Goal: Information Seeking & Learning: Learn about a topic

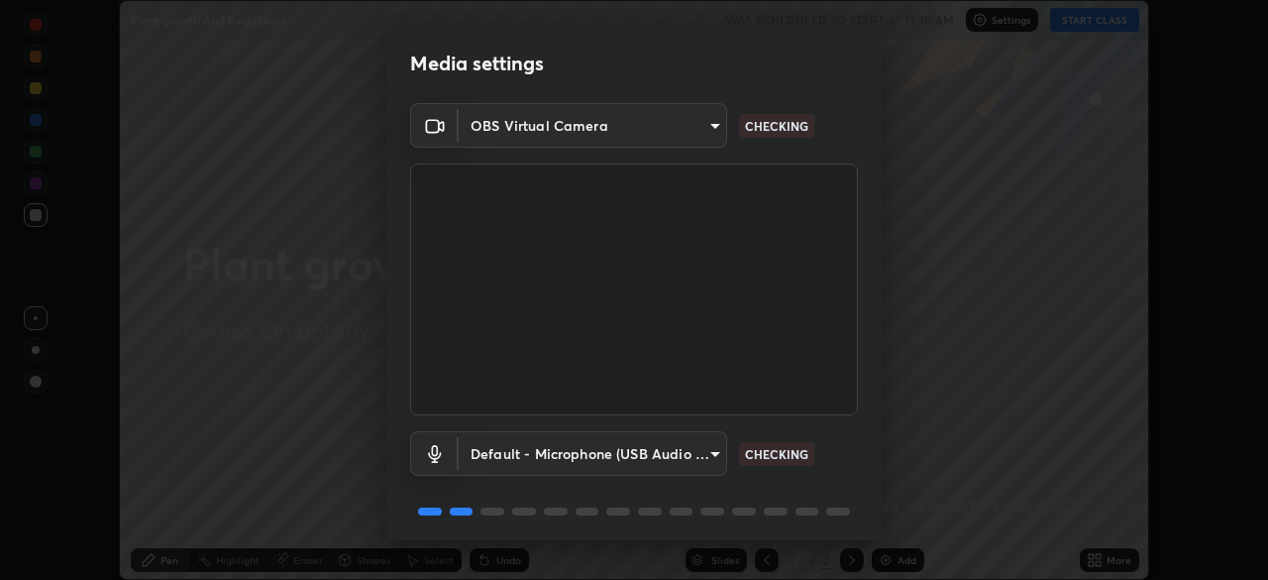
scroll to position [70, 0]
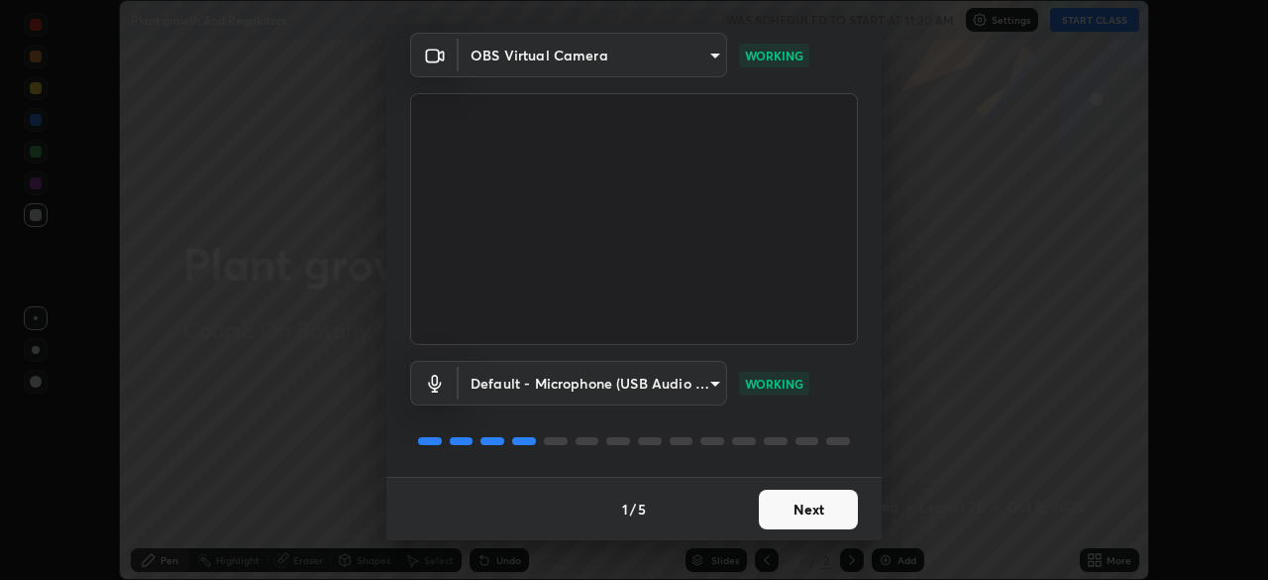
click at [794, 508] on button "Next" at bounding box center [808, 509] width 99 height 40
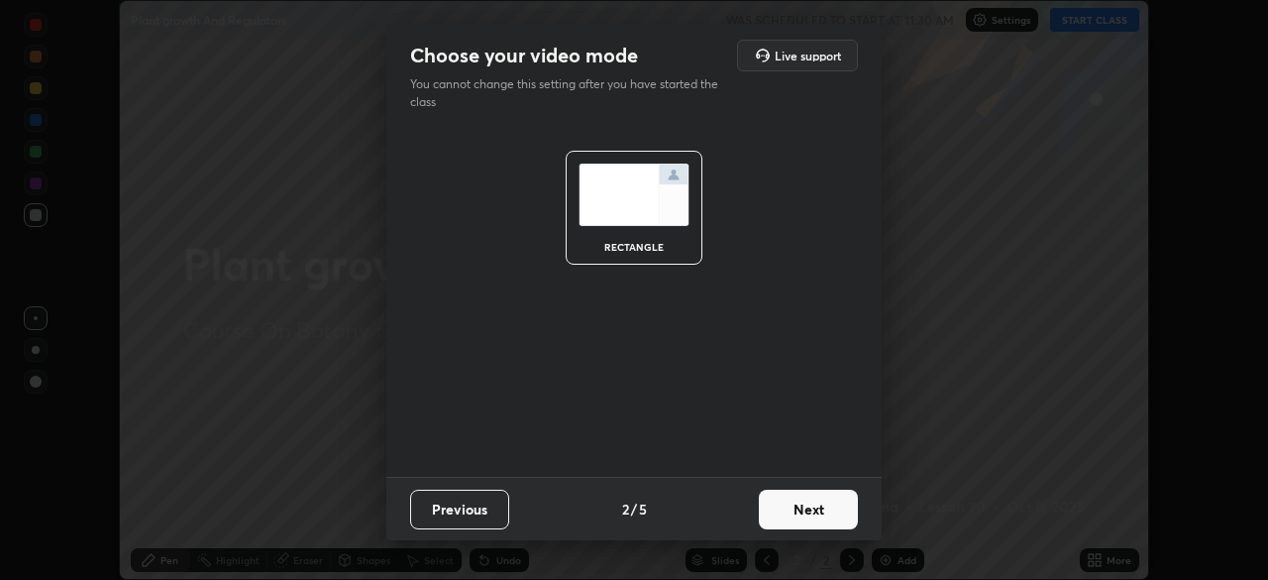
scroll to position [0, 0]
click at [794, 508] on button "Next" at bounding box center [808, 509] width 99 height 40
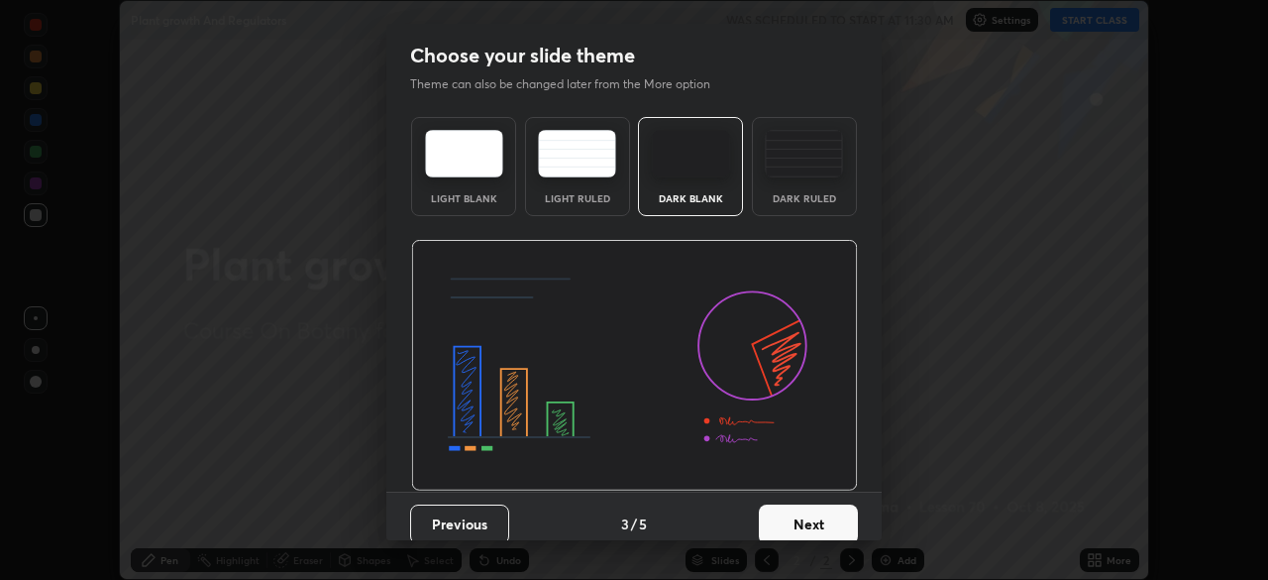
click at [804, 510] on button "Next" at bounding box center [808, 524] width 99 height 40
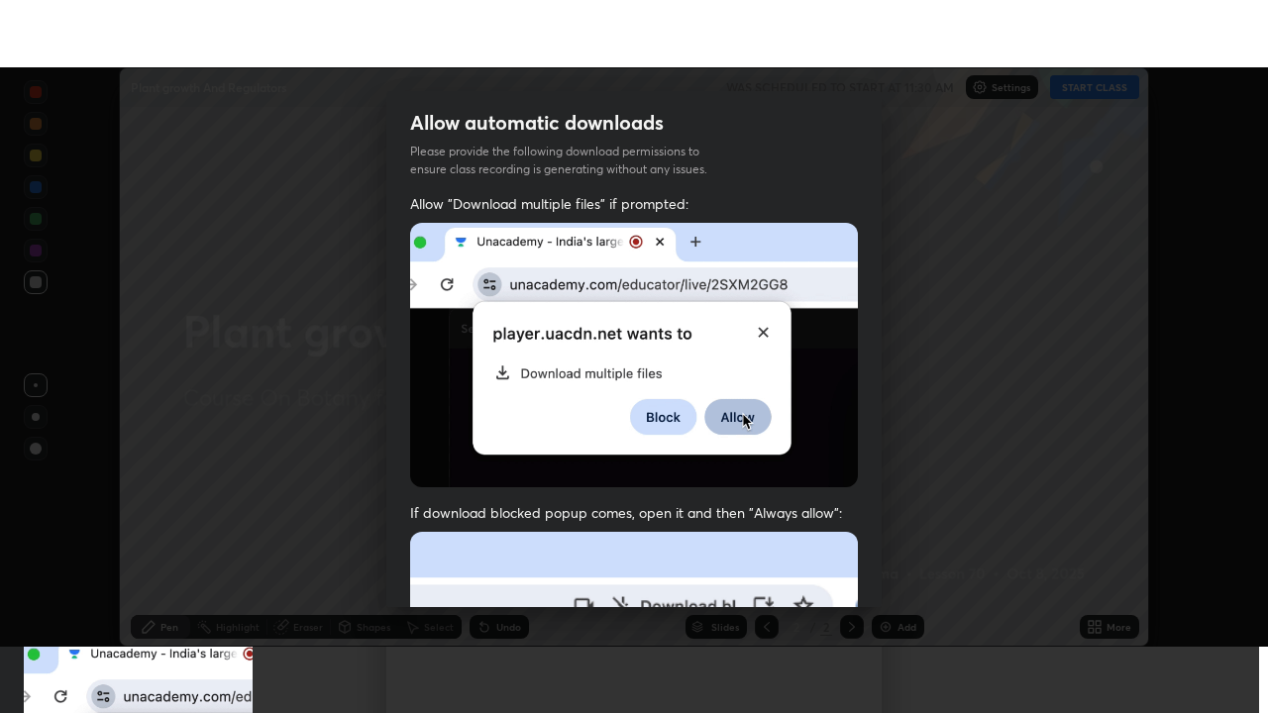
scroll to position [475, 0]
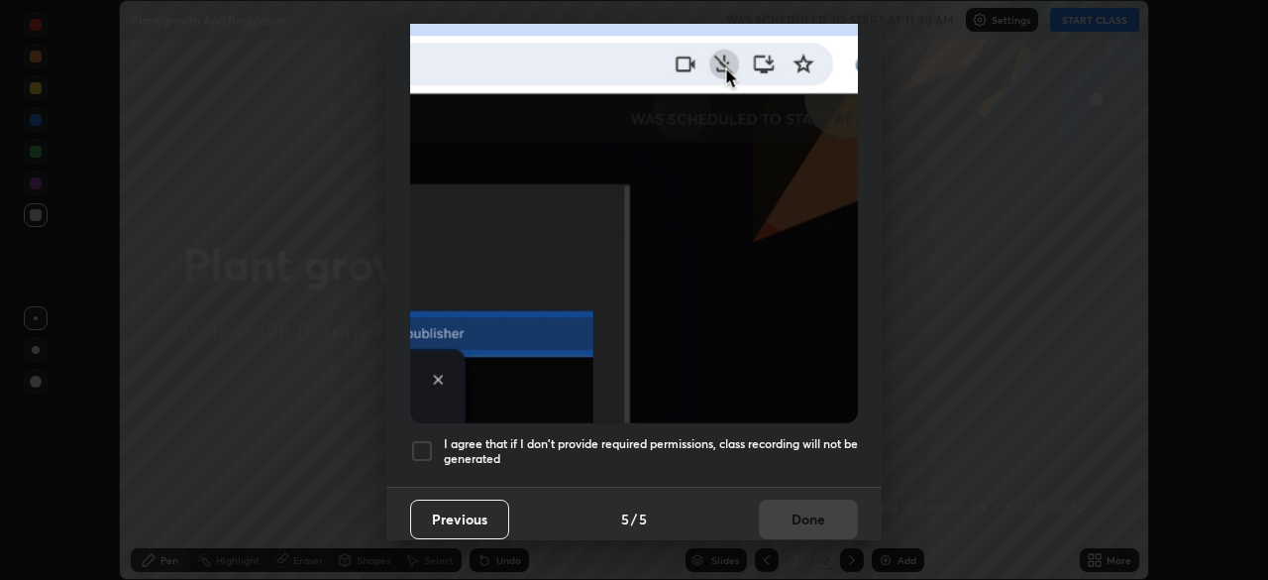
click at [436, 440] on div "I agree that if I don't provide required permissions, class recording will not …" at bounding box center [634, 451] width 448 height 24
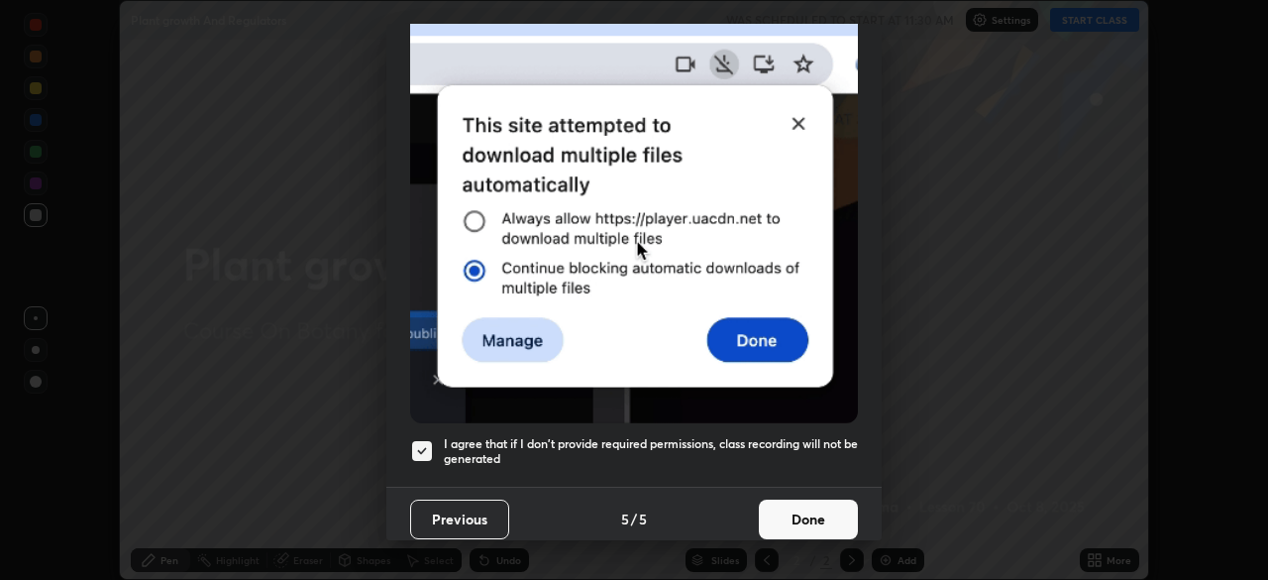
click at [778, 505] on button "Done" at bounding box center [808, 519] width 99 height 40
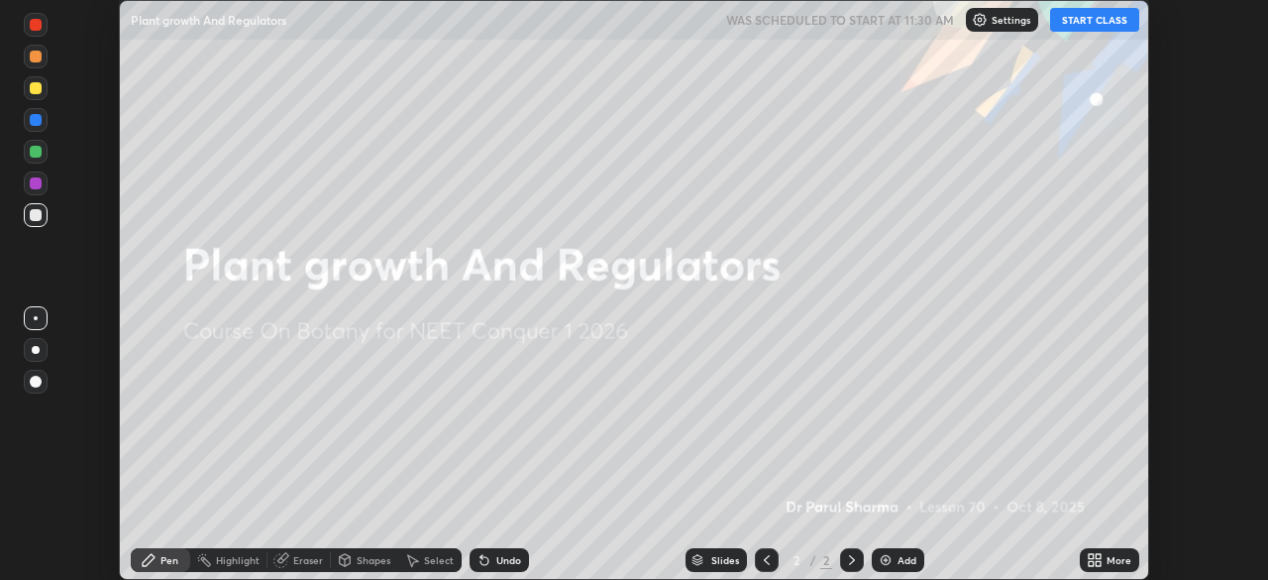
click at [1094, 19] on button "START CLASS" at bounding box center [1094, 20] width 89 height 24
click at [1091, 563] on icon at bounding box center [1091, 563] width 5 height 5
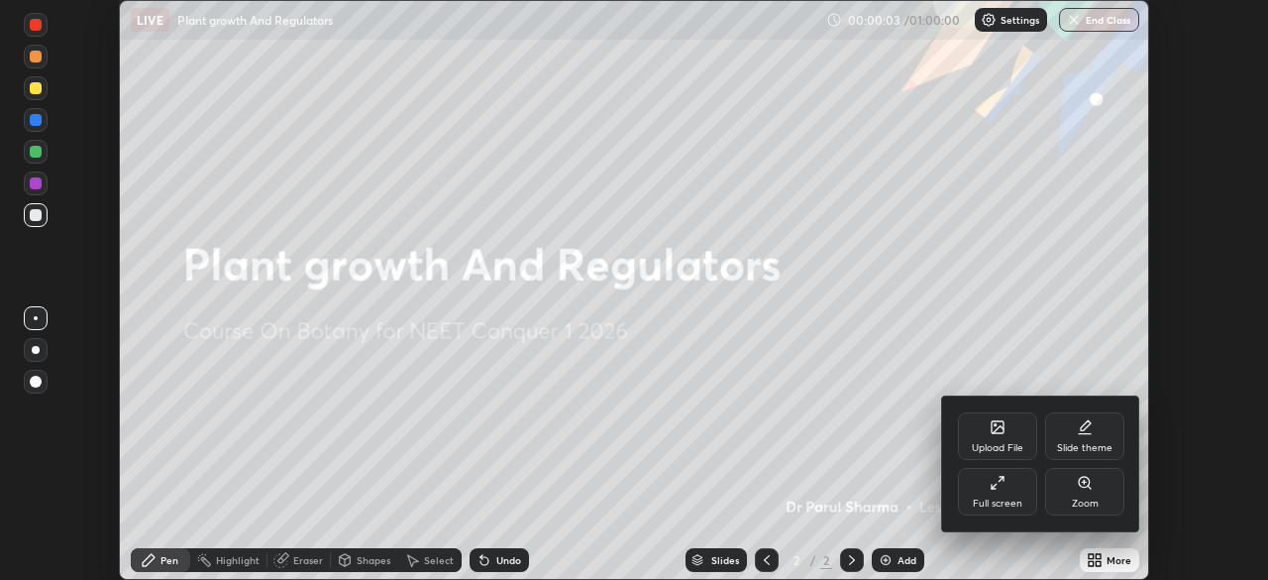
click at [995, 486] on icon at bounding box center [998, 483] width 16 height 16
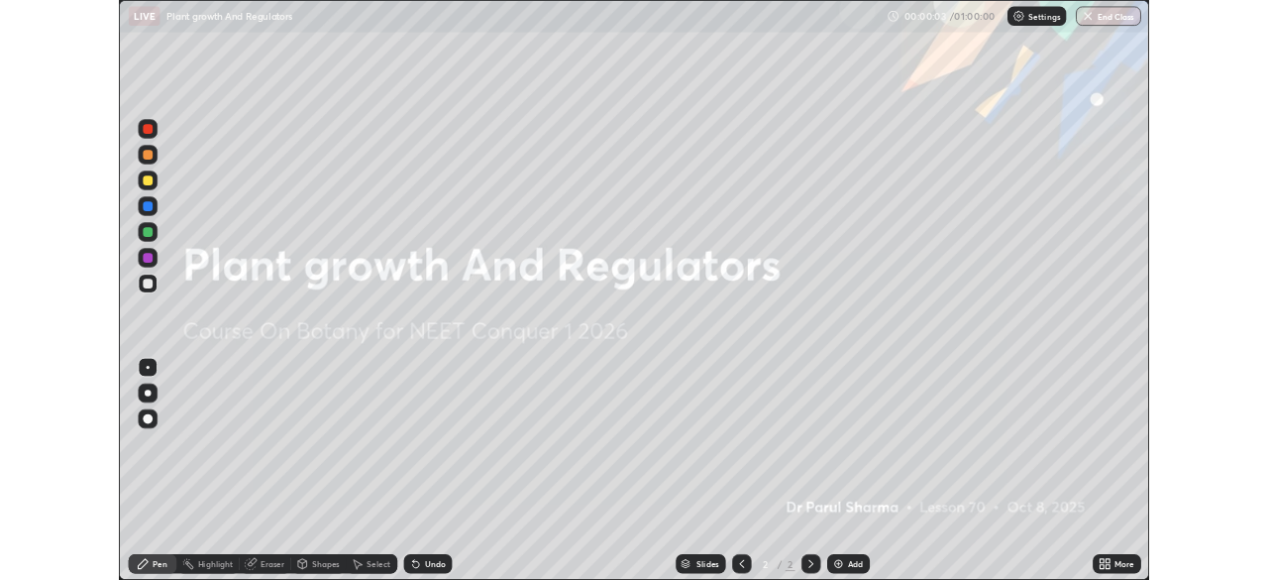
scroll to position [713, 1268]
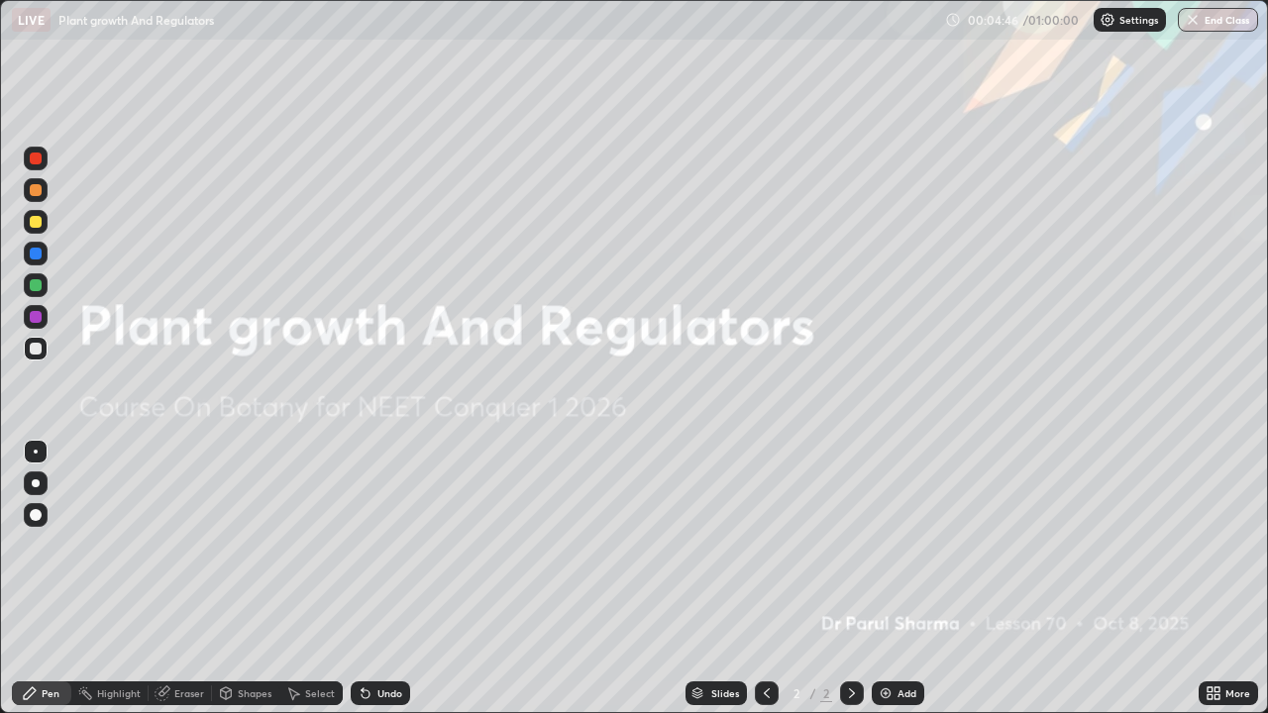
click at [1216, 579] on icon at bounding box center [1217, 697] width 5 height 5
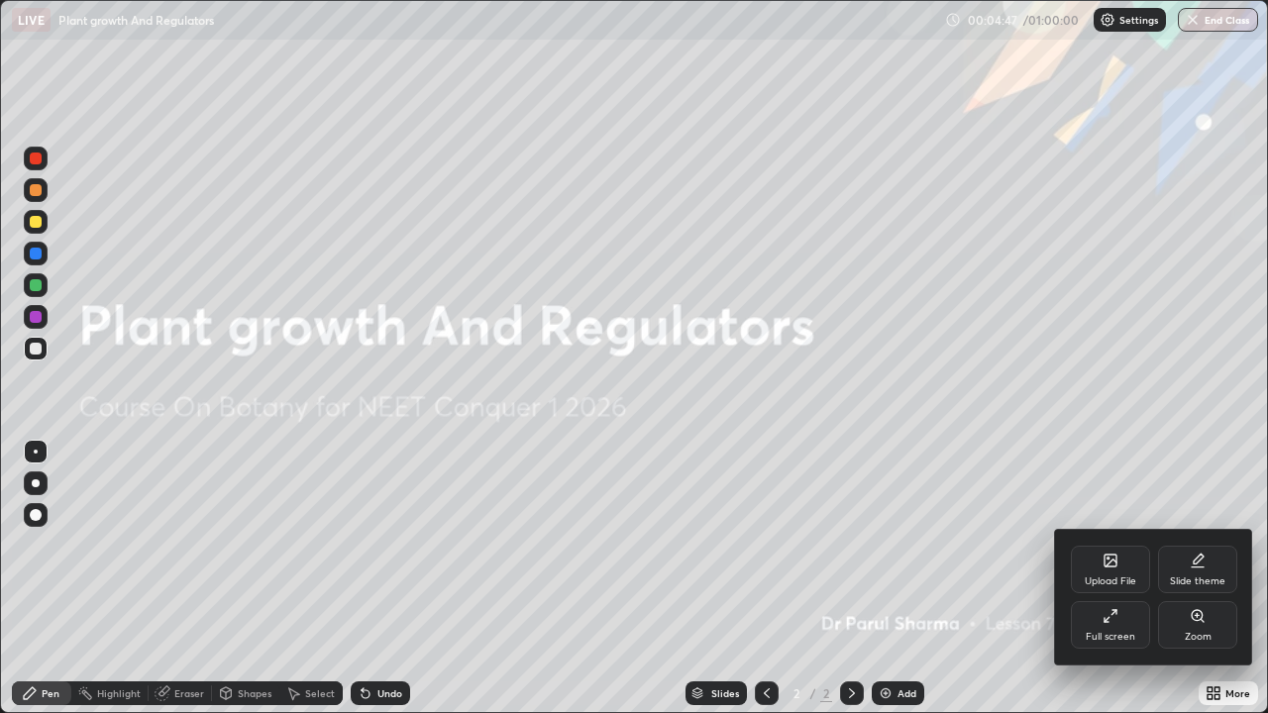
click at [1114, 571] on div "Upload File" at bounding box center [1110, 570] width 79 height 48
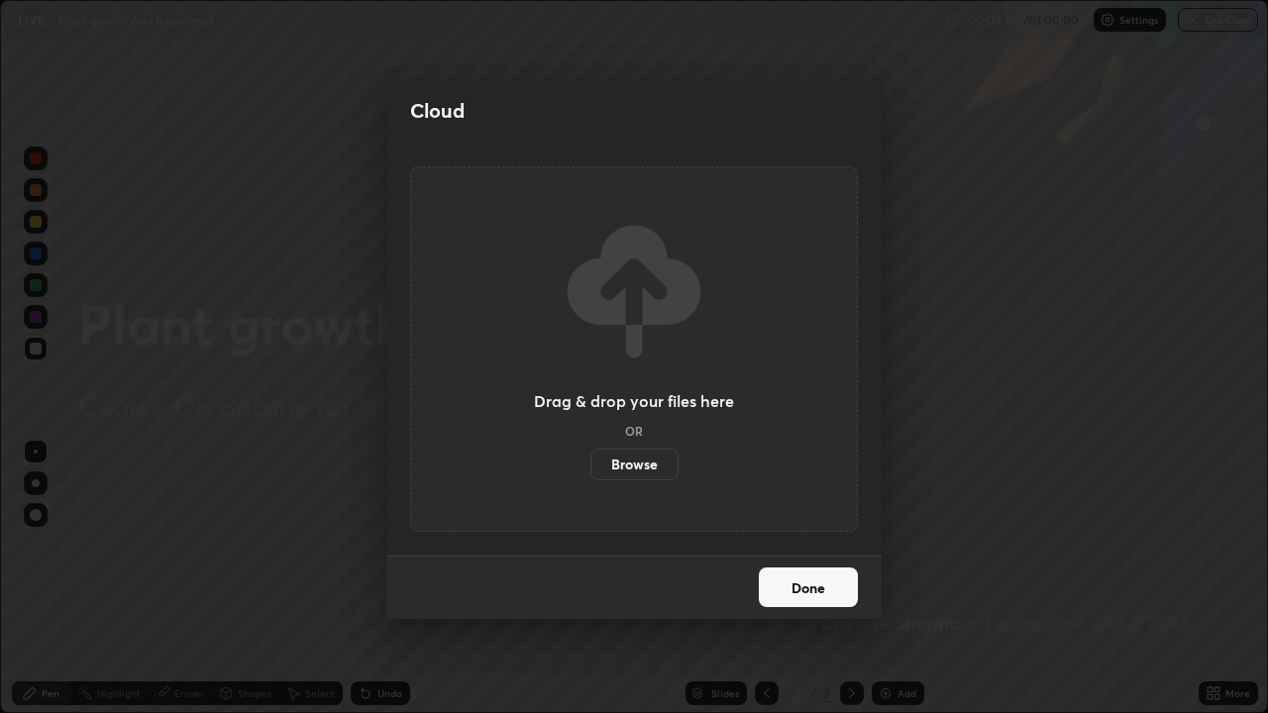
click at [632, 468] on label "Browse" at bounding box center [635, 465] width 88 height 32
click at [591, 468] on input "Browse" at bounding box center [591, 465] width 0 height 32
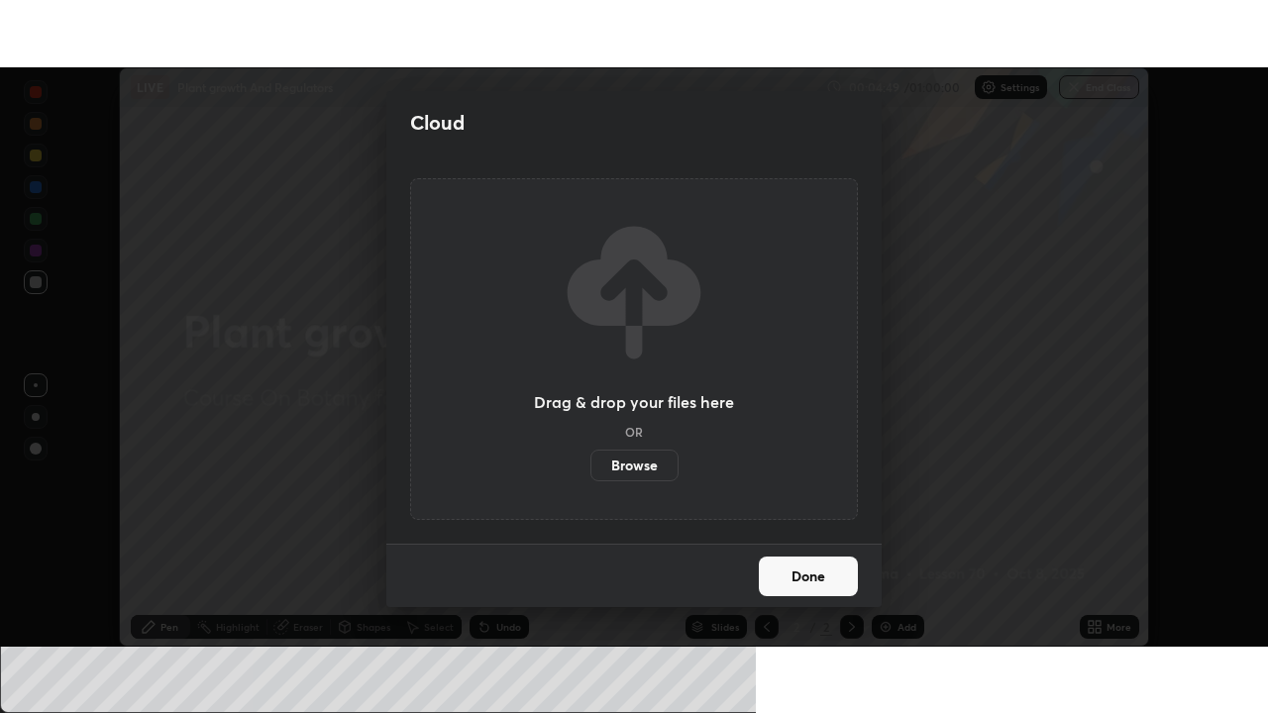
scroll to position [98501, 97812]
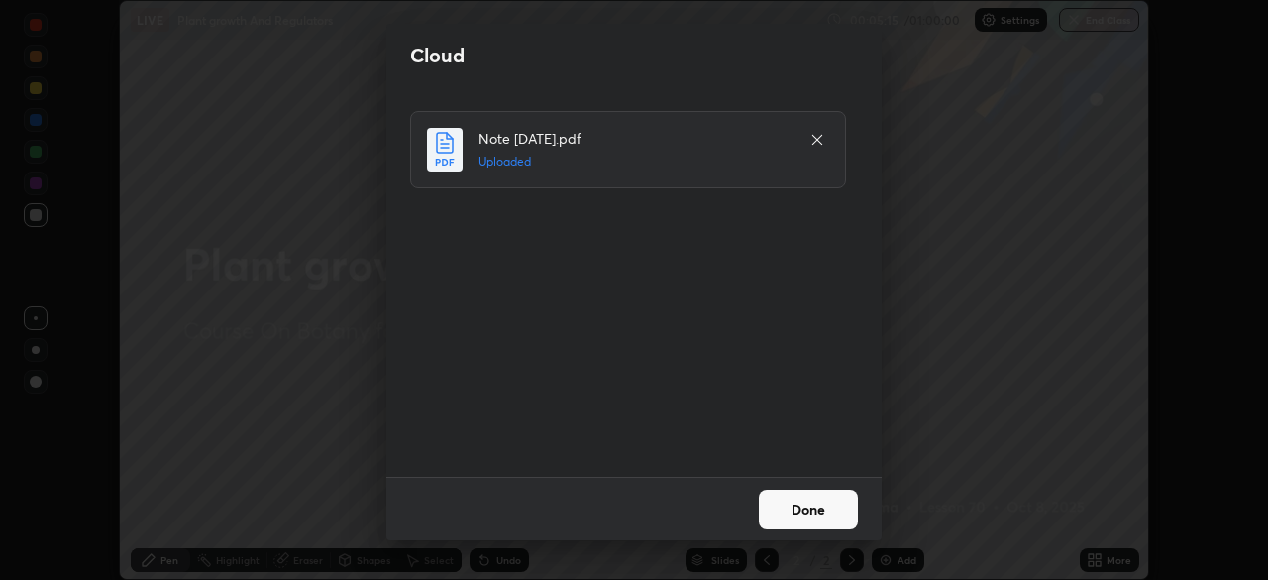
click at [820, 505] on button "Done" at bounding box center [808, 509] width 99 height 40
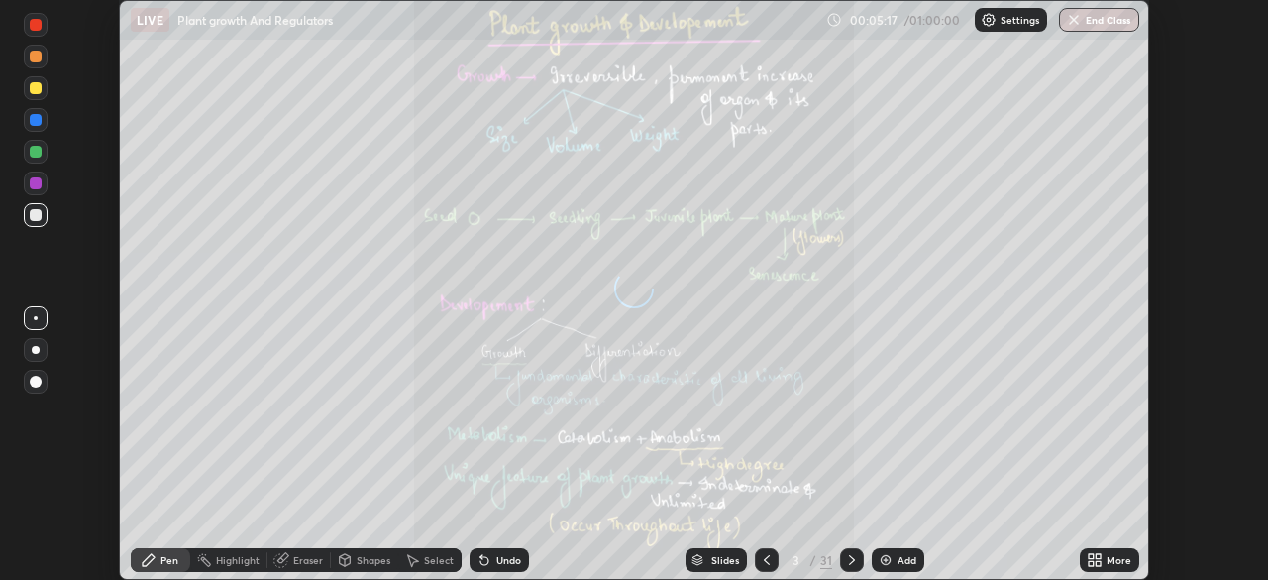
click at [1100, 560] on icon at bounding box center [1095, 560] width 16 height 16
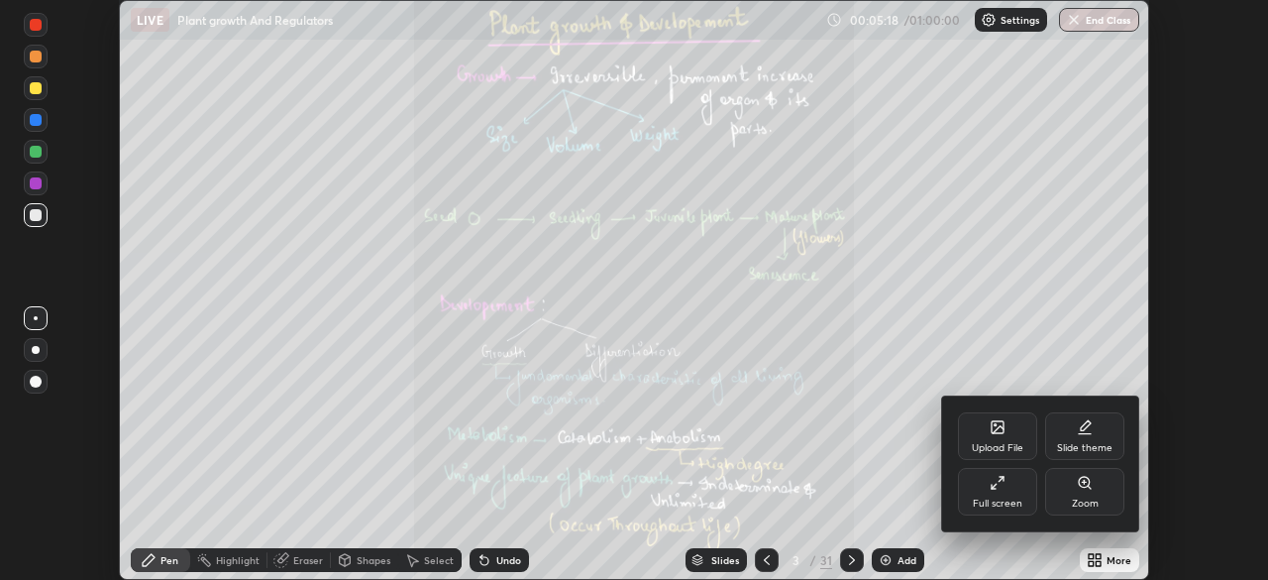
click at [993, 498] on div "Full screen" at bounding box center [998, 503] width 50 height 10
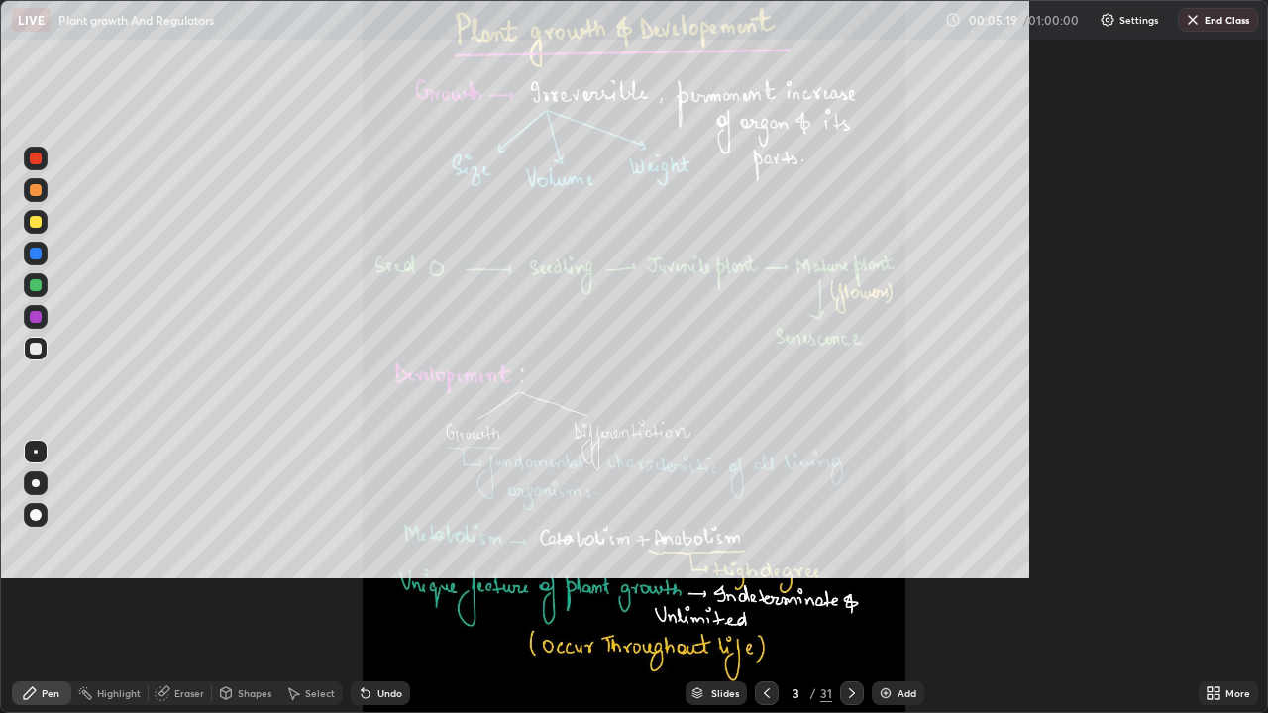
scroll to position [713, 1268]
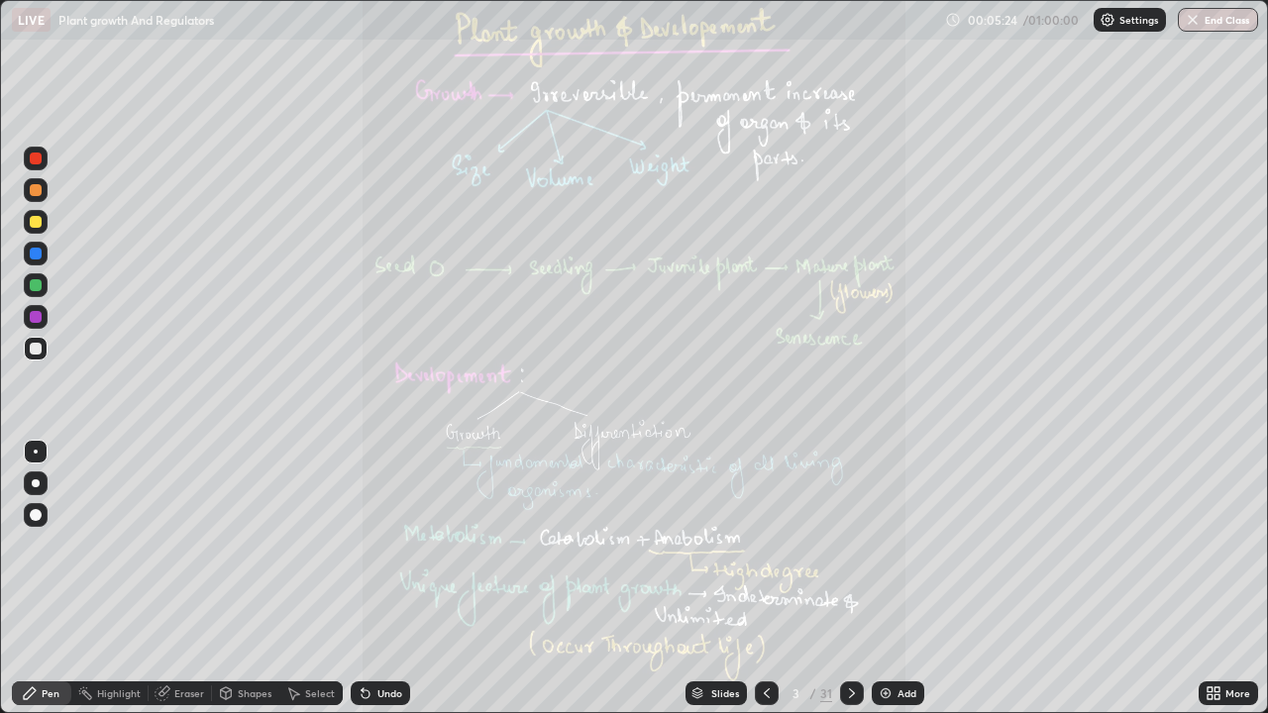
click at [712, 579] on div "Slides" at bounding box center [725, 694] width 28 height 10
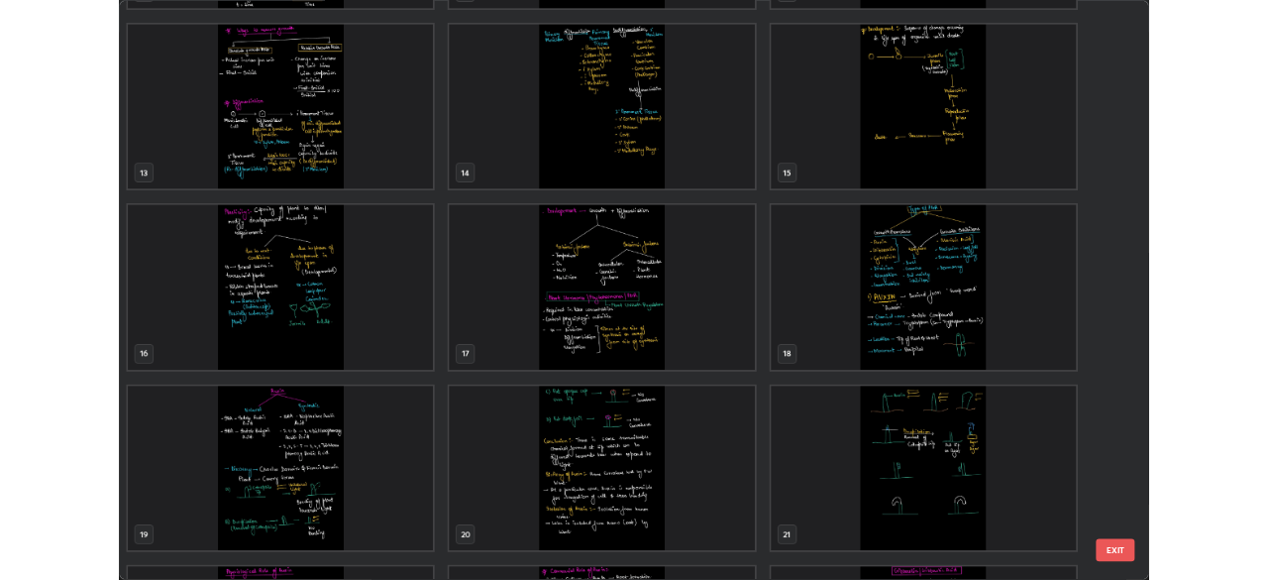
scroll to position [872, 0]
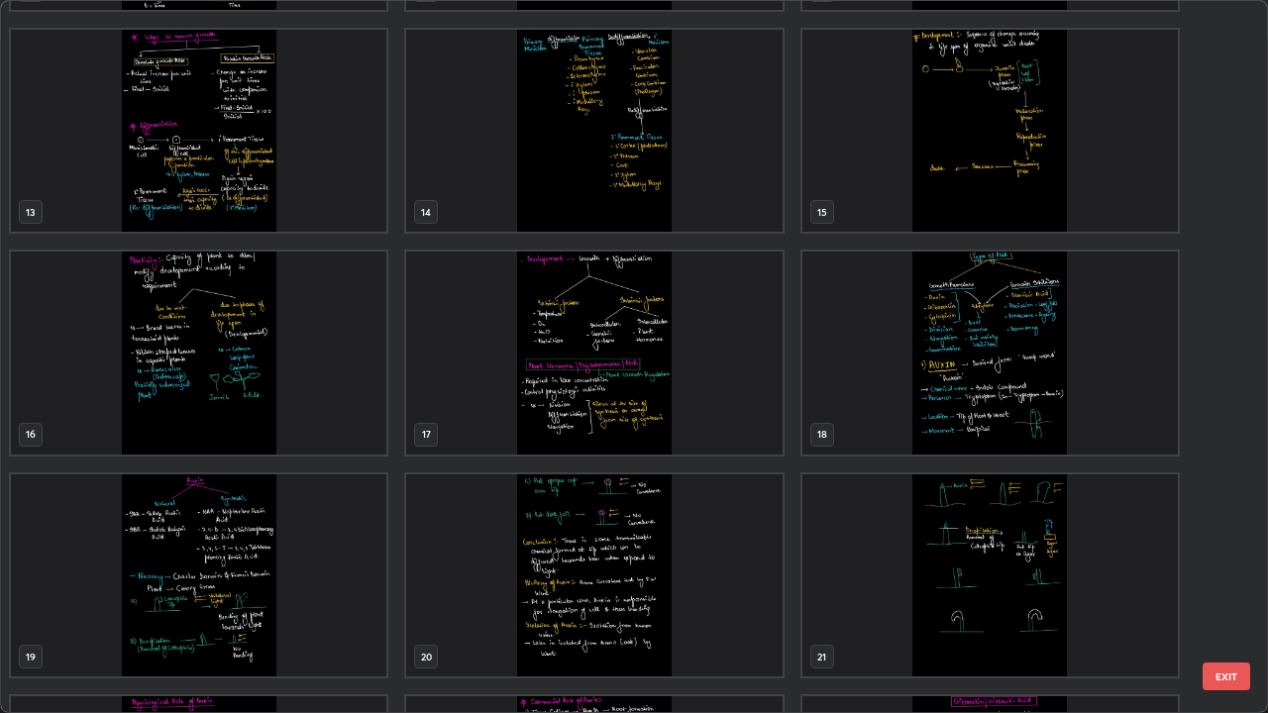
click at [1026, 395] on img "grid" at bounding box center [991, 353] width 376 height 203
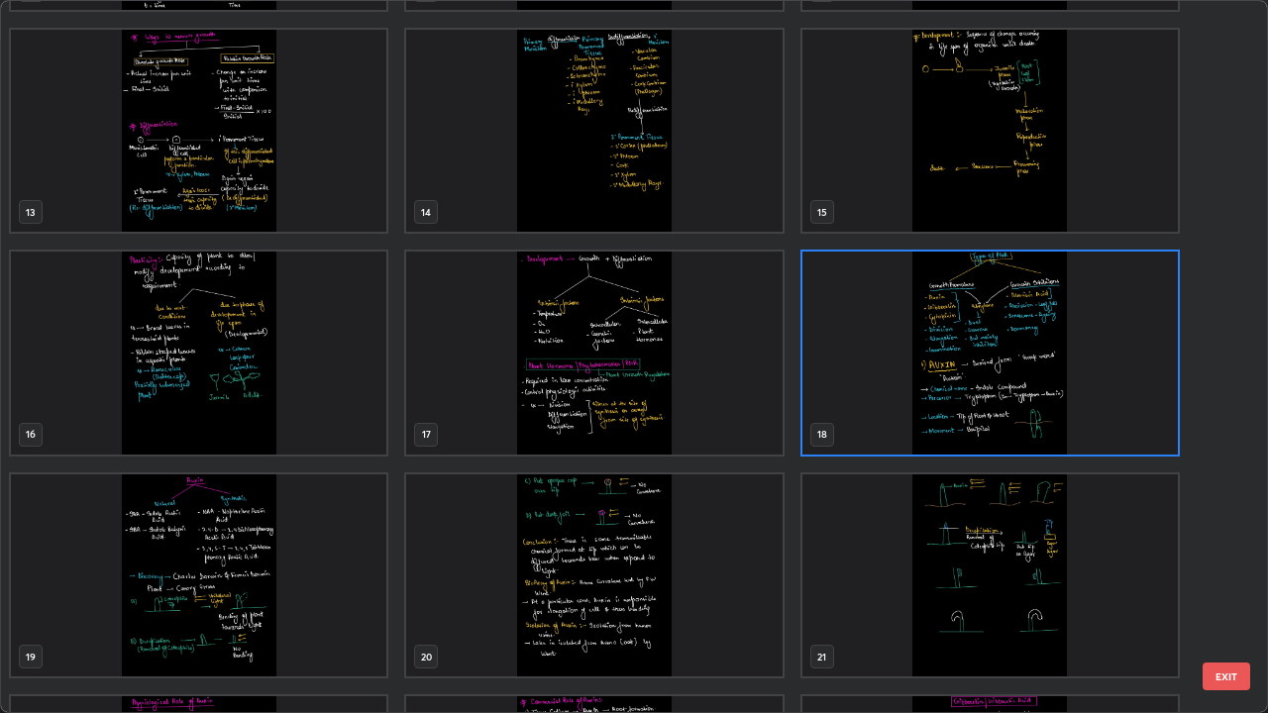
click at [1023, 400] on img "grid" at bounding box center [991, 353] width 376 height 203
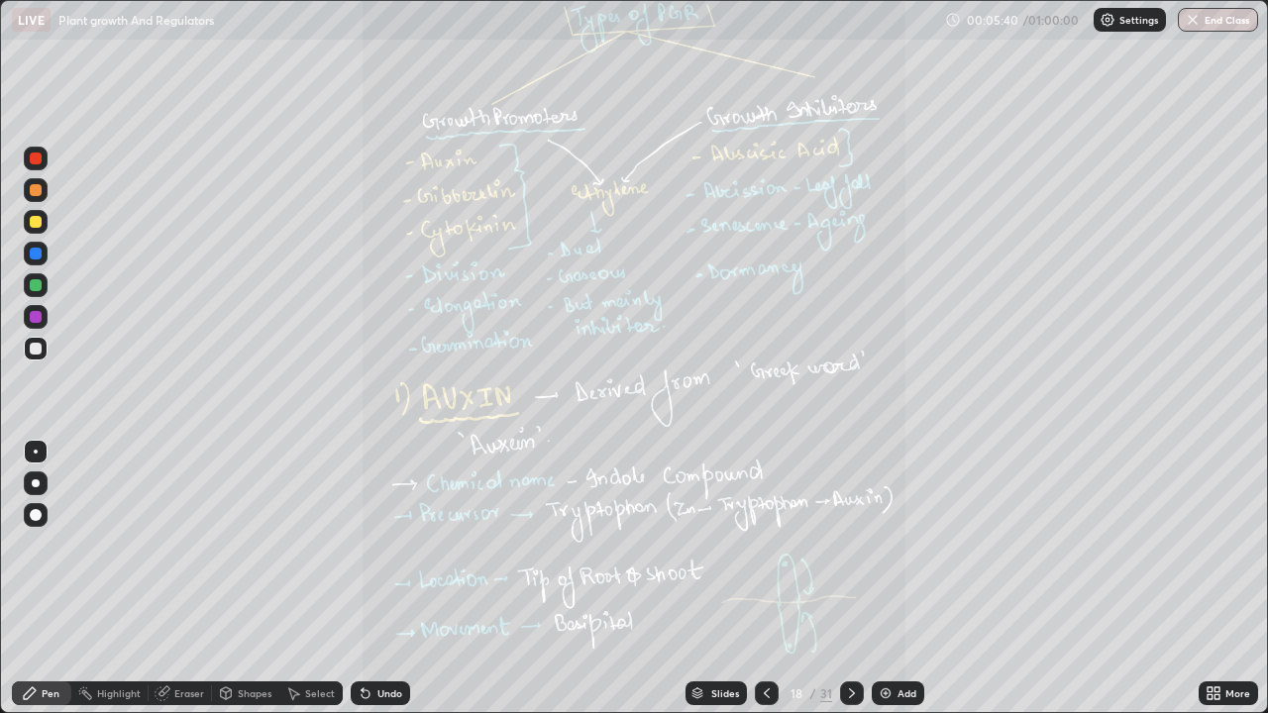
click at [1023, 400] on img "grid" at bounding box center [991, 353] width 376 height 203
click at [1214, 579] on icon at bounding box center [1214, 694] width 16 height 16
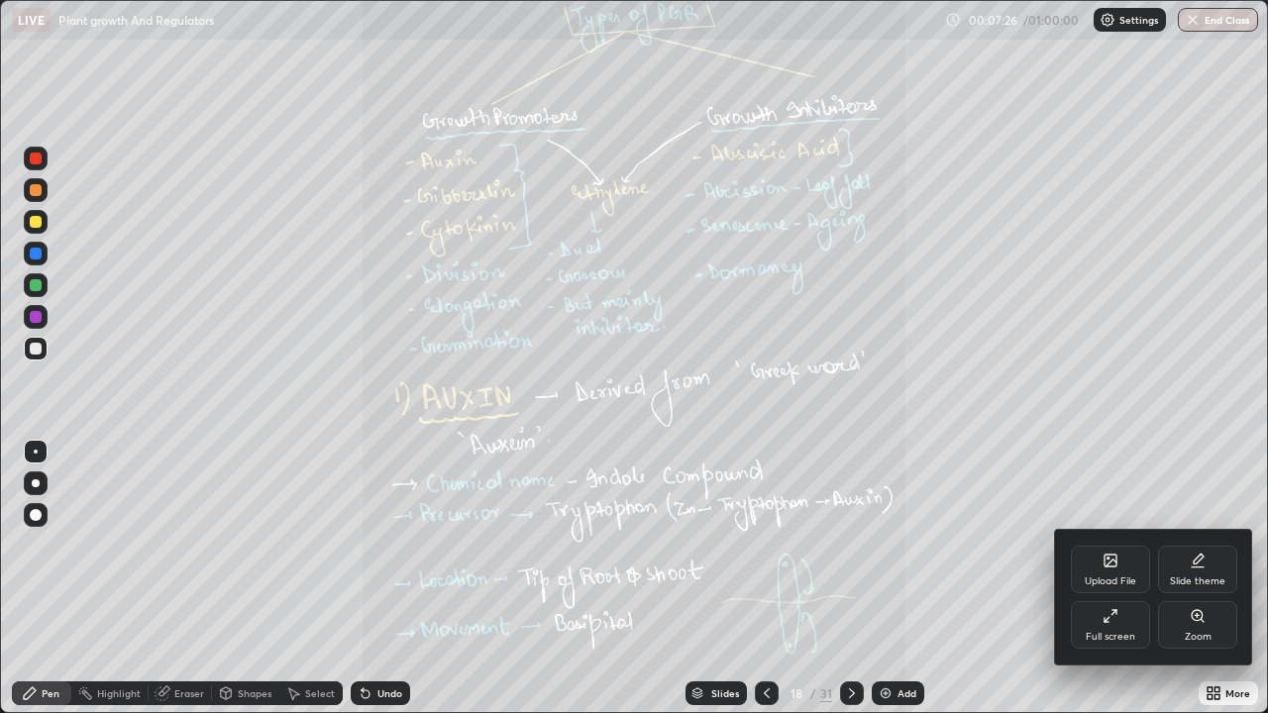
click at [1186, 579] on div "Zoom" at bounding box center [1197, 625] width 79 height 48
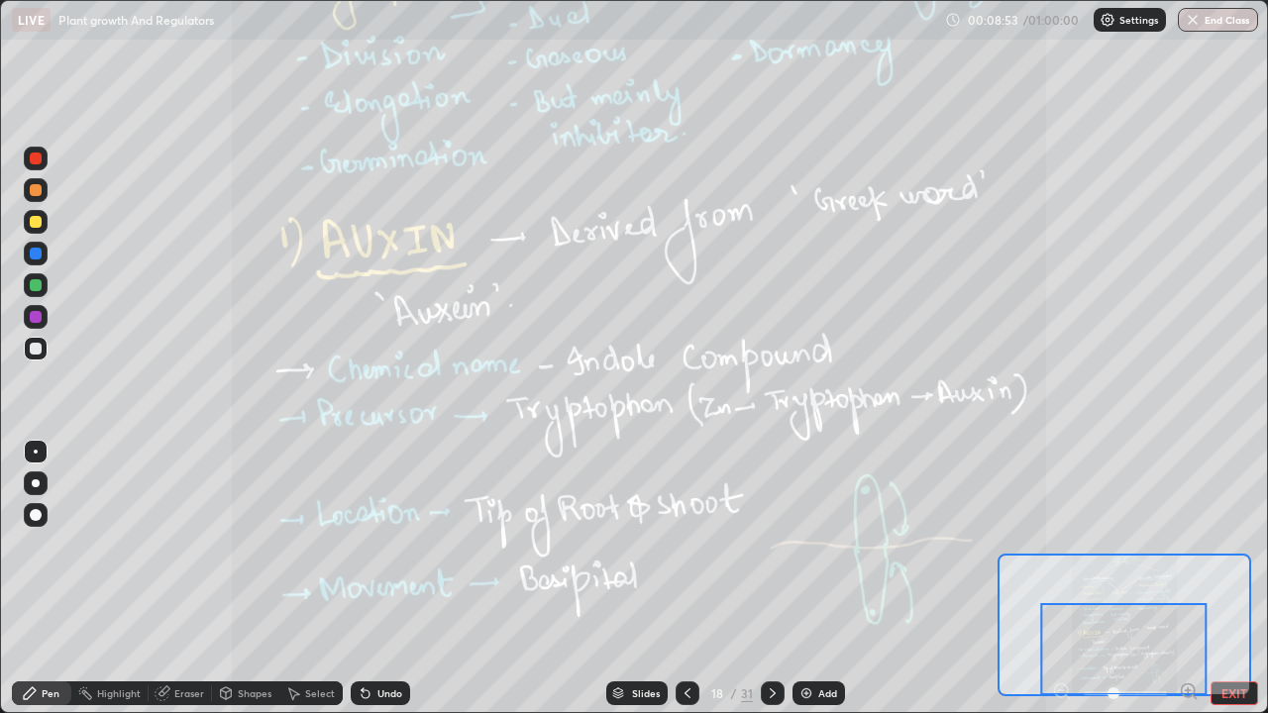
click at [771, 579] on icon at bounding box center [773, 694] width 16 height 16
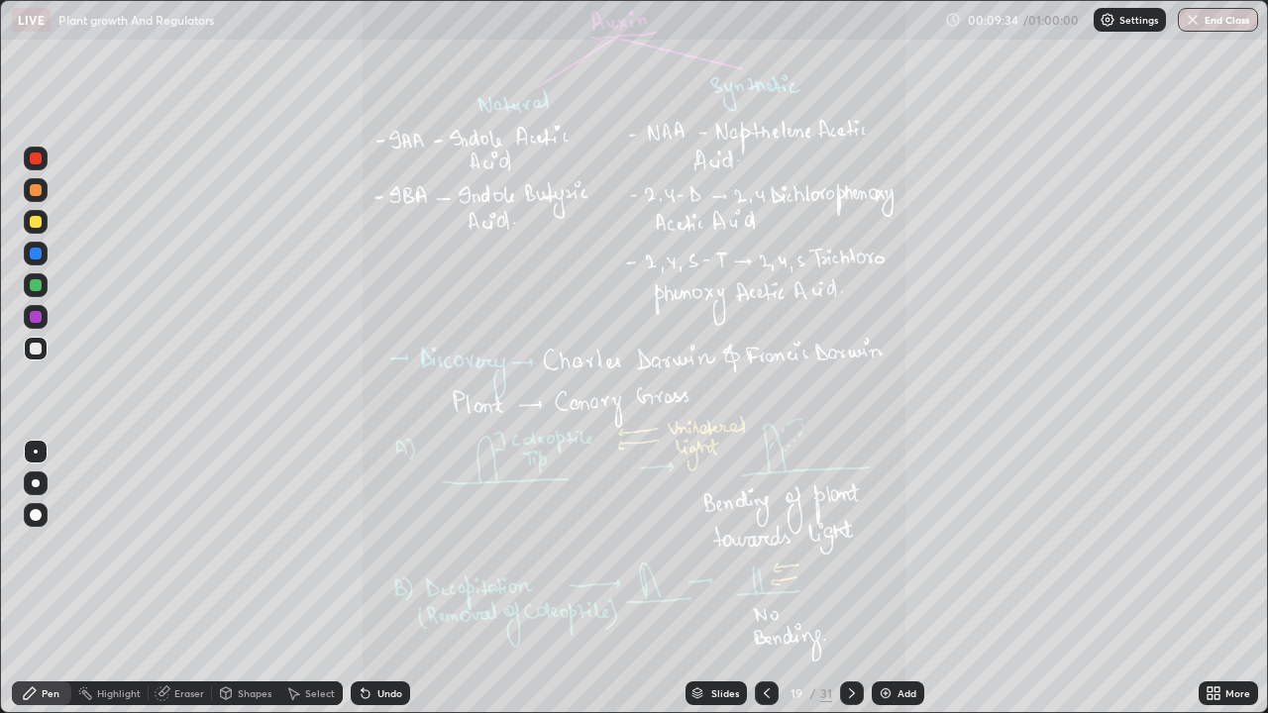
click at [850, 579] on icon at bounding box center [852, 694] width 16 height 16
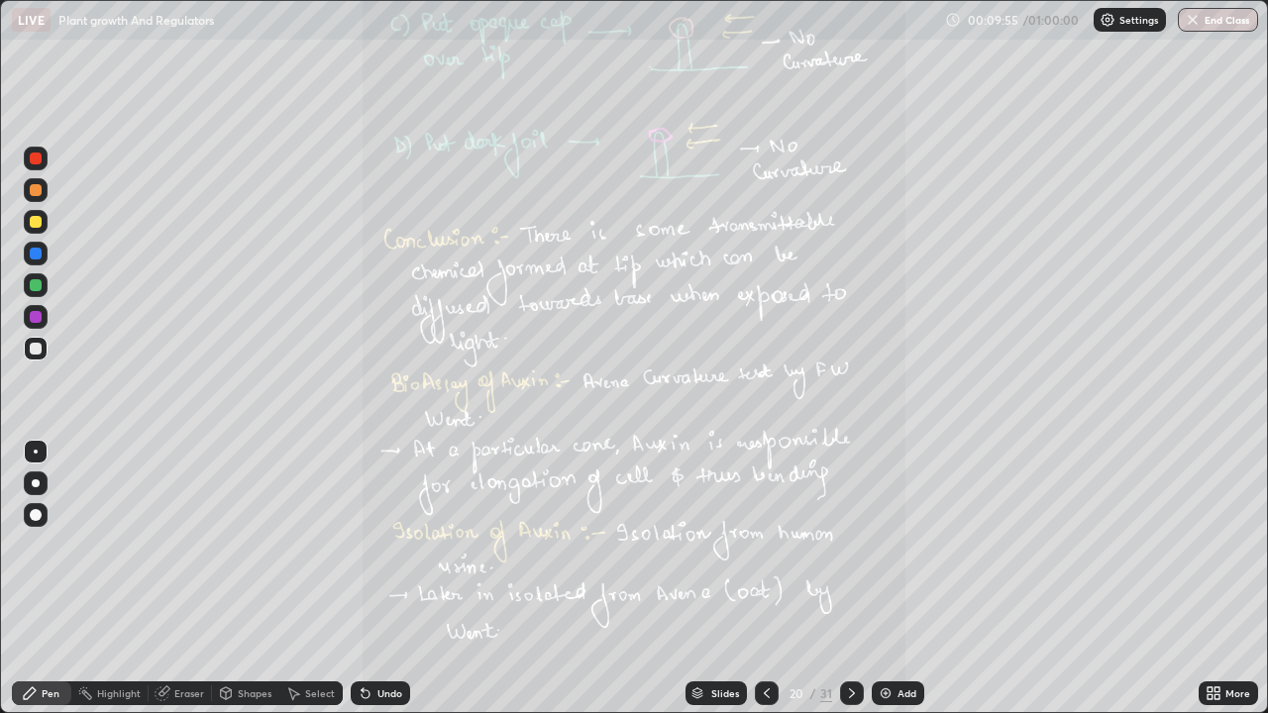
click at [1210, 579] on icon at bounding box center [1210, 697] width 5 height 5
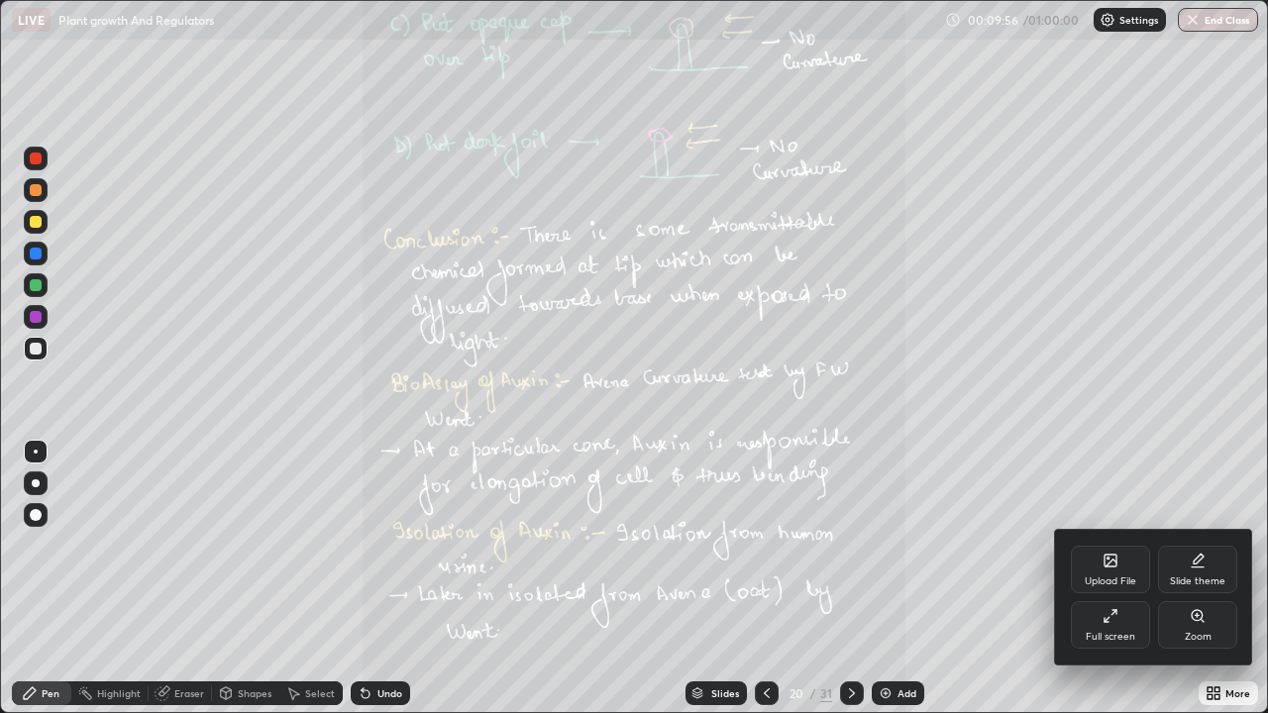
click at [1199, 579] on icon at bounding box center [1197, 615] width 11 height 11
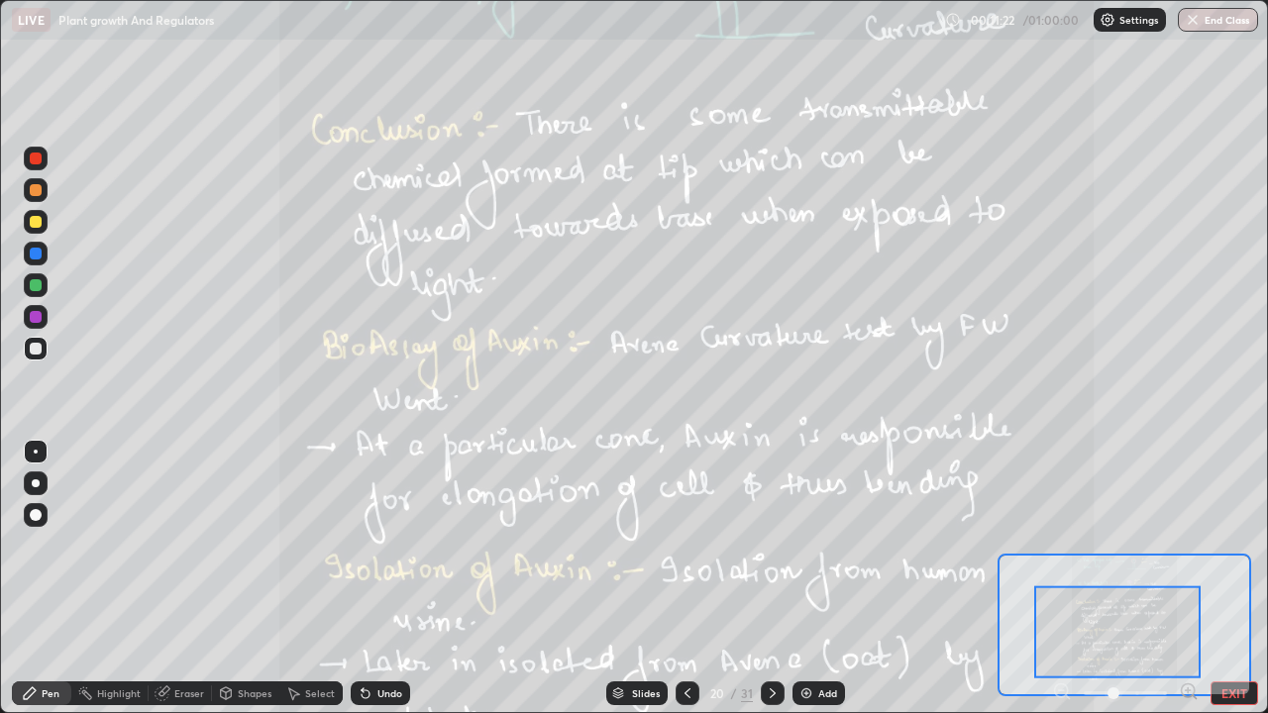
click at [772, 579] on icon at bounding box center [773, 694] width 6 height 10
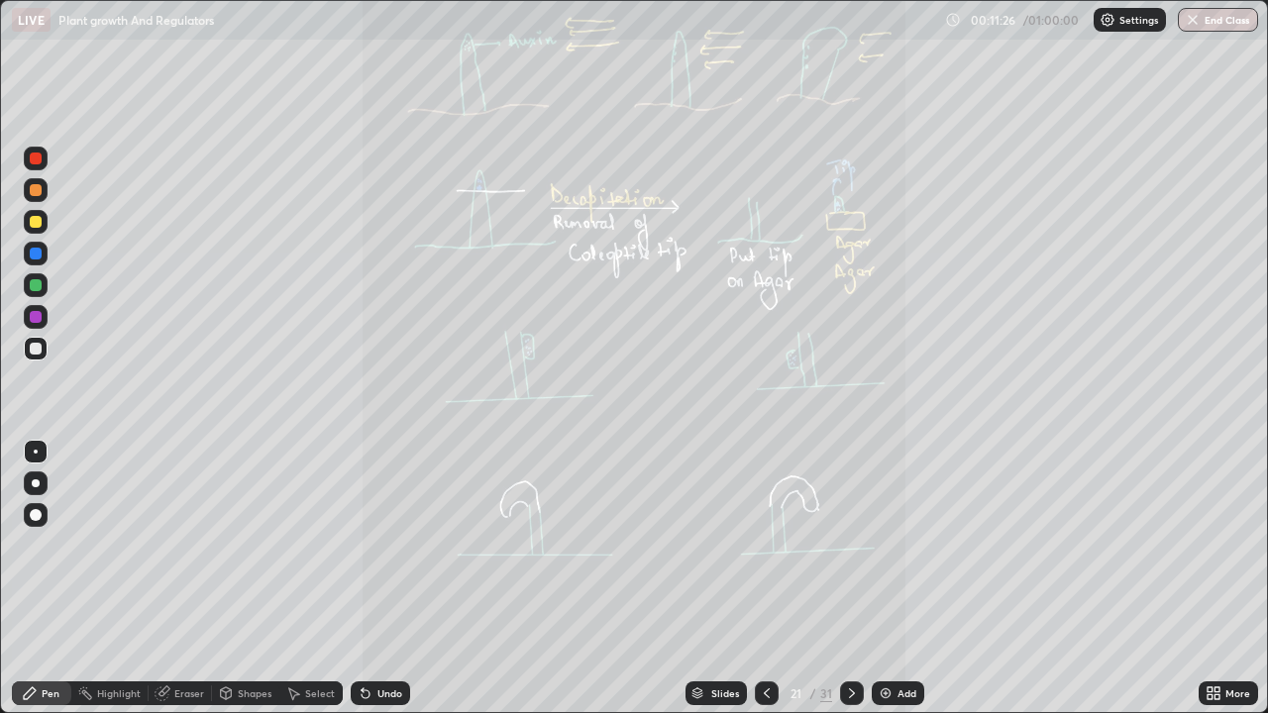
click at [1209, 579] on icon at bounding box center [1210, 697] width 5 height 5
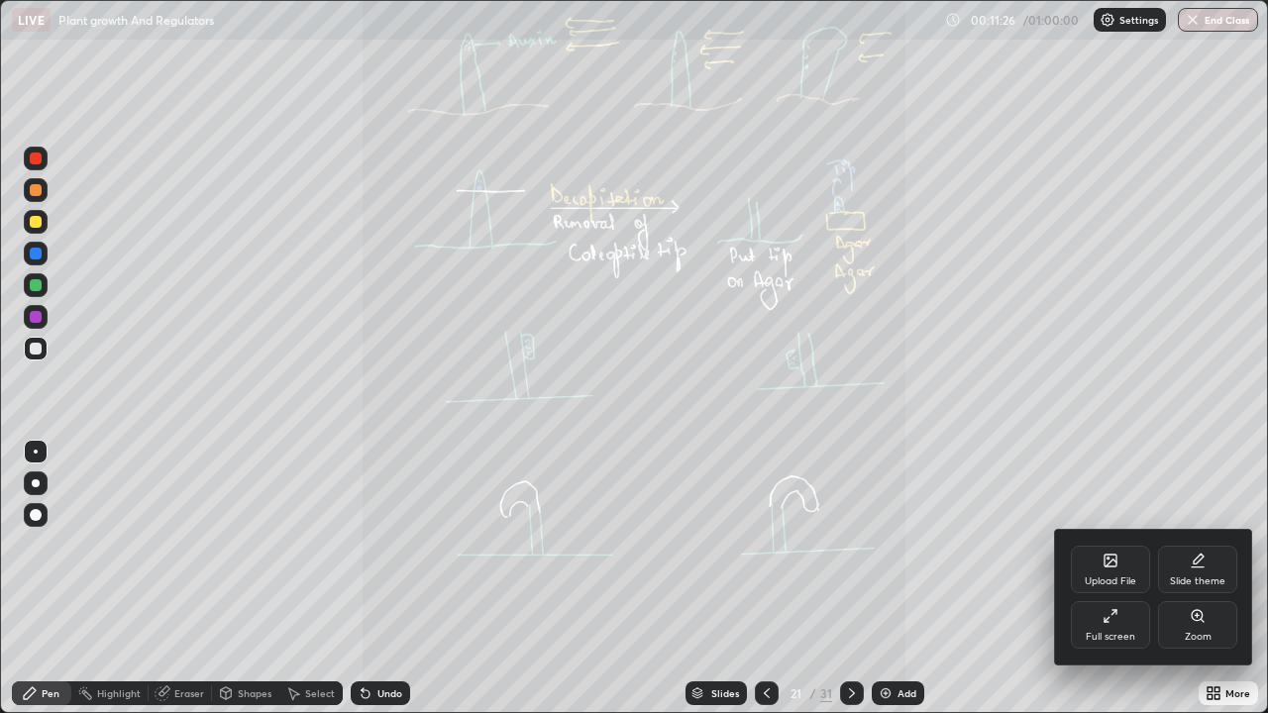
click at [1194, 579] on icon at bounding box center [1197, 615] width 11 height 11
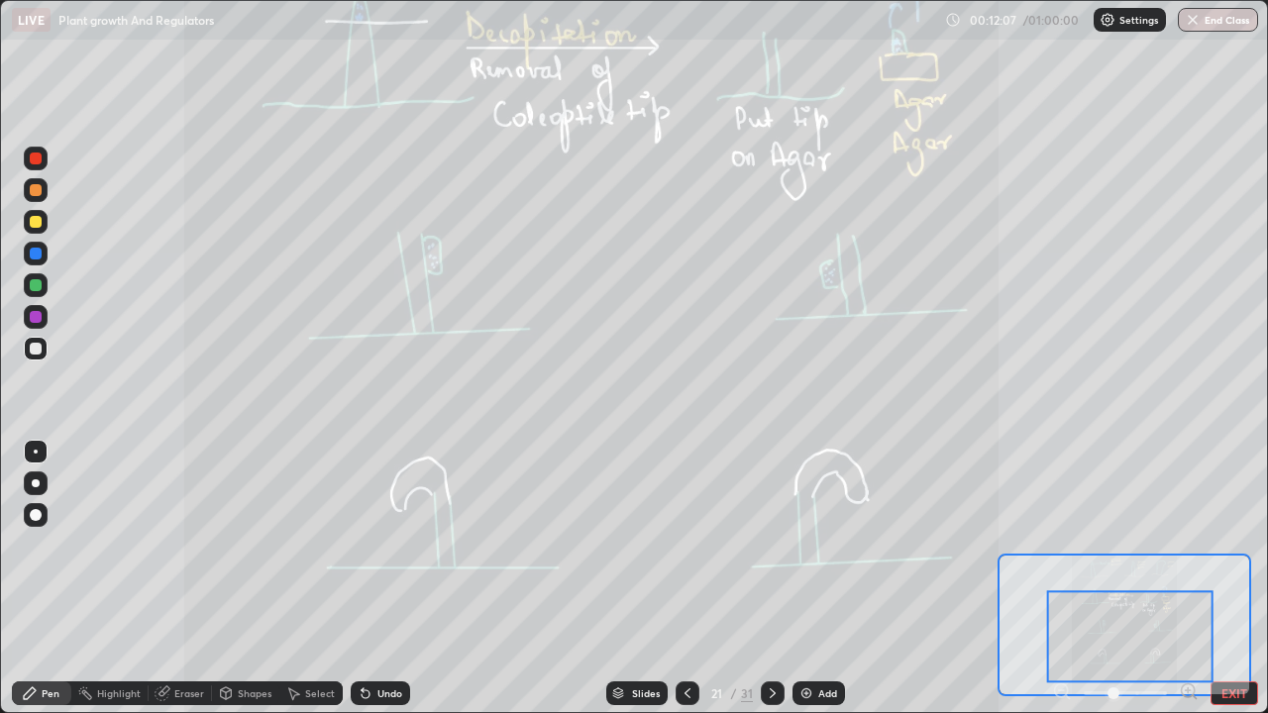
click at [768, 579] on icon at bounding box center [773, 694] width 16 height 16
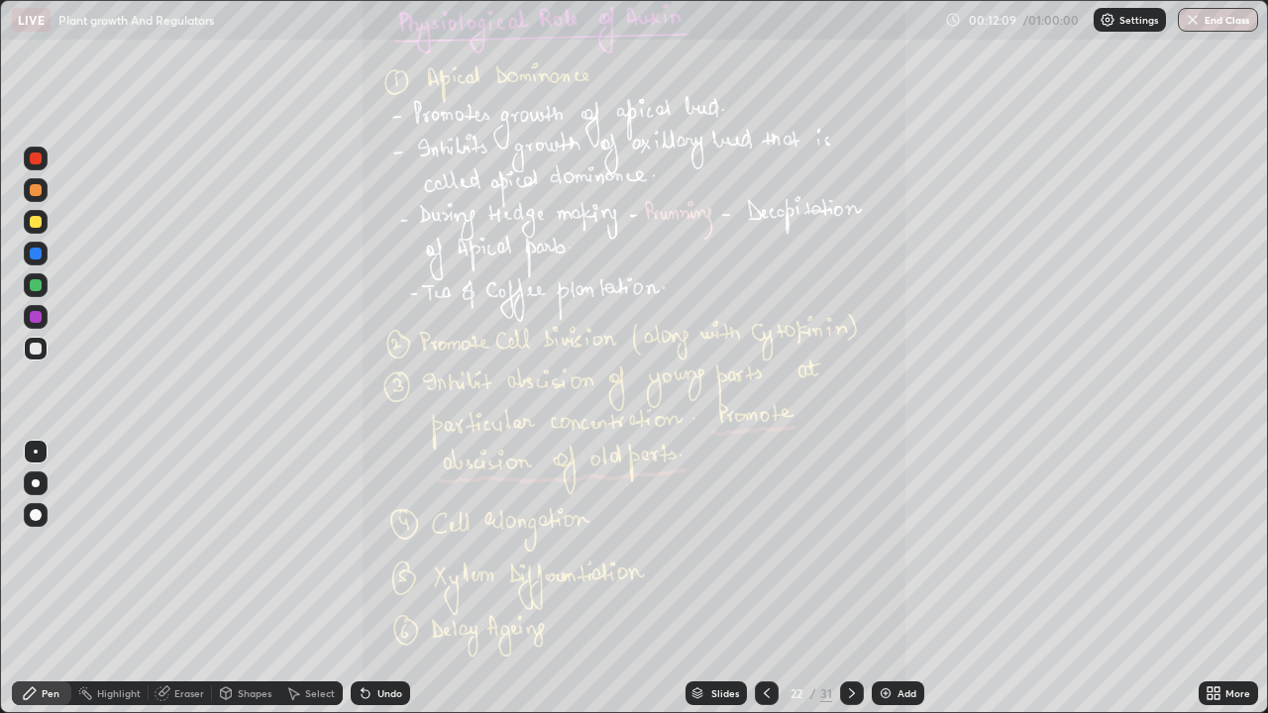
click at [765, 579] on icon at bounding box center [767, 694] width 16 height 16
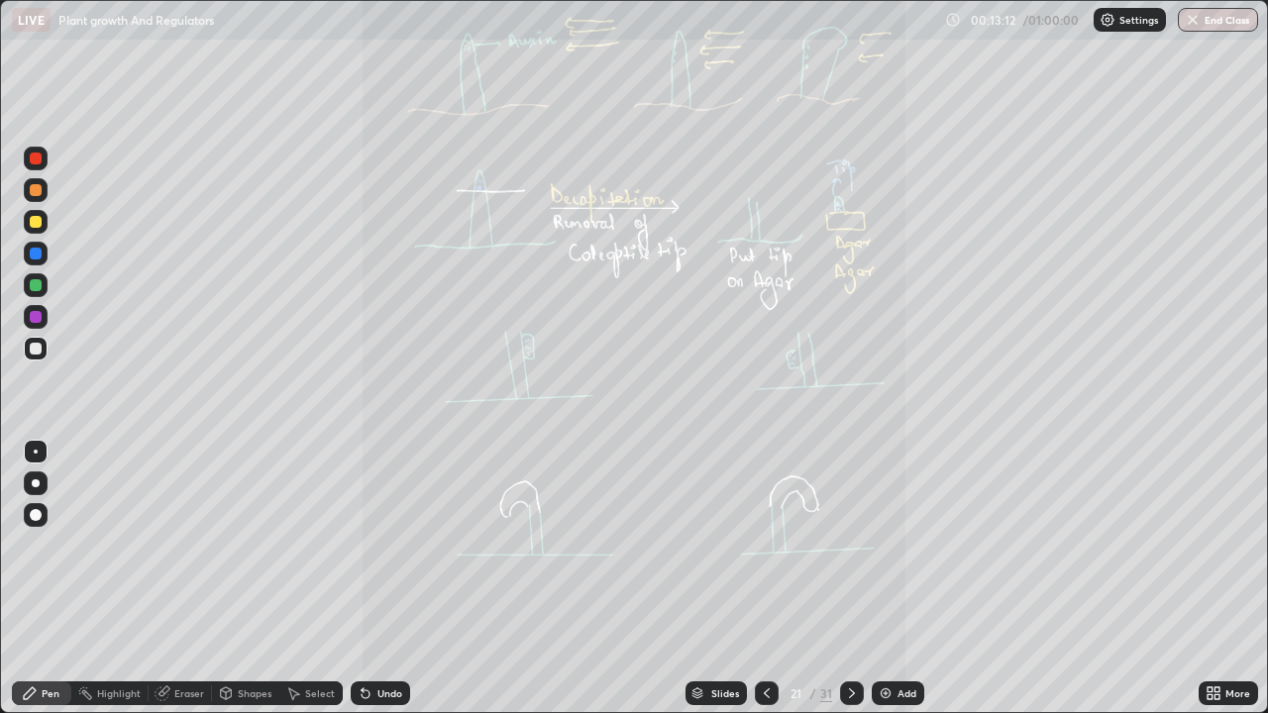
click at [847, 579] on icon at bounding box center [852, 694] width 16 height 16
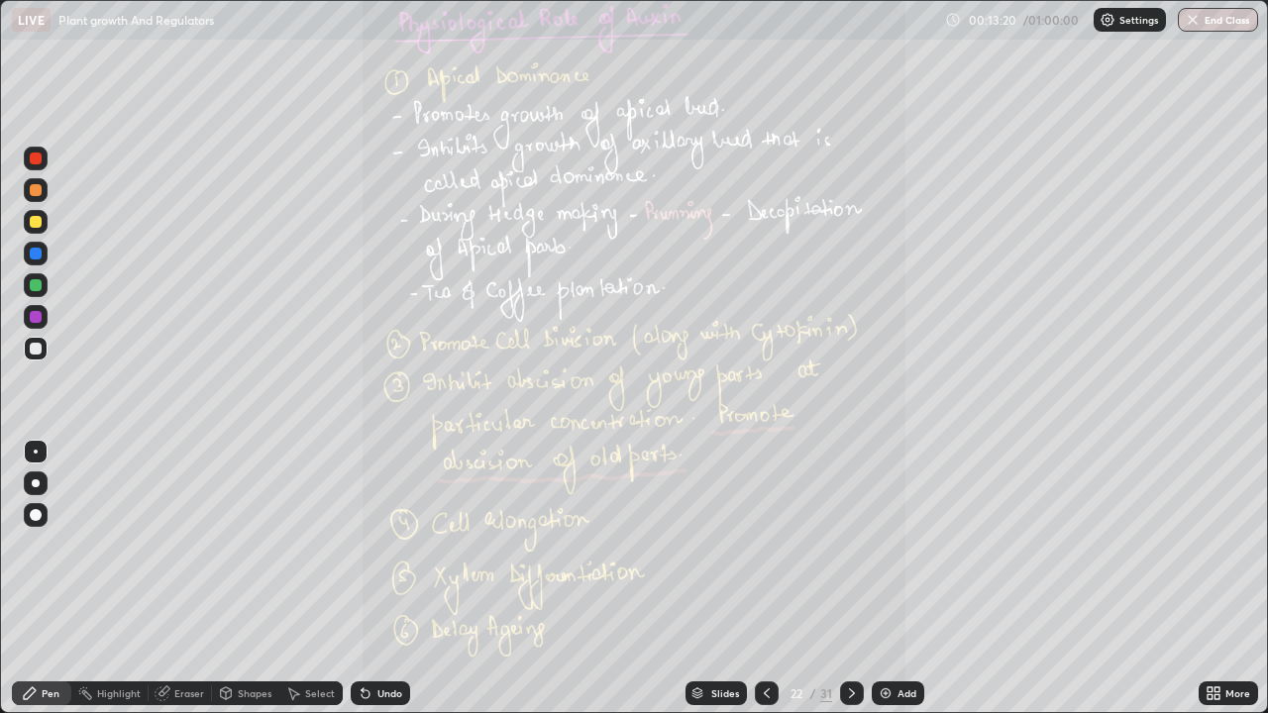
click at [850, 579] on icon at bounding box center [852, 694] width 16 height 16
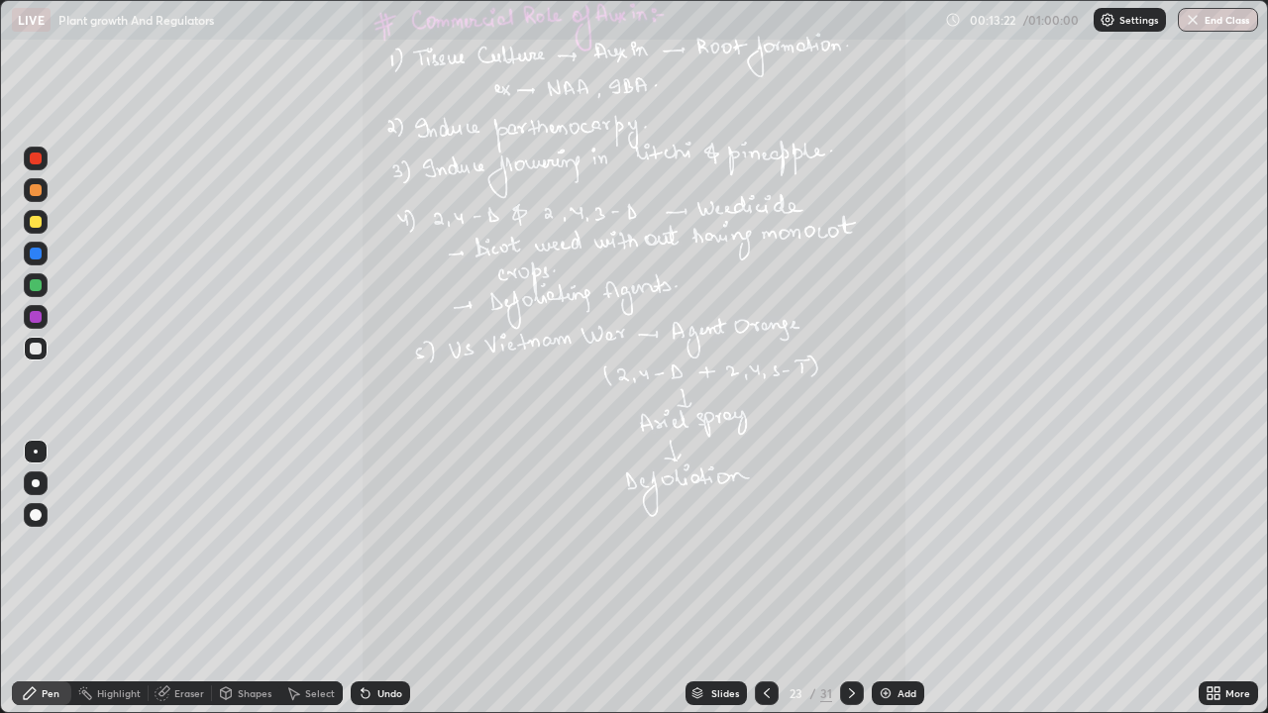
click at [1208, 579] on icon at bounding box center [1210, 697] width 5 height 5
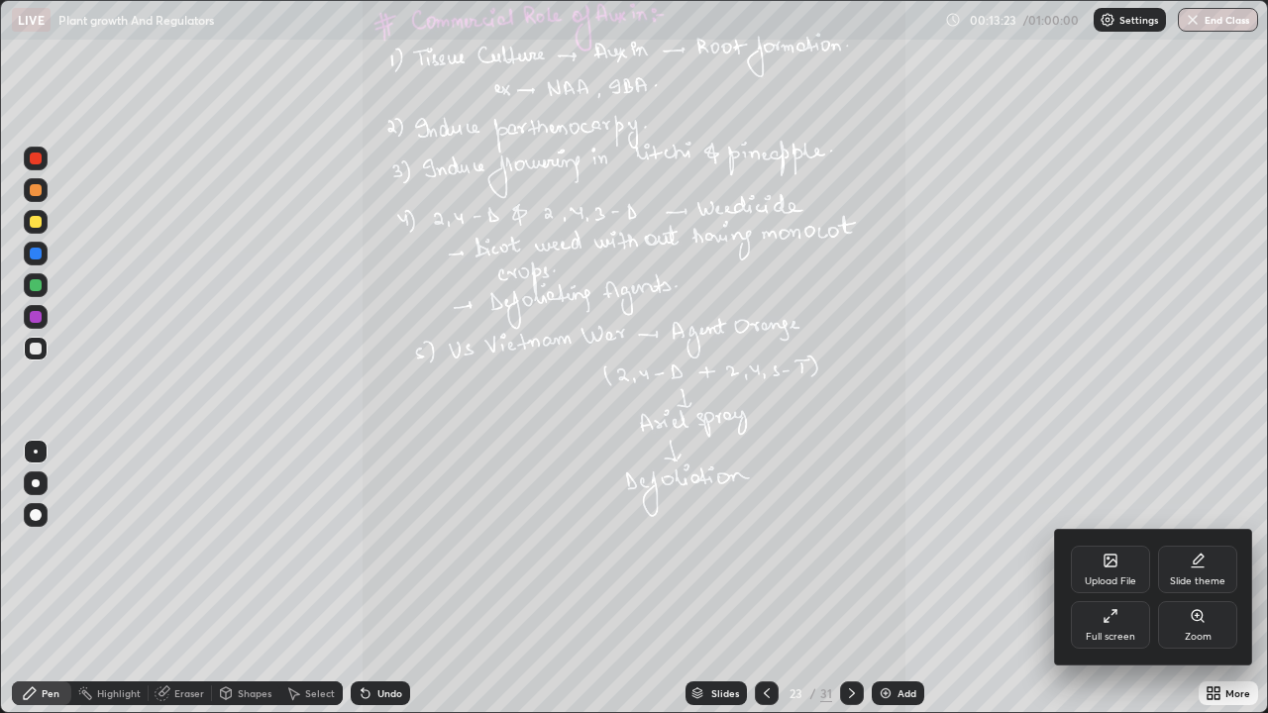
click at [1197, 579] on div "Zoom" at bounding box center [1197, 625] width 79 height 48
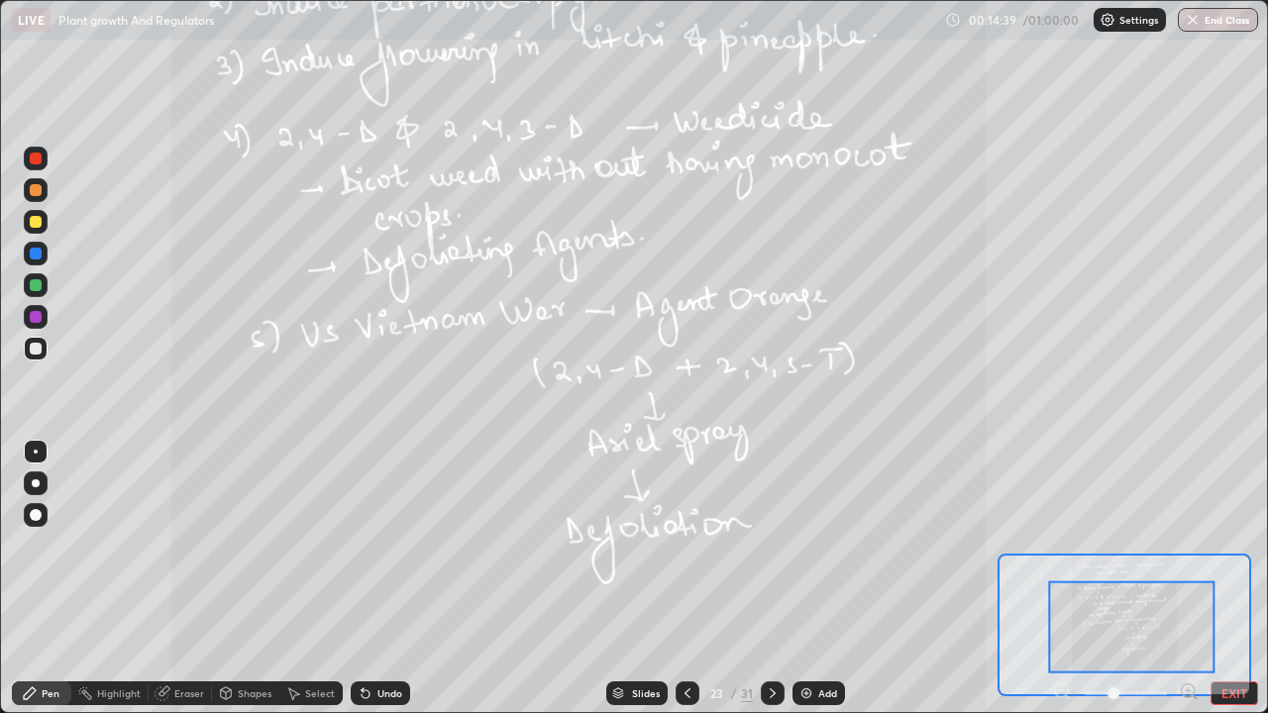
click at [762, 579] on div at bounding box center [773, 694] width 24 height 24
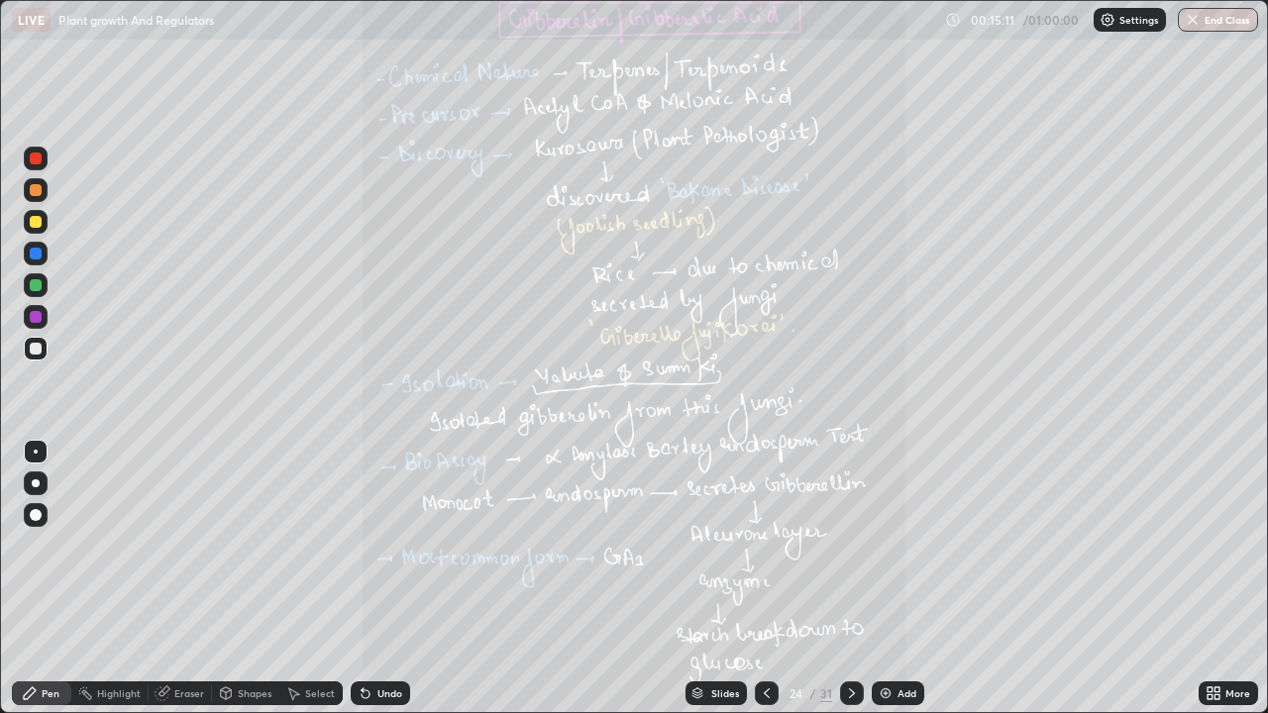
click at [765, 579] on icon at bounding box center [767, 694] width 16 height 16
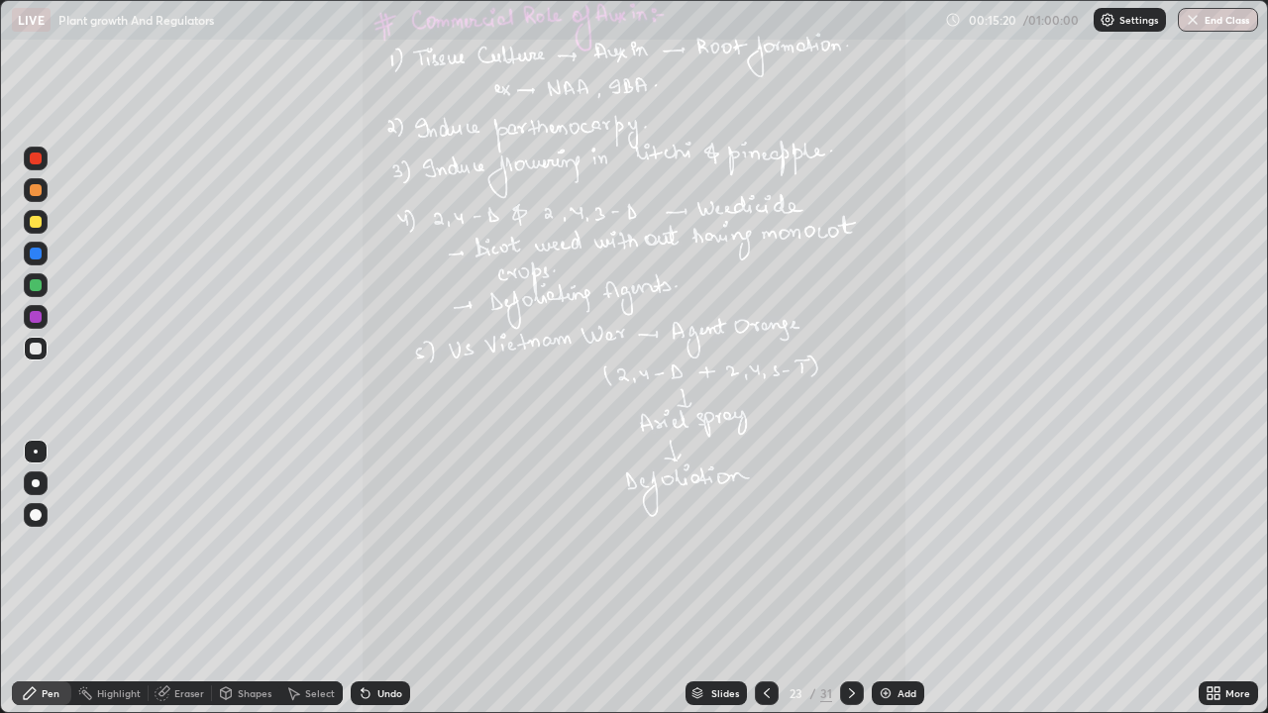
click at [1210, 579] on icon at bounding box center [1210, 690] width 5 height 5
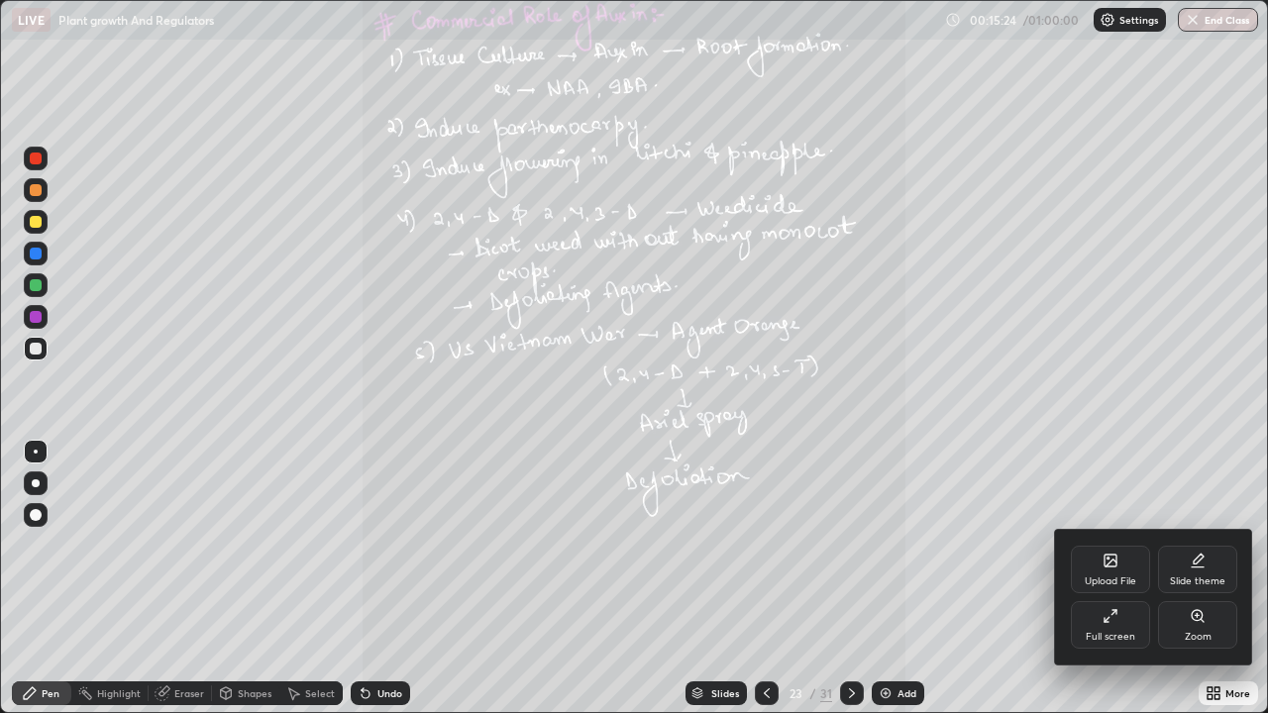
click at [888, 563] on div at bounding box center [634, 356] width 1268 height 713
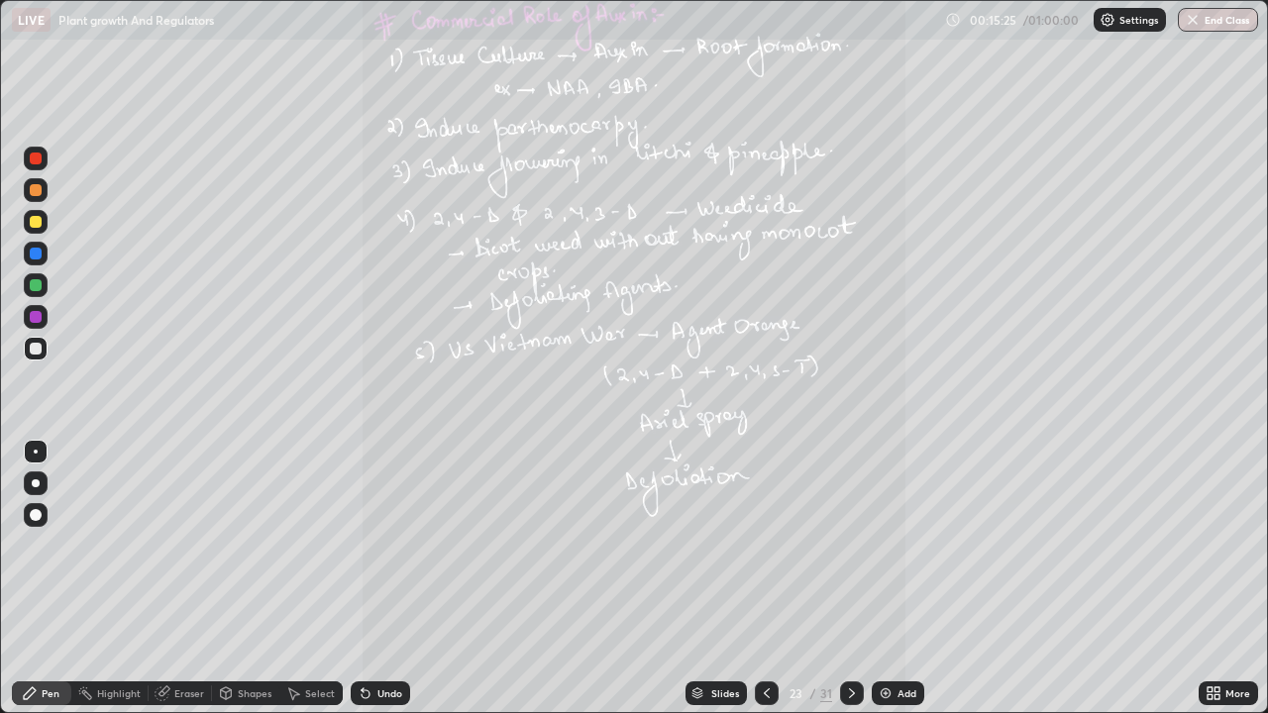
click at [848, 579] on icon at bounding box center [852, 694] width 16 height 16
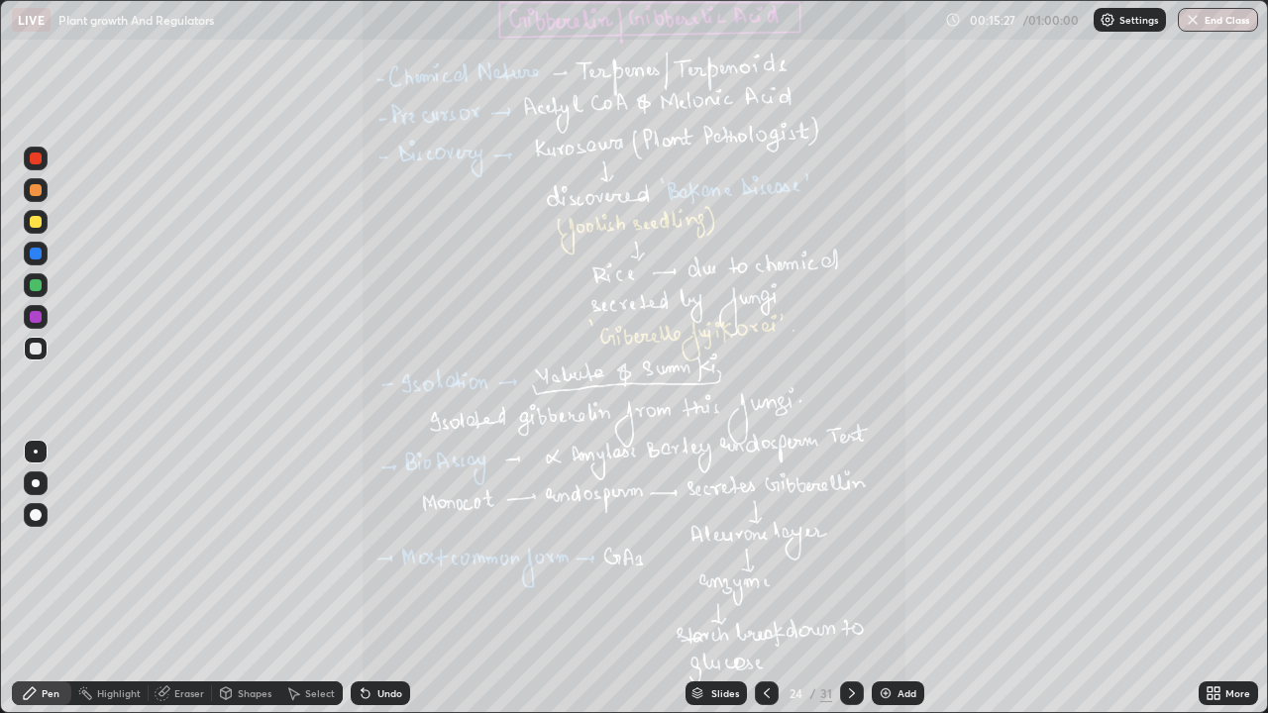
click at [1211, 579] on icon at bounding box center [1210, 697] width 5 height 5
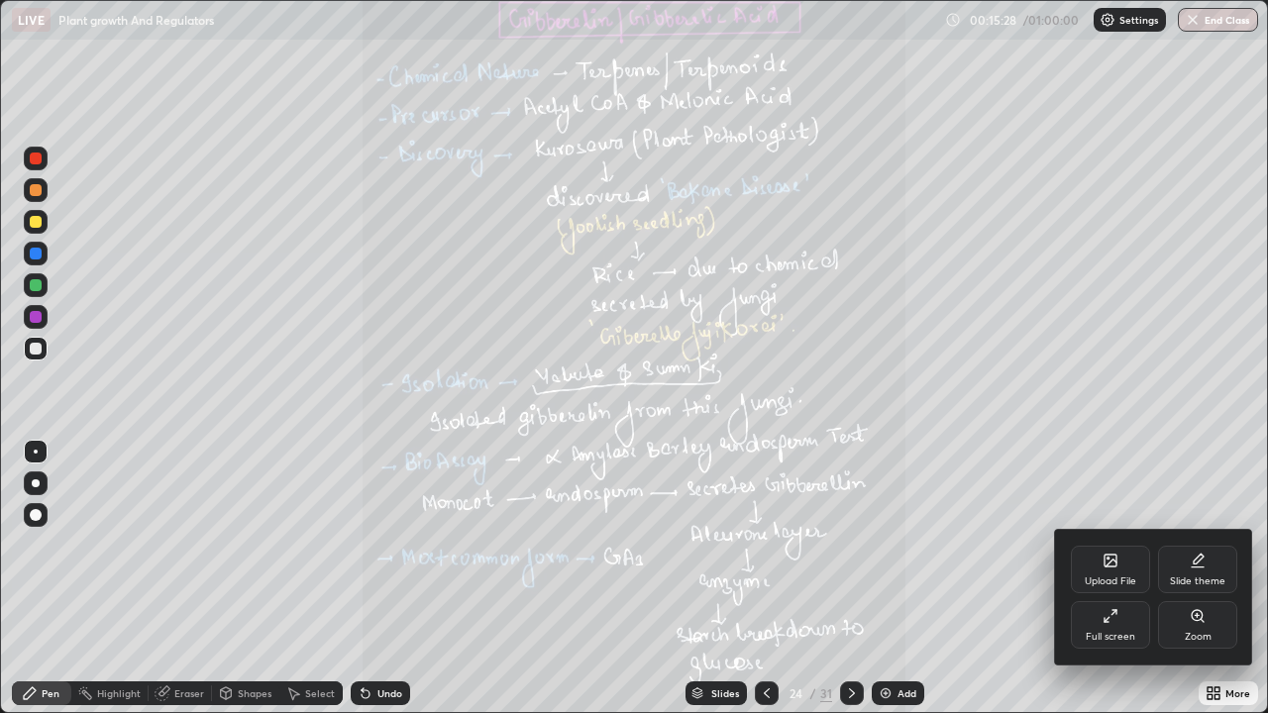
click at [1202, 579] on div "Zoom" at bounding box center [1197, 625] width 79 height 48
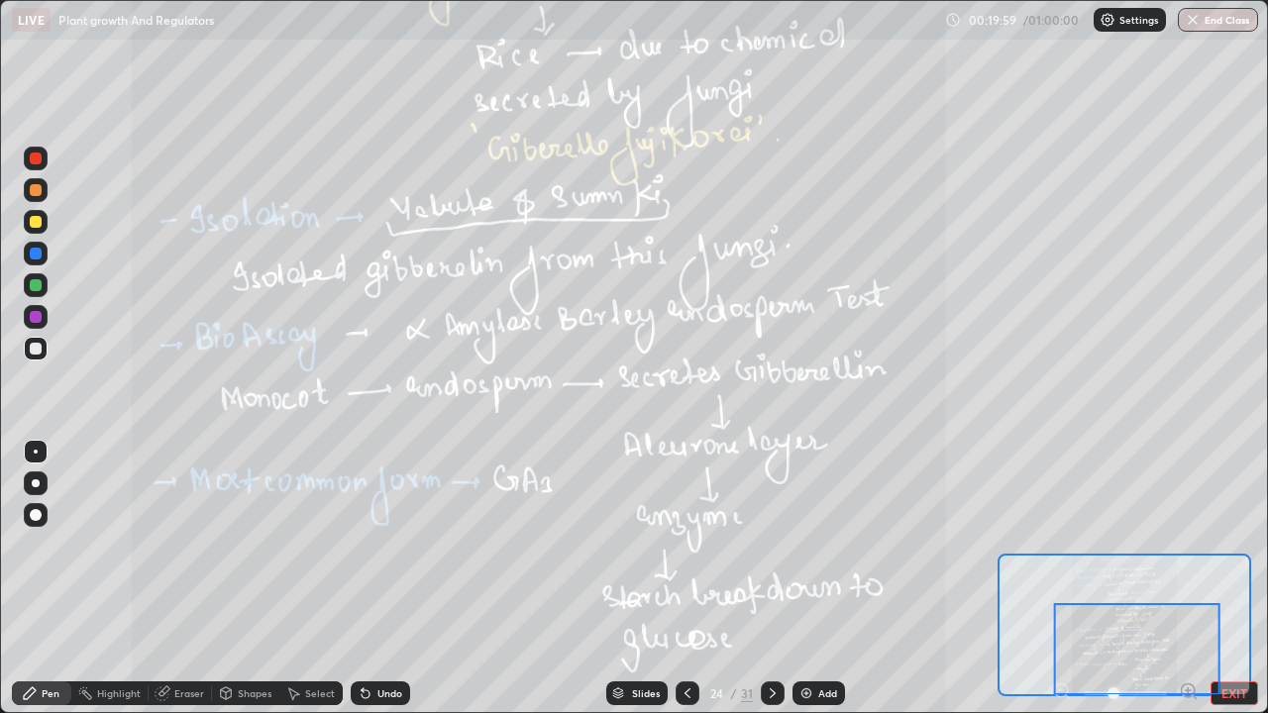
click at [770, 579] on div at bounding box center [773, 694] width 24 height 24
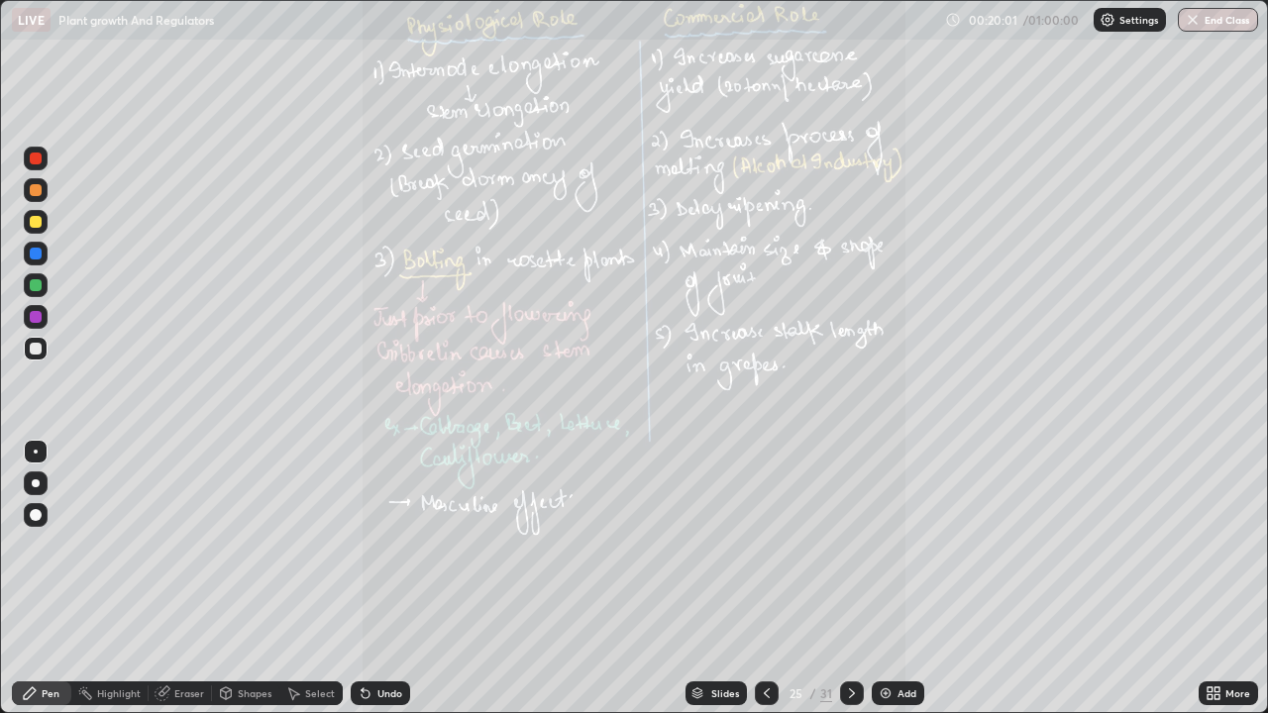
click at [1209, 579] on icon at bounding box center [1210, 690] width 5 height 5
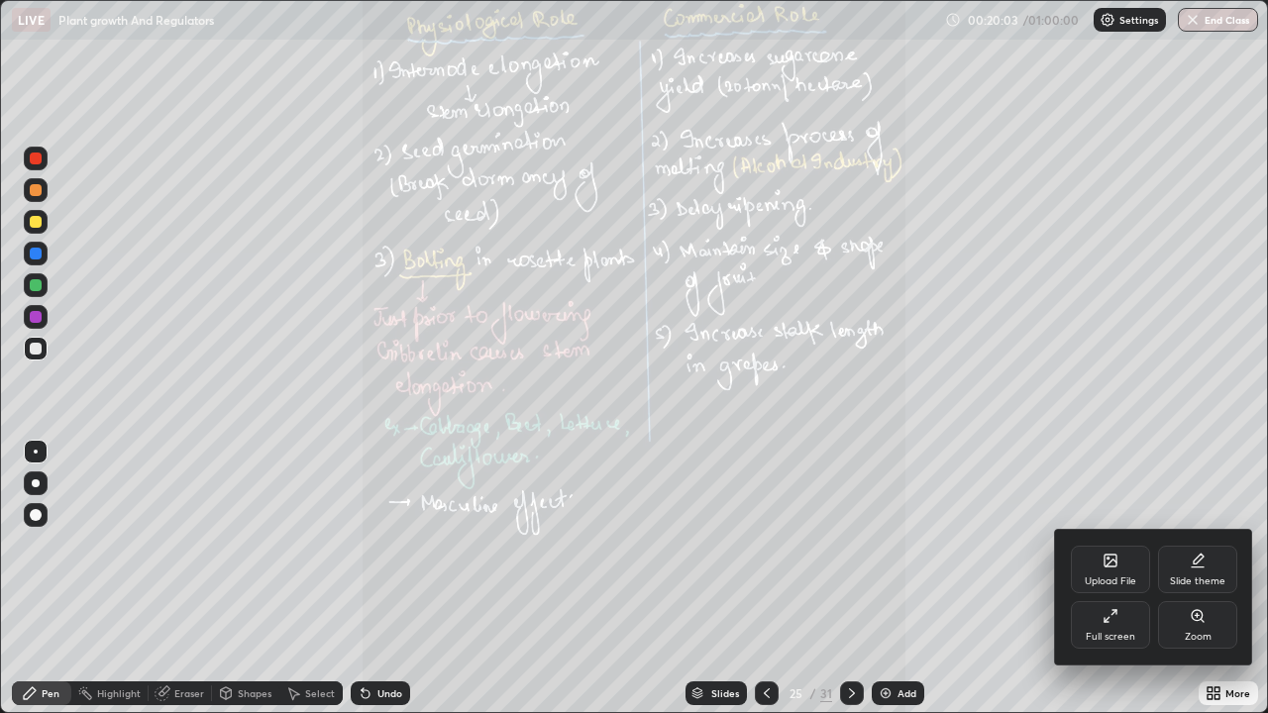
click at [845, 579] on div at bounding box center [634, 356] width 1268 height 713
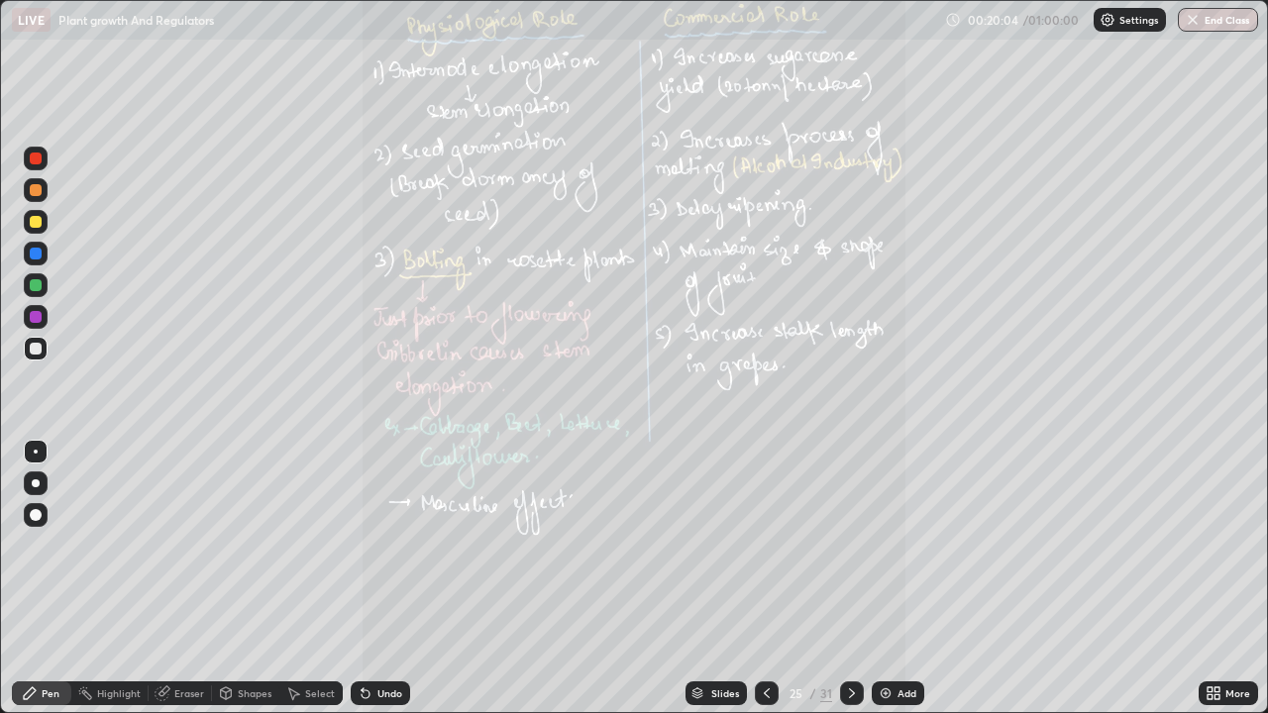
click at [848, 579] on icon at bounding box center [852, 694] width 16 height 16
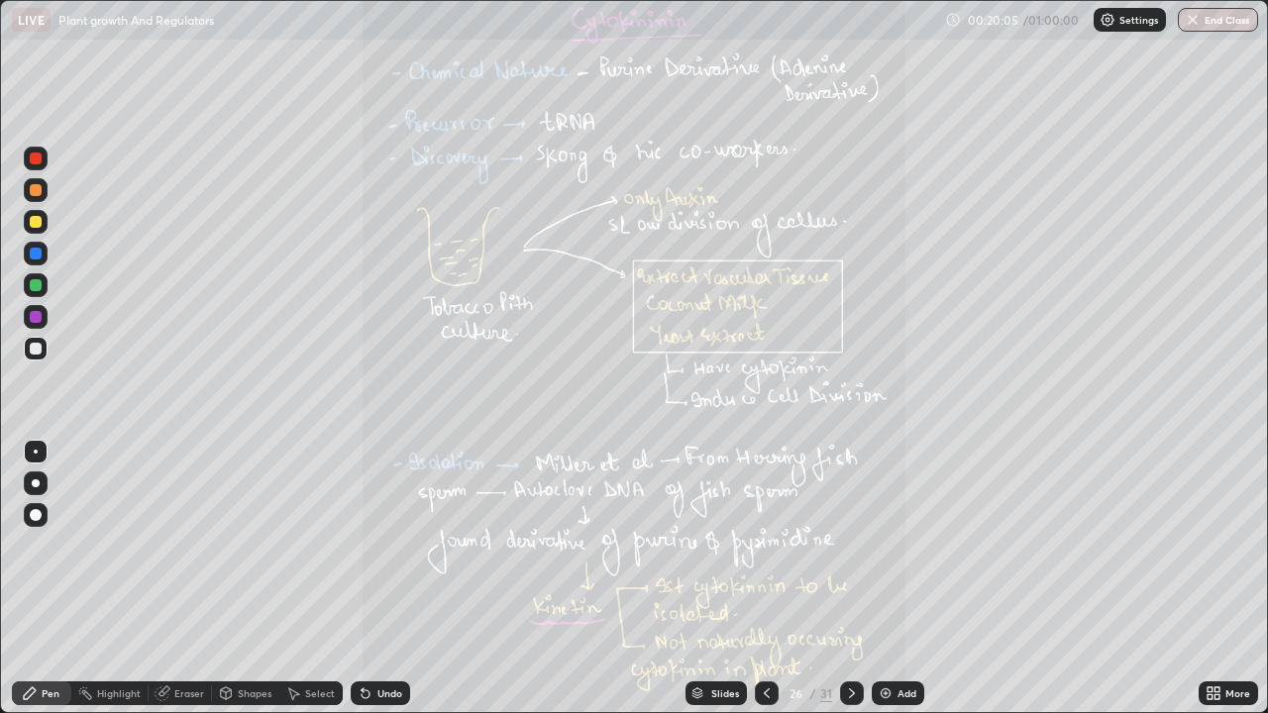
click at [763, 579] on icon at bounding box center [767, 694] width 16 height 16
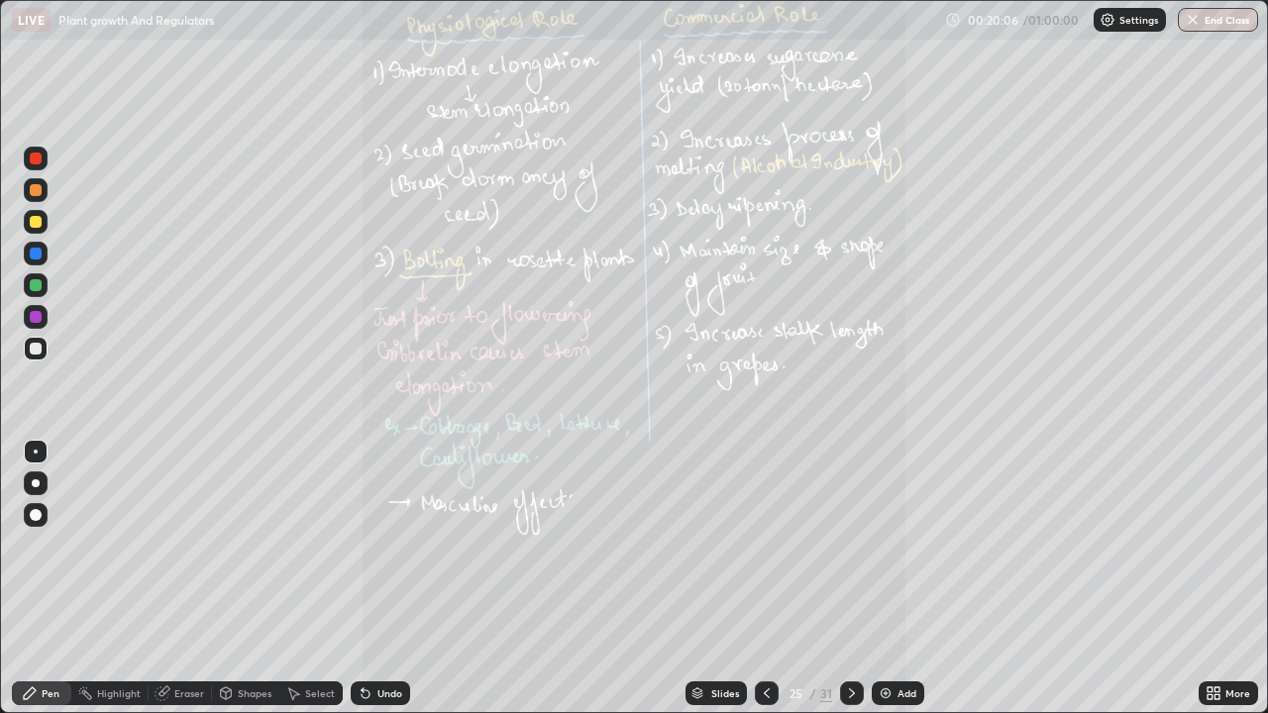
click at [1210, 579] on icon at bounding box center [1210, 690] width 5 height 5
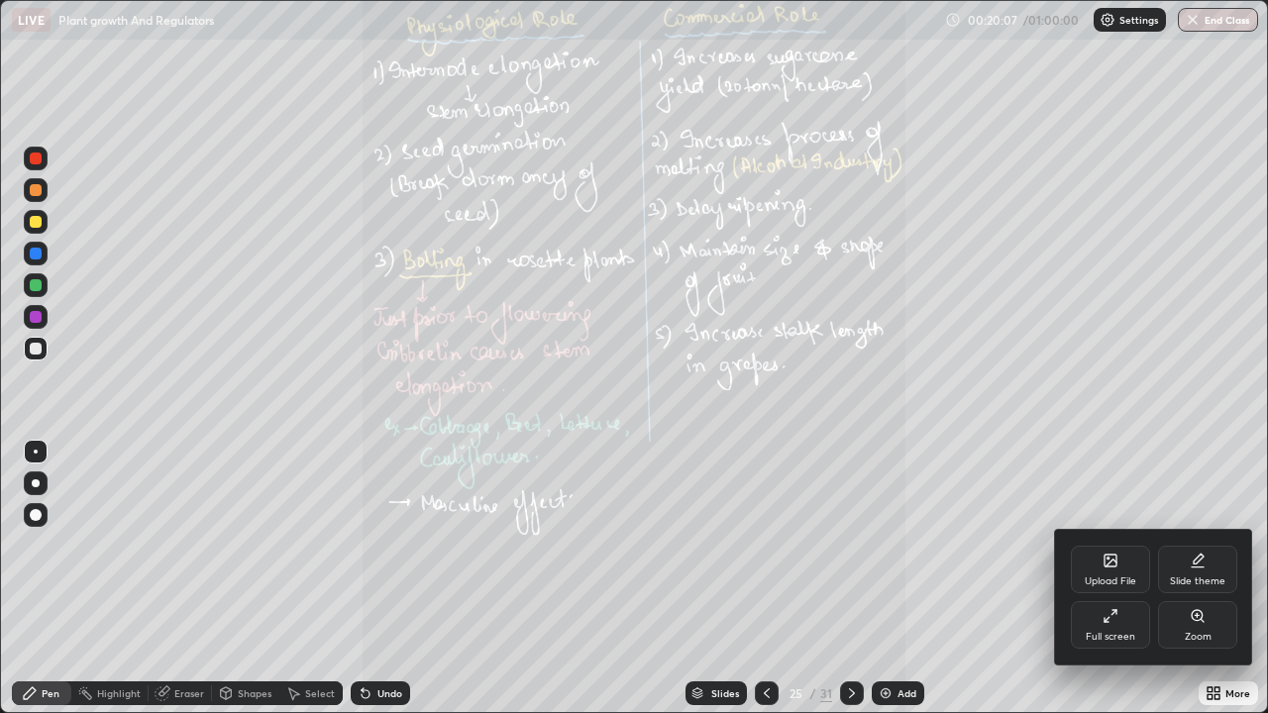
click at [1204, 579] on div "Zoom" at bounding box center [1198, 637] width 27 height 10
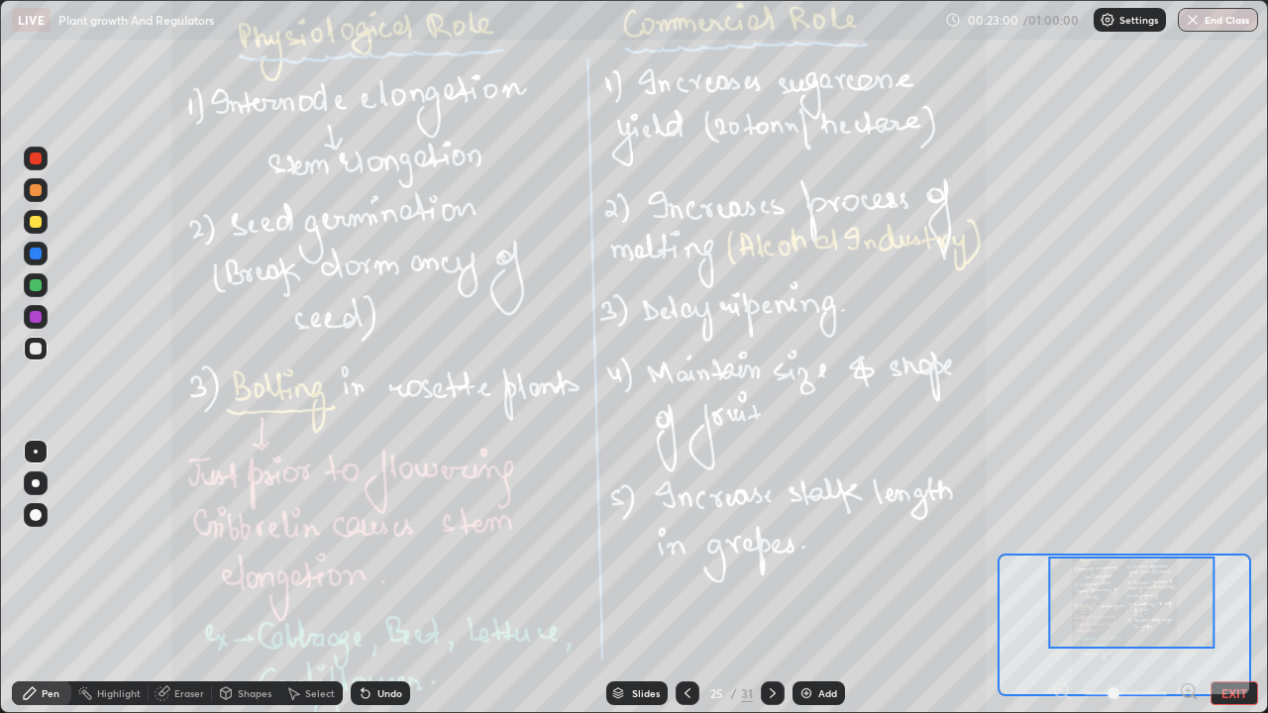
click at [686, 579] on icon at bounding box center [688, 694] width 16 height 16
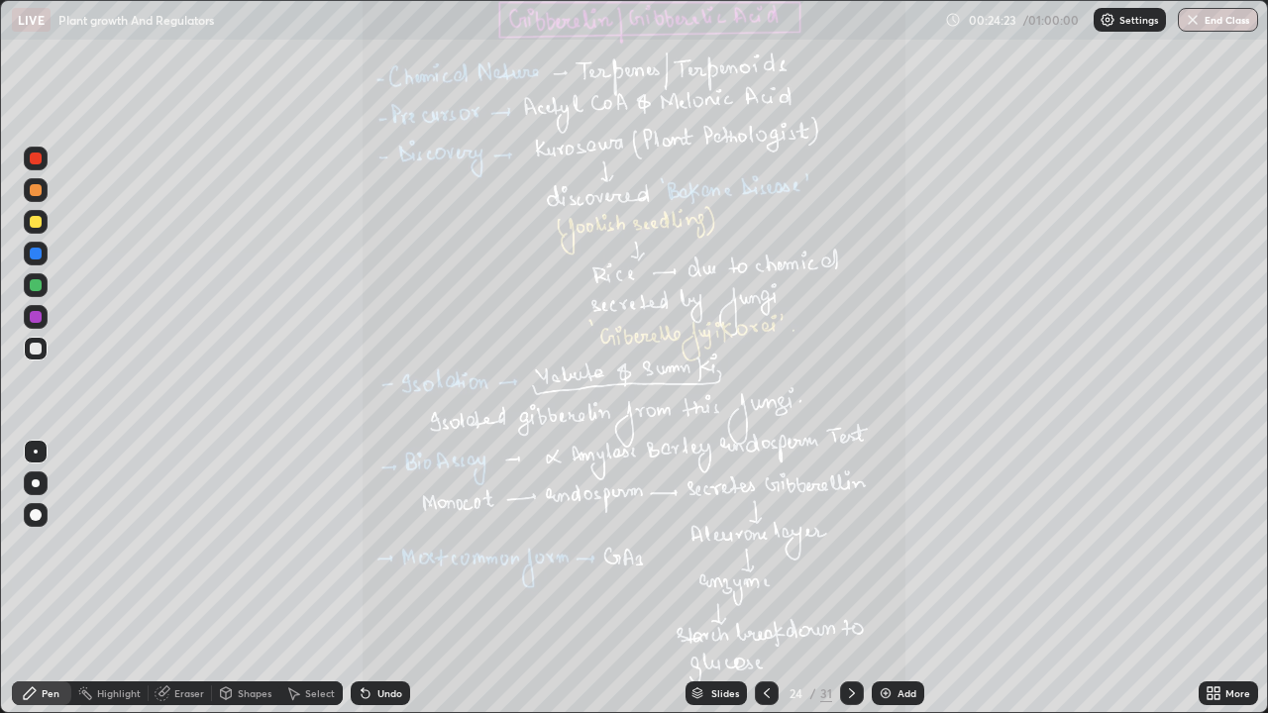
click at [850, 579] on icon at bounding box center [852, 694] width 16 height 16
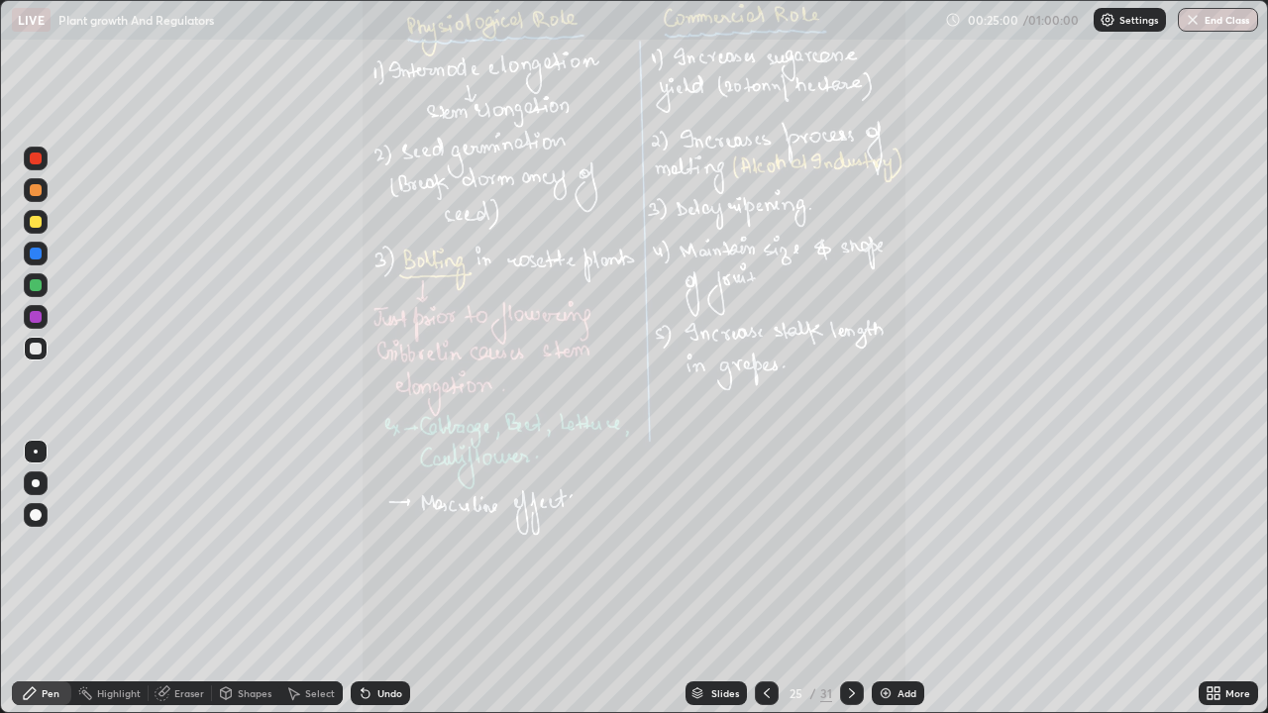
click at [737, 39] on div "LIVE Plant growth And Regulators" at bounding box center [474, 20] width 925 height 40
click at [849, 579] on icon at bounding box center [852, 694] width 6 height 10
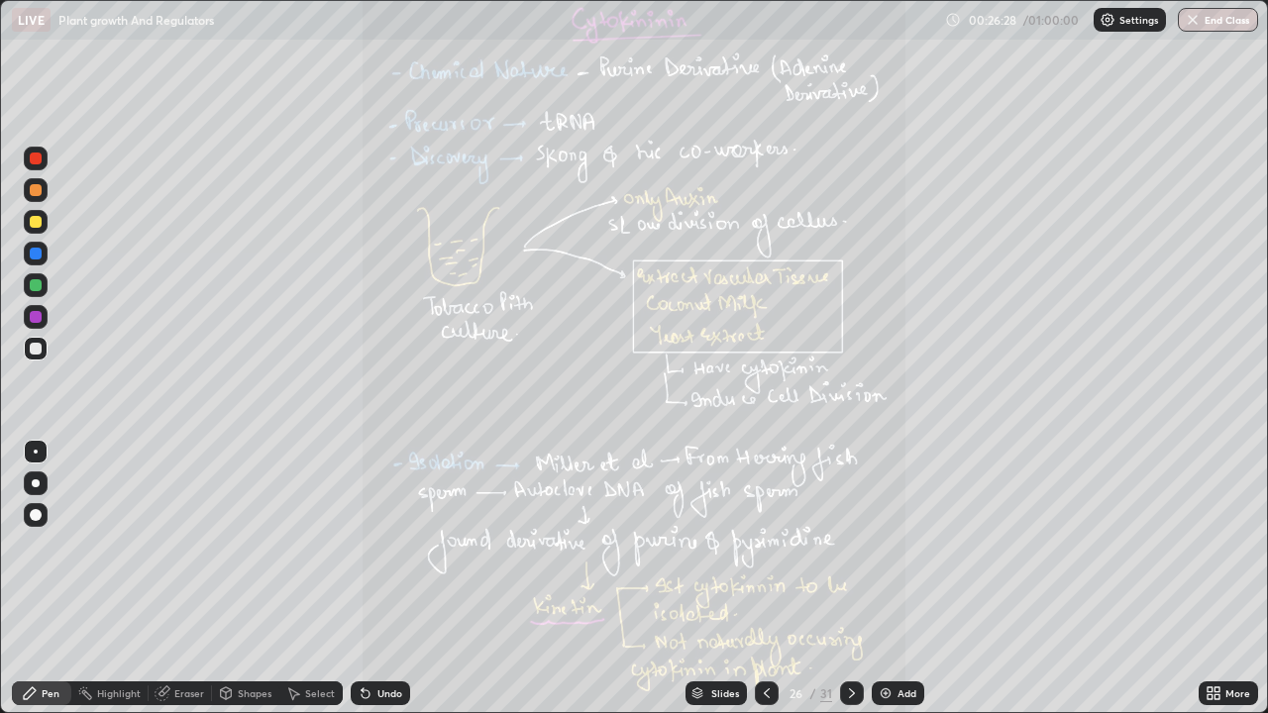
click at [765, 579] on icon at bounding box center [767, 694] width 16 height 16
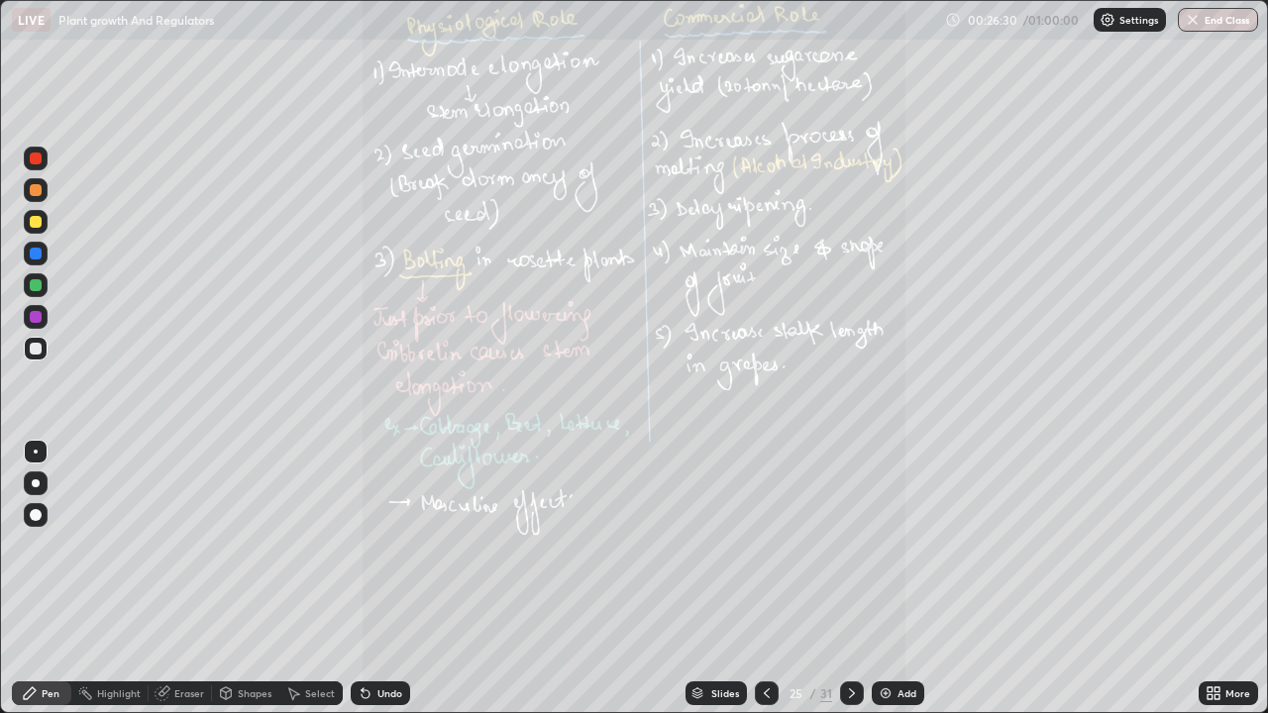
click at [763, 579] on icon at bounding box center [767, 694] width 16 height 16
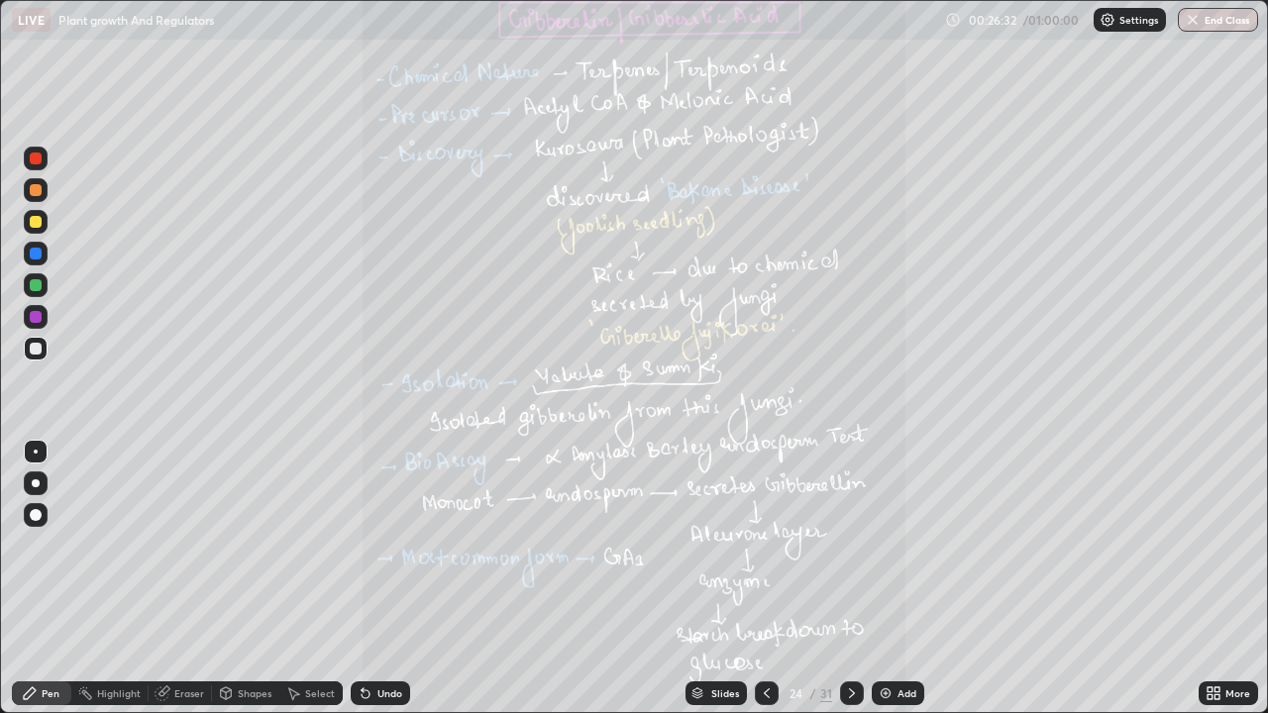
click at [1210, 579] on icon at bounding box center [1210, 690] width 5 height 5
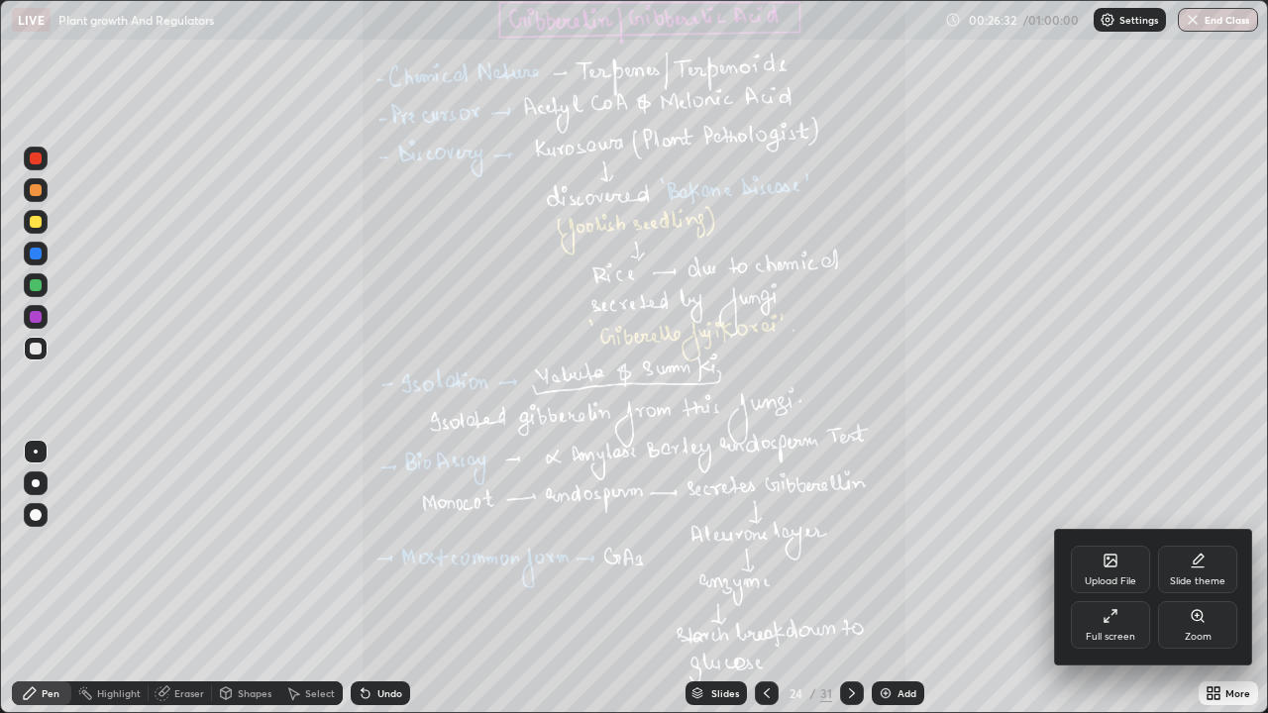
click at [1198, 579] on icon at bounding box center [1197, 615] width 11 height 11
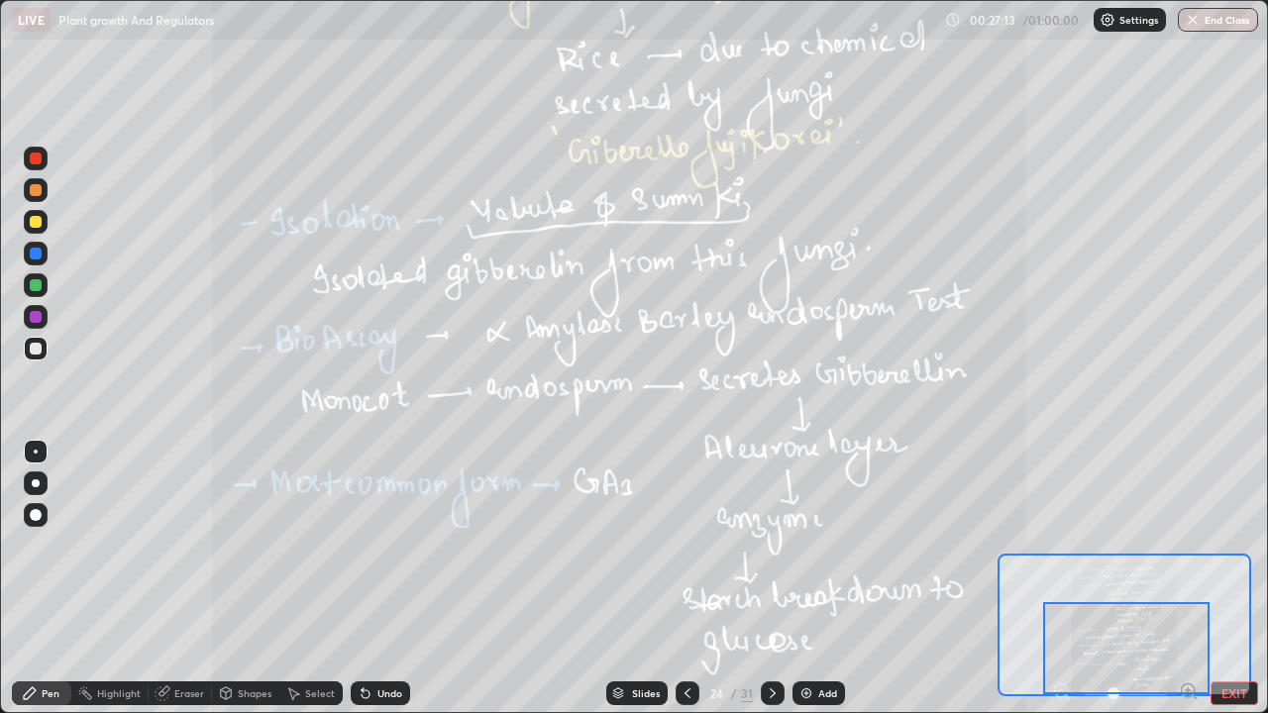
click at [768, 579] on icon at bounding box center [773, 694] width 16 height 16
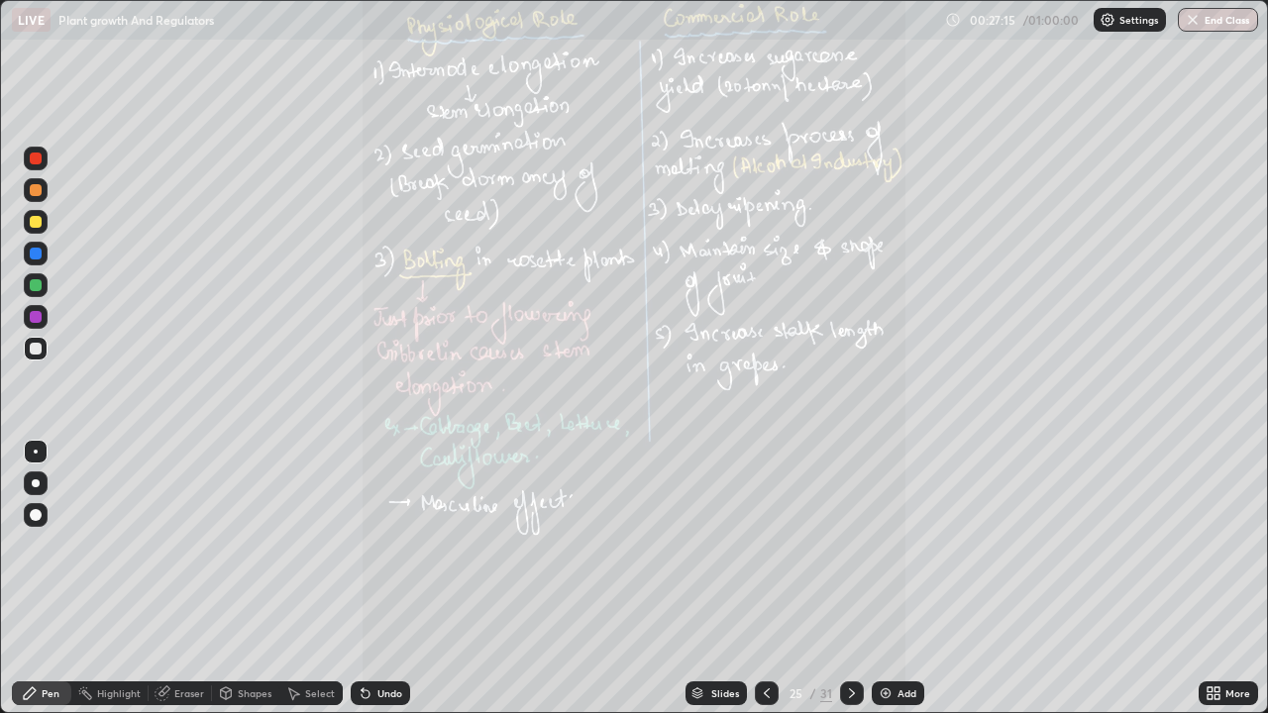
click at [845, 579] on icon at bounding box center [852, 694] width 16 height 16
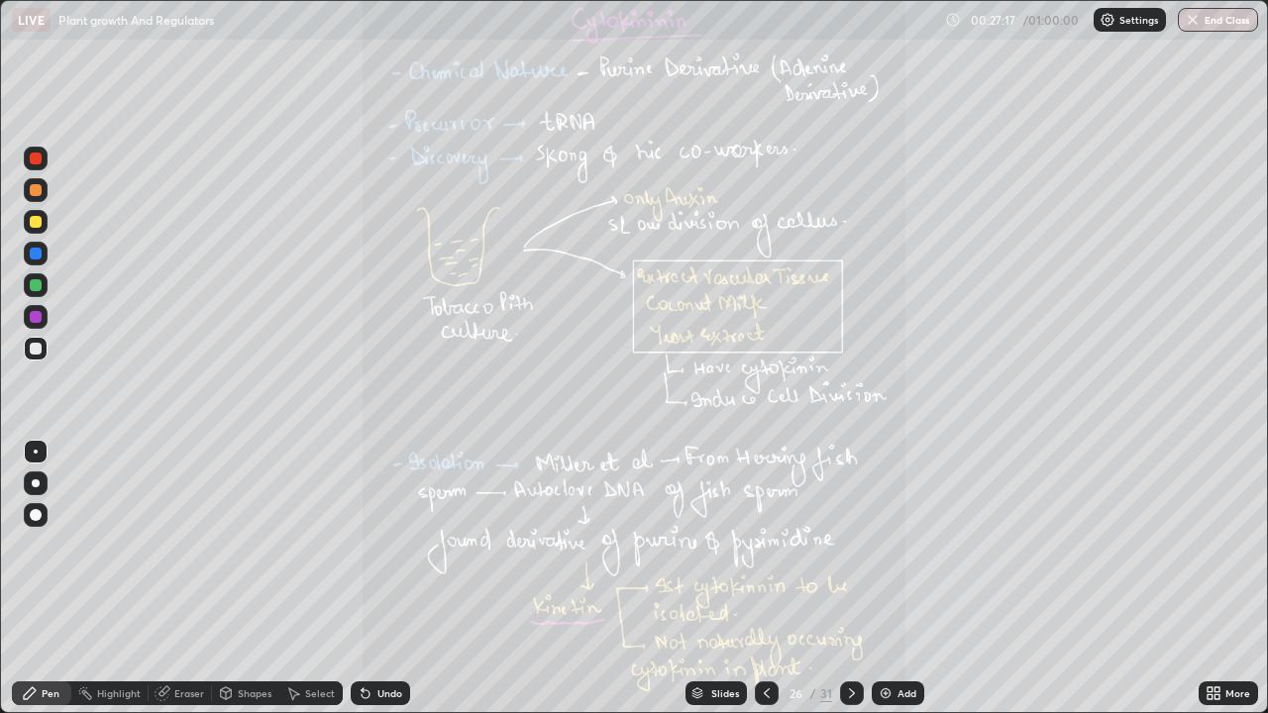
click at [1215, 579] on icon at bounding box center [1217, 690] width 5 height 5
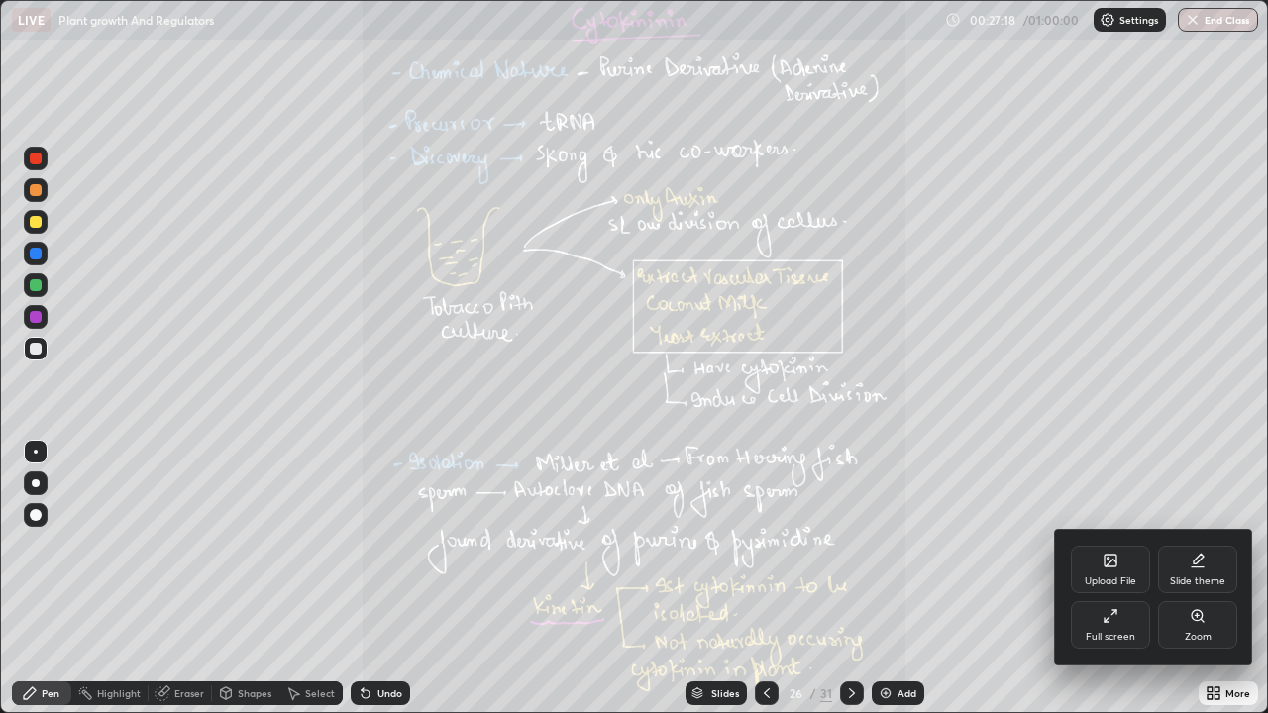
click at [1201, 579] on div "Zoom" at bounding box center [1197, 625] width 79 height 48
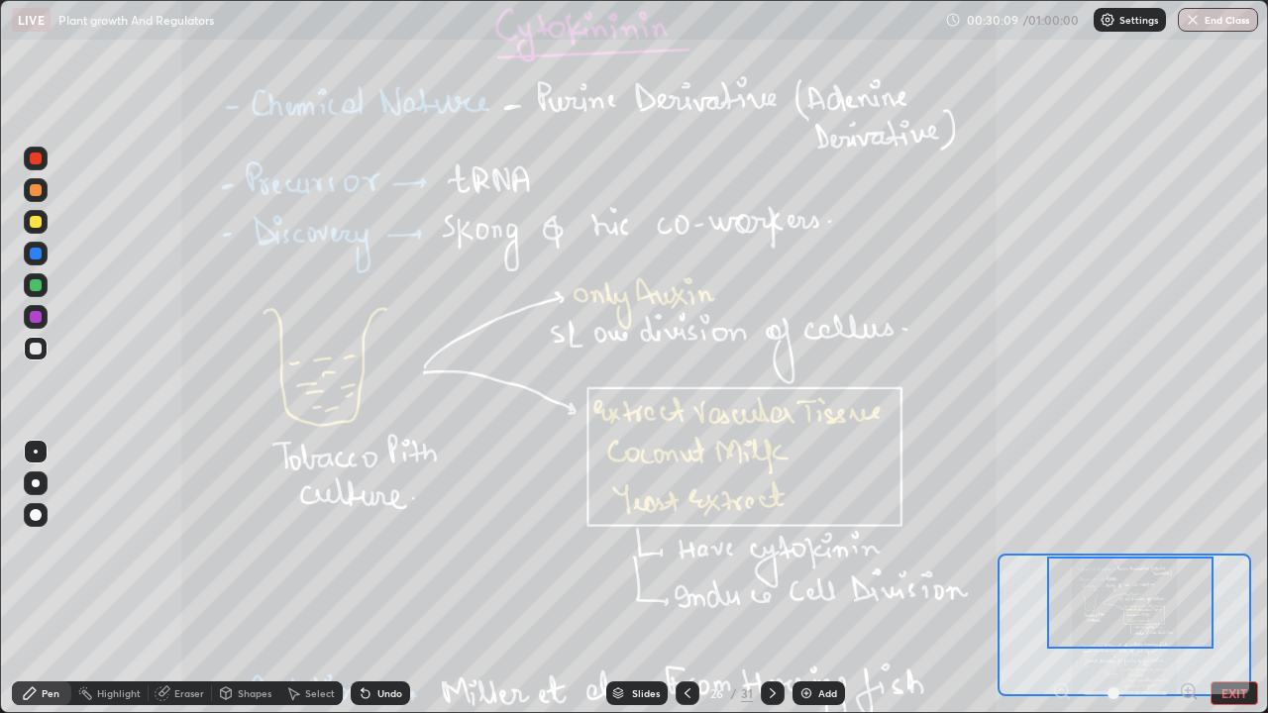
click at [1171, 579] on div at bounding box center [1130, 603] width 166 height 92
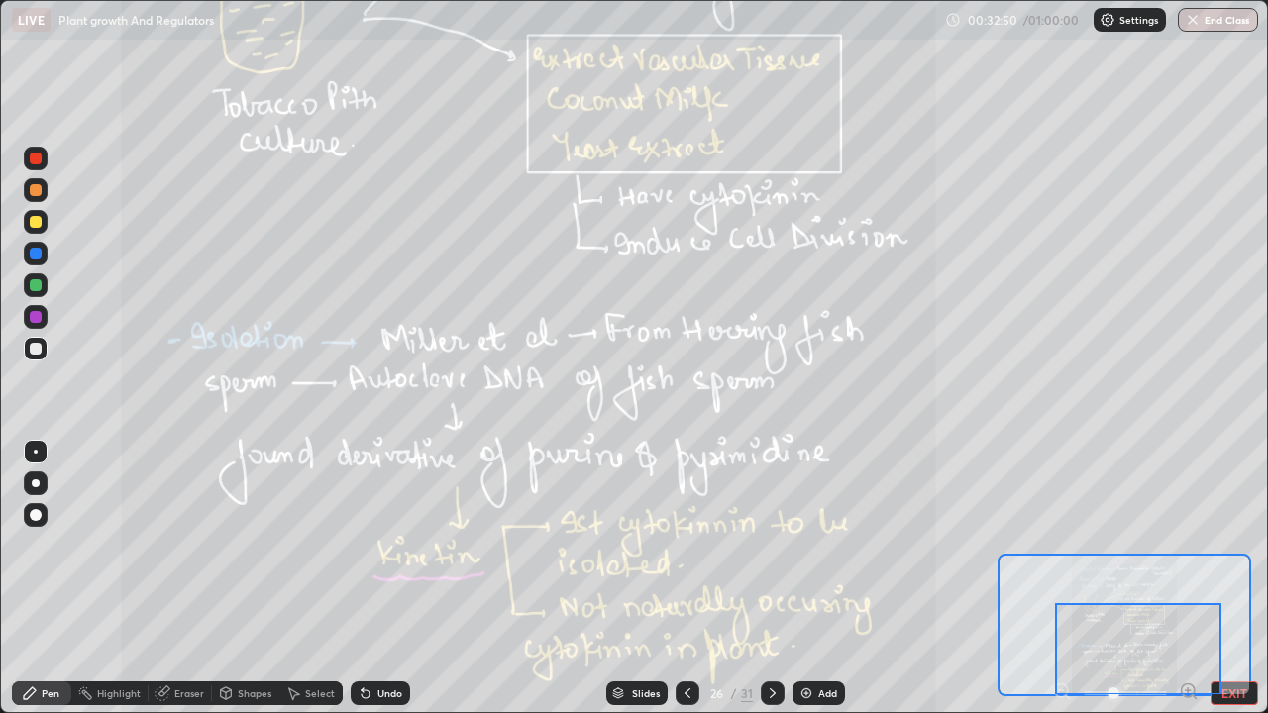
click at [1179, 579] on div at bounding box center [1138, 649] width 166 height 92
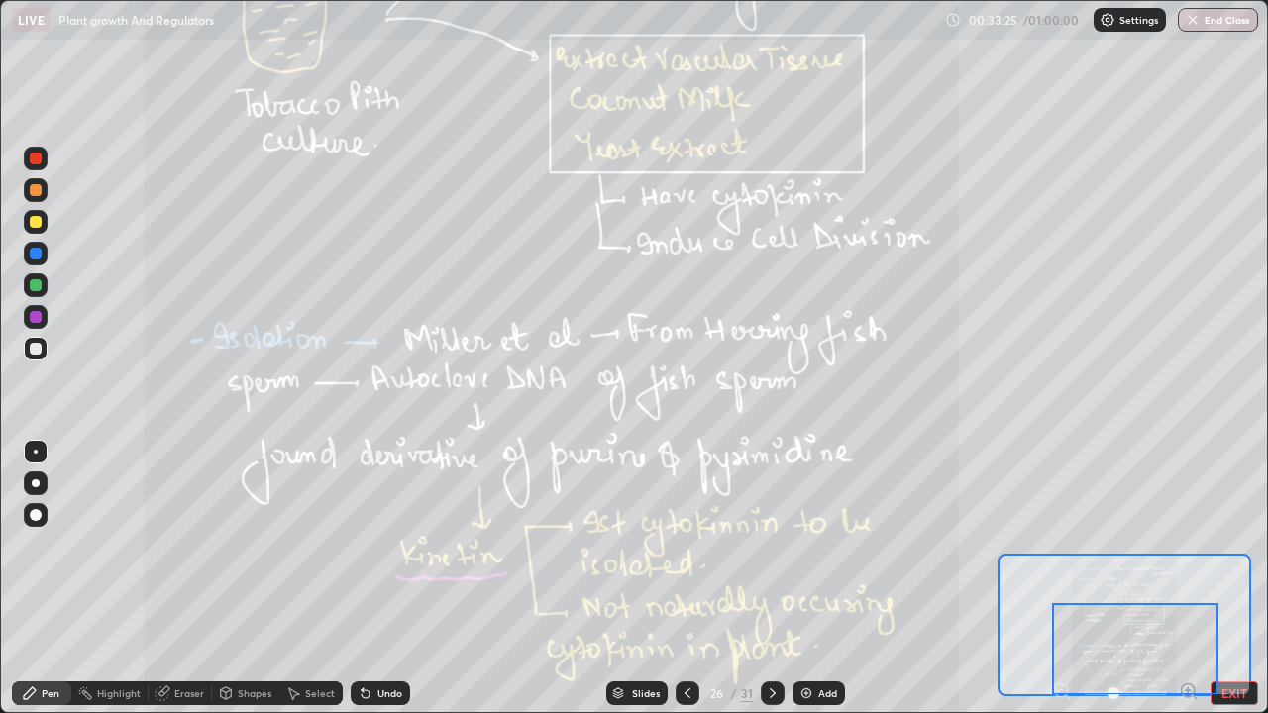
click at [768, 579] on icon at bounding box center [773, 694] width 16 height 16
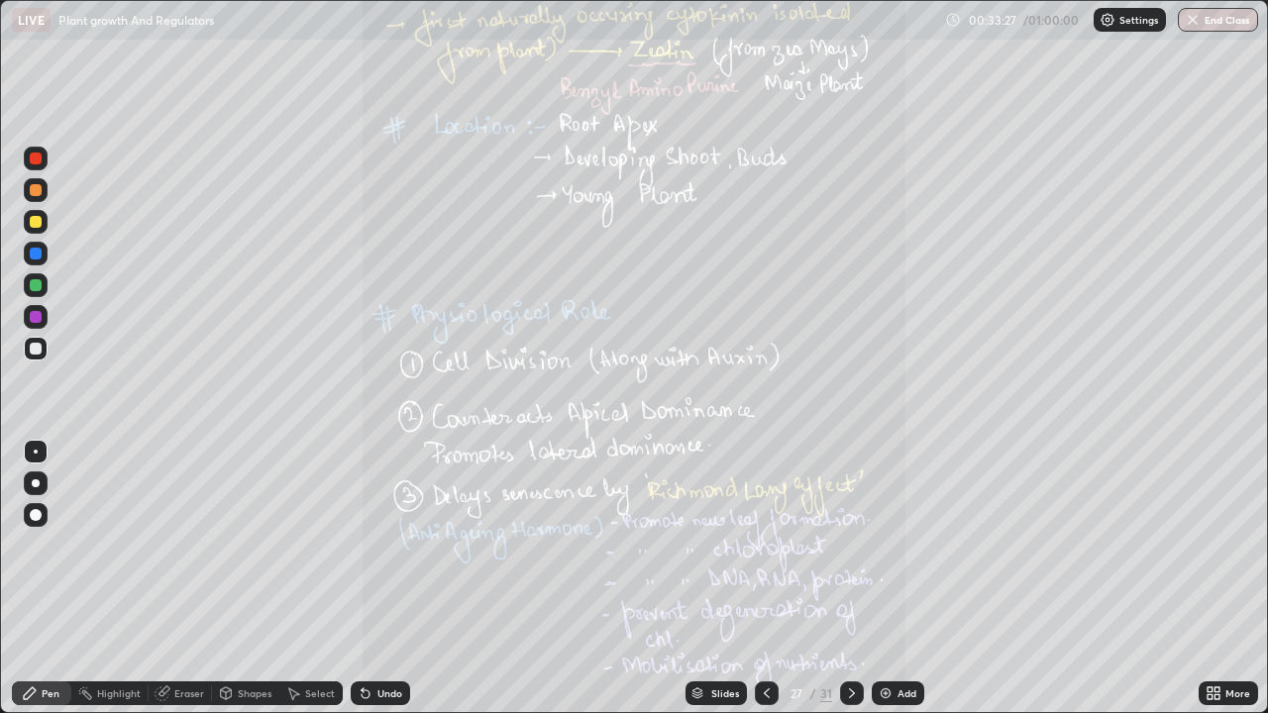
click at [1217, 579] on icon at bounding box center [1217, 697] width 5 height 5
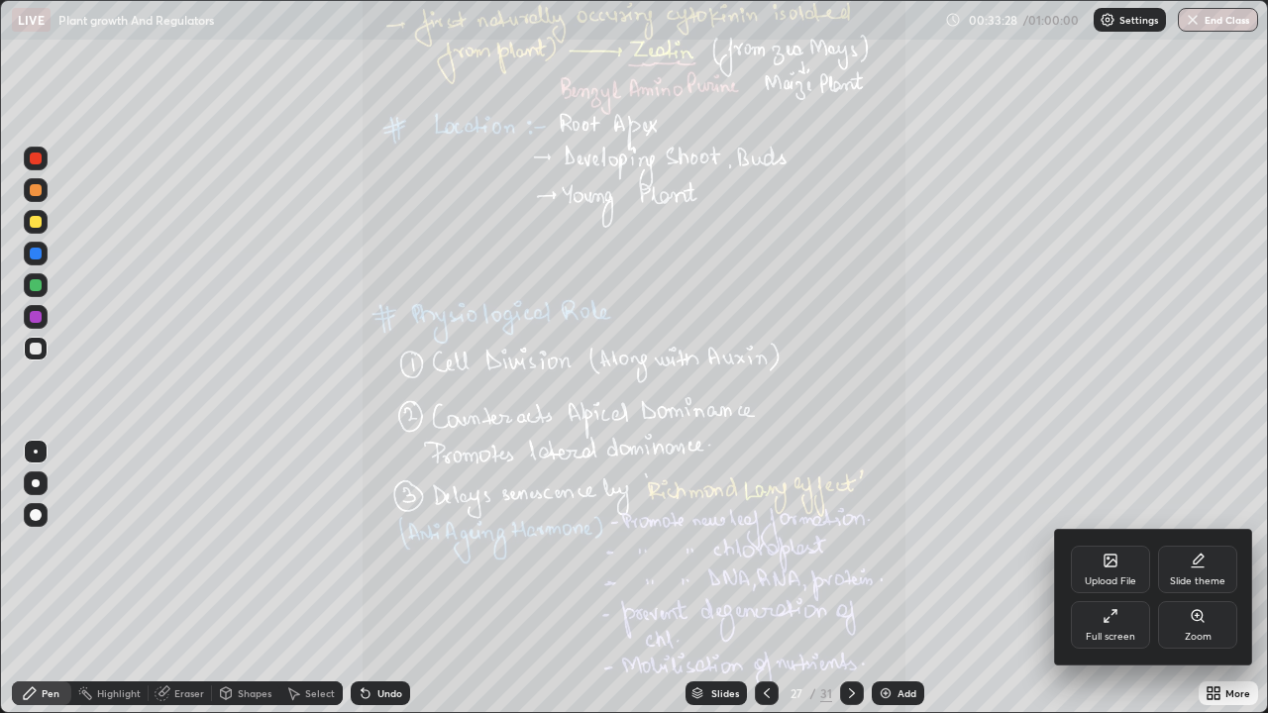
click at [1199, 579] on icon at bounding box center [1198, 616] width 16 height 16
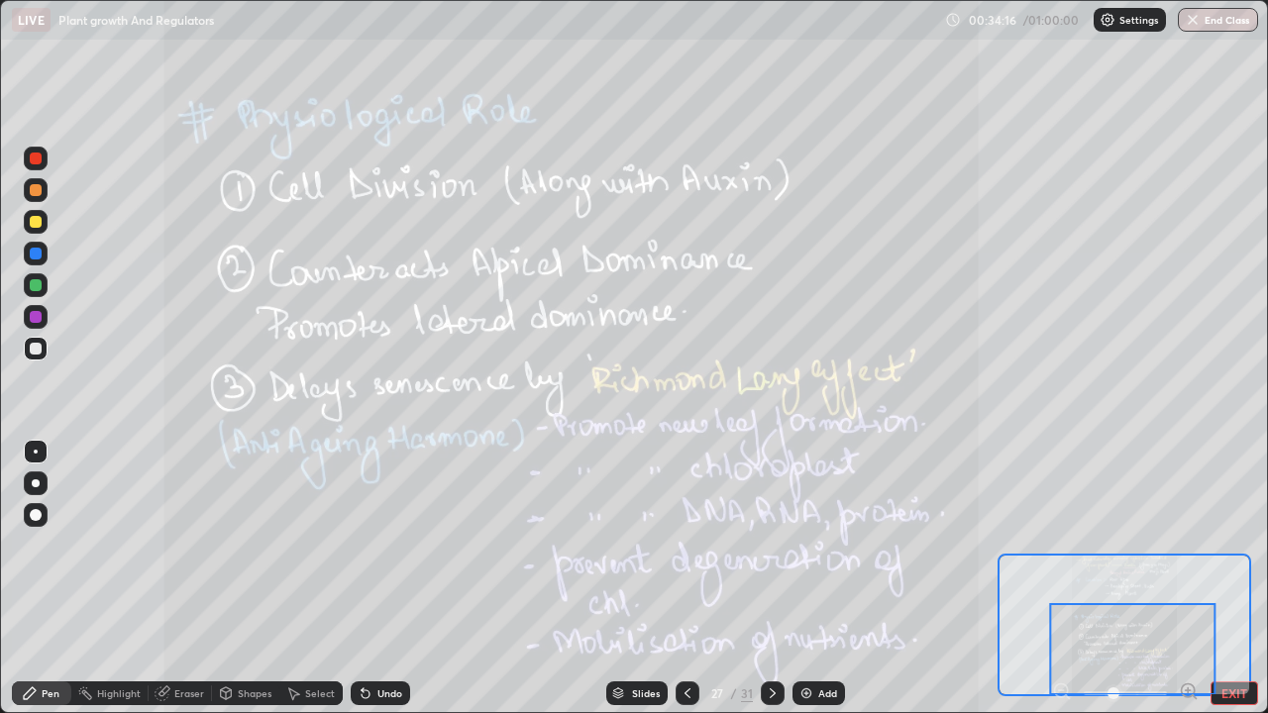
click at [770, 579] on icon at bounding box center [773, 694] width 16 height 16
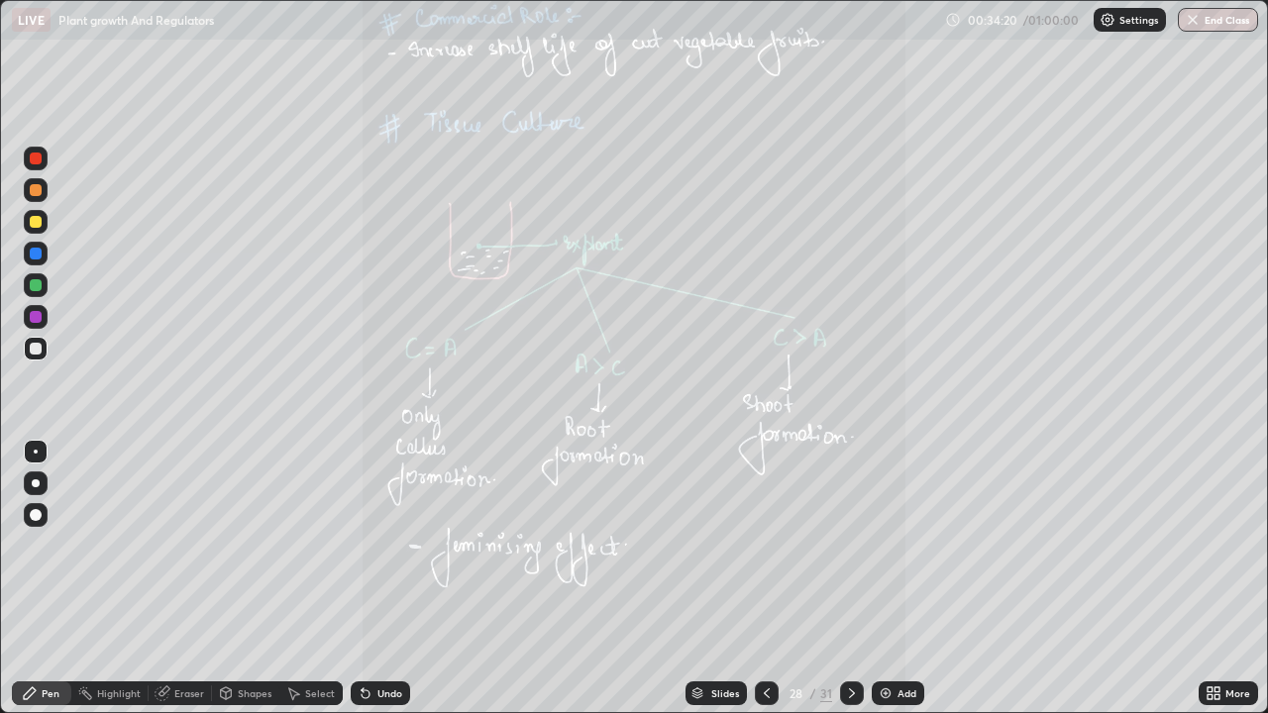
click at [763, 579] on icon at bounding box center [767, 694] width 16 height 16
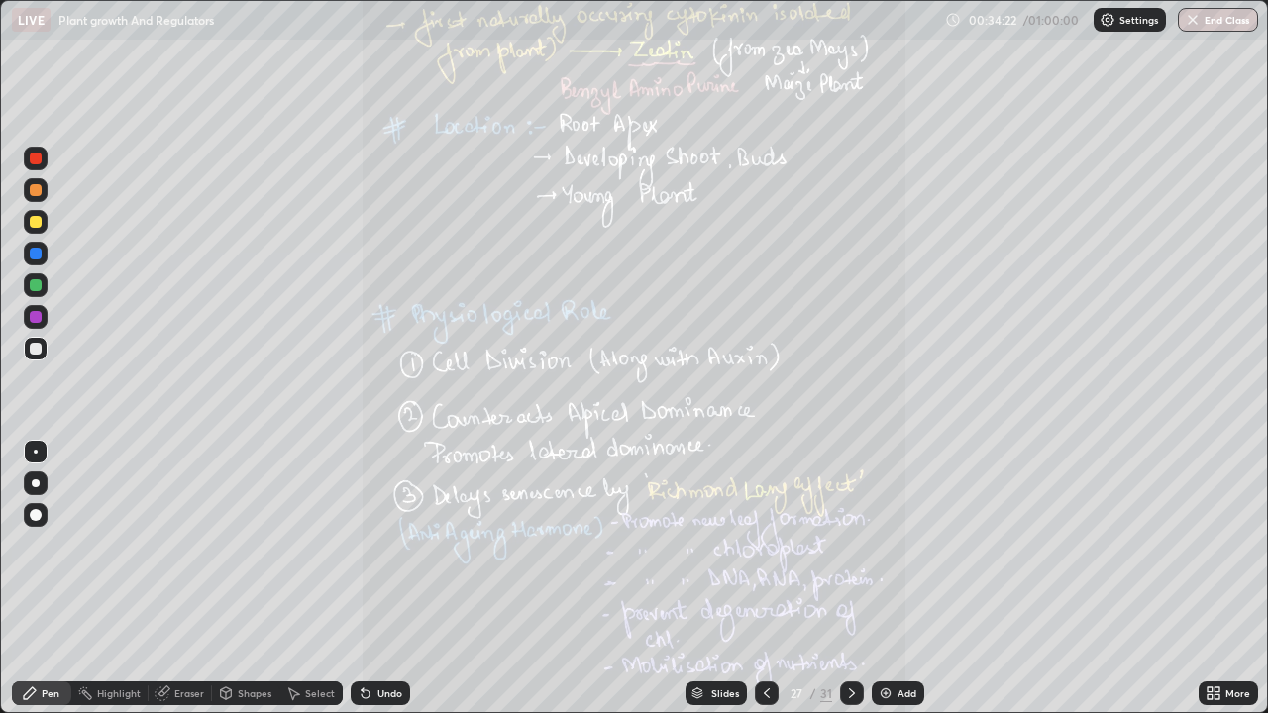
click at [1217, 579] on icon at bounding box center [1217, 697] width 5 height 5
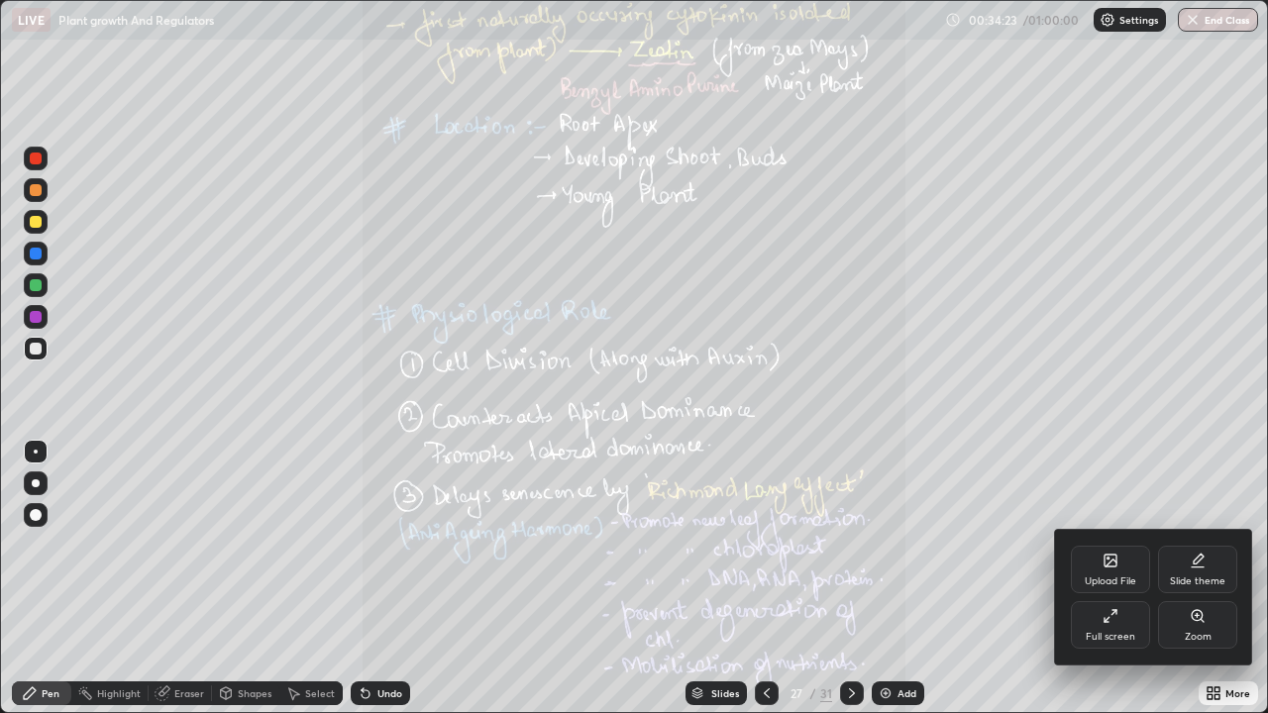
click at [1200, 579] on div "Zoom" at bounding box center [1198, 637] width 27 height 10
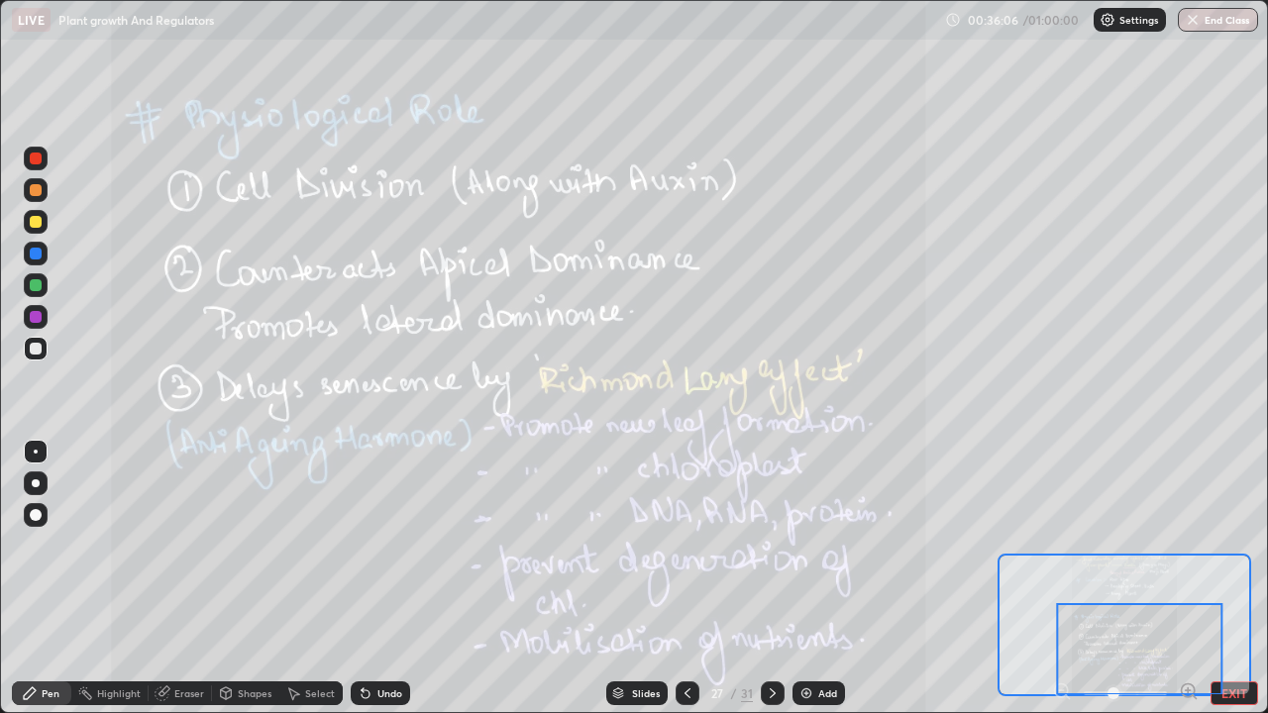
click at [771, 579] on icon at bounding box center [773, 694] width 16 height 16
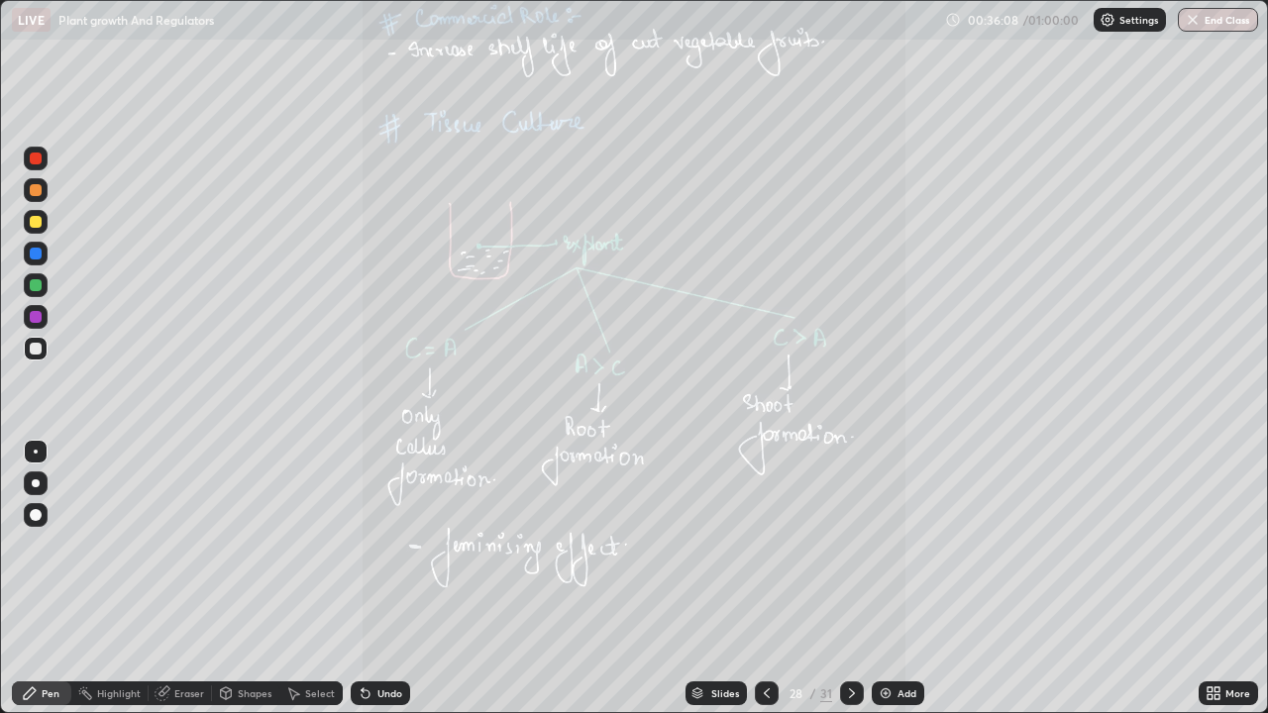
click at [847, 579] on icon at bounding box center [852, 694] width 16 height 16
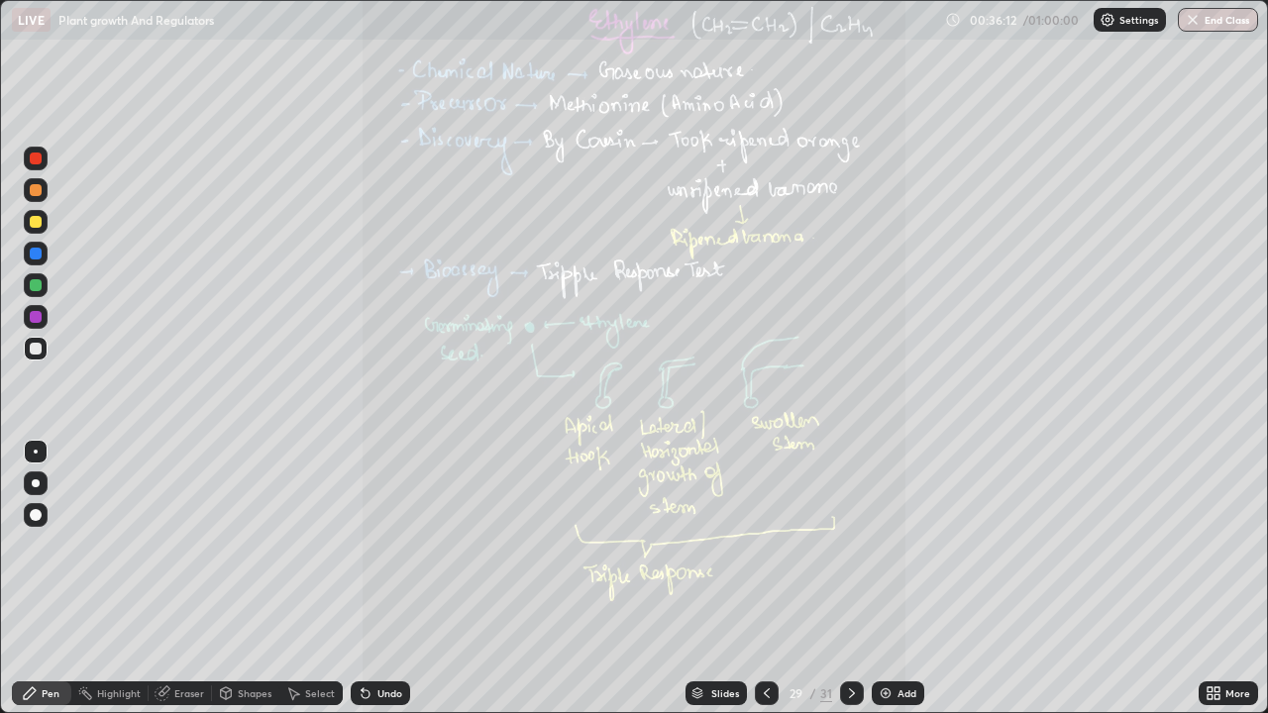
click at [764, 579] on icon at bounding box center [767, 694] width 6 height 10
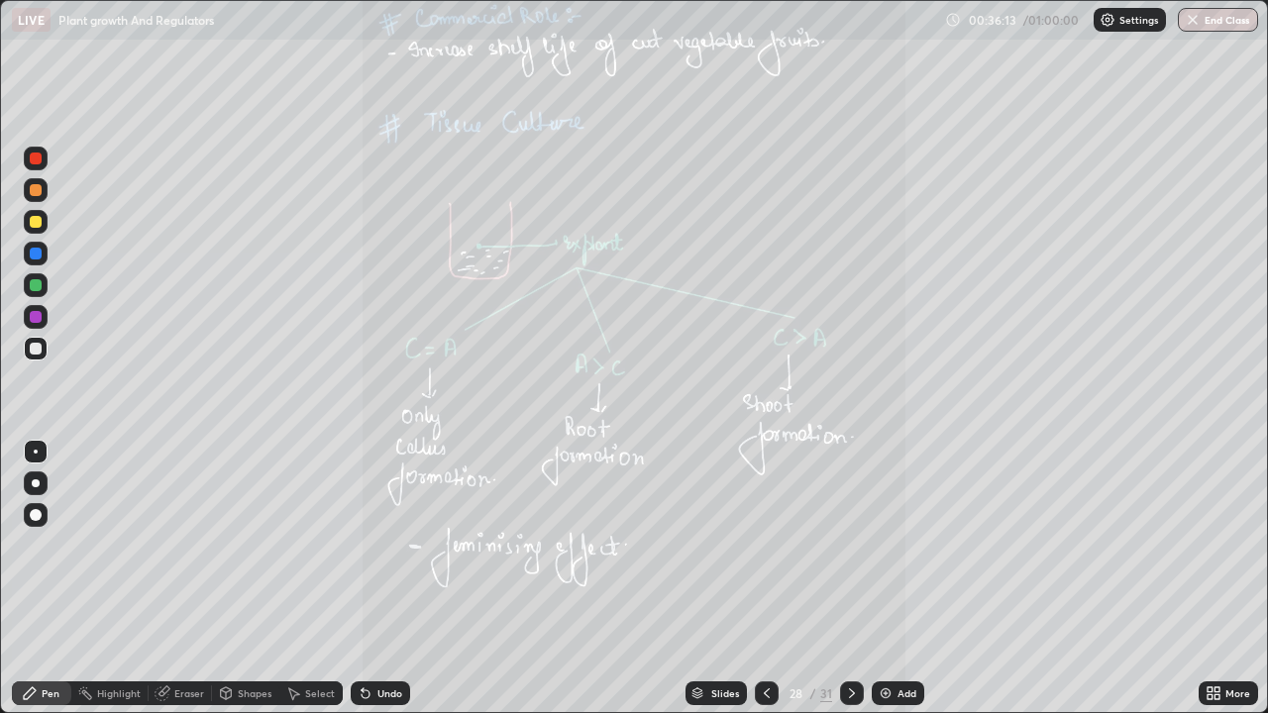
click at [1220, 579] on icon at bounding box center [1217, 697] width 5 height 5
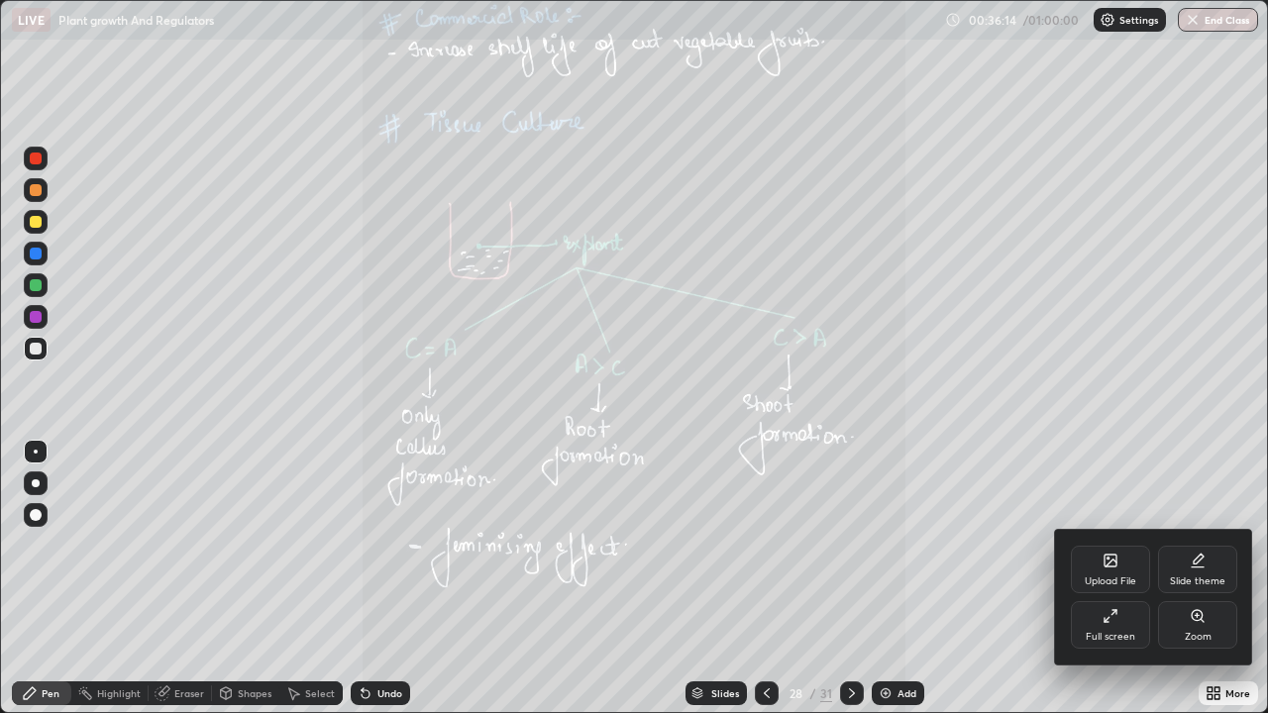
click at [1199, 579] on div "Zoom" at bounding box center [1197, 625] width 79 height 48
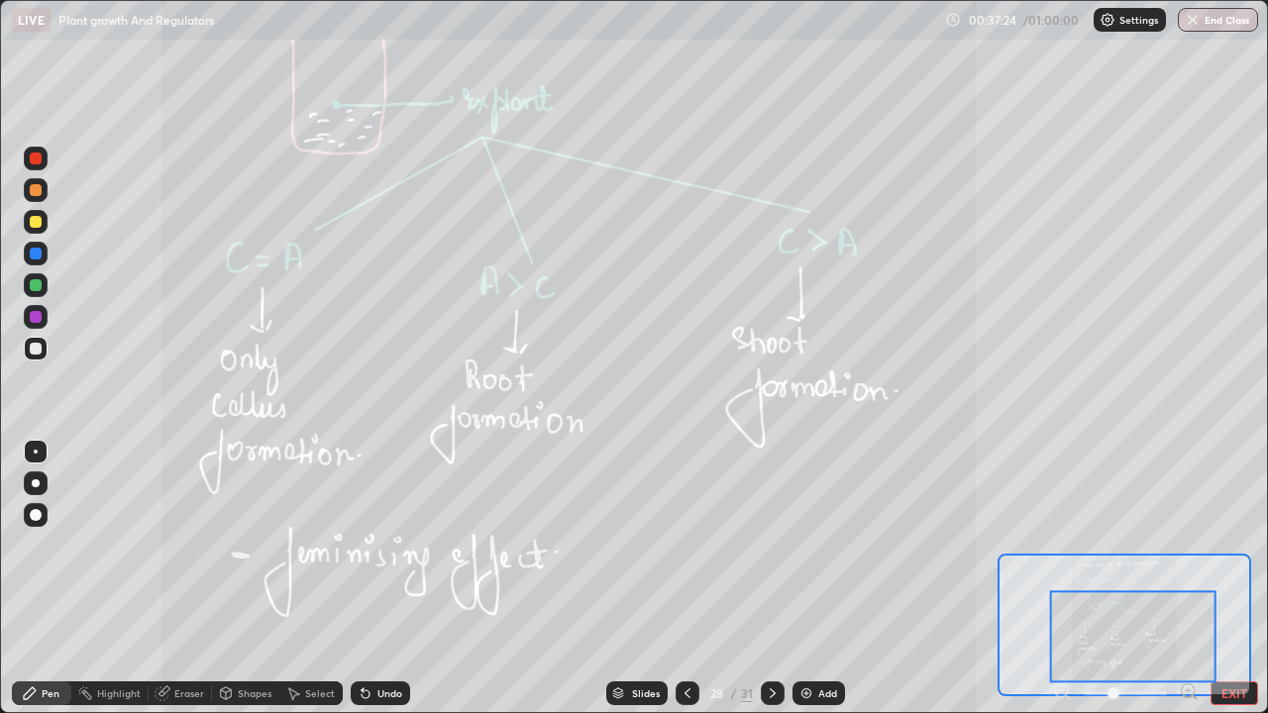
click at [677, 579] on div at bounding box center [688, 694] width 24 height 24
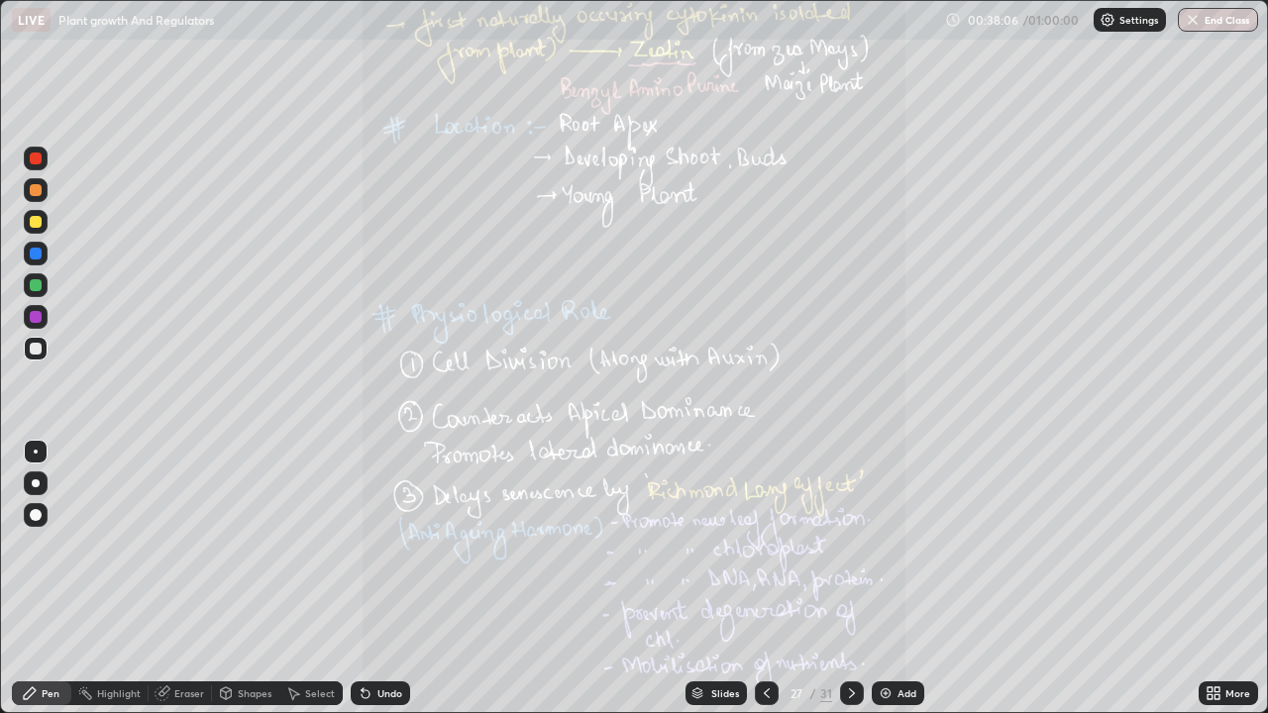
click at [765, 579] on icon at bounding box center [767, 694] width 16 height 16
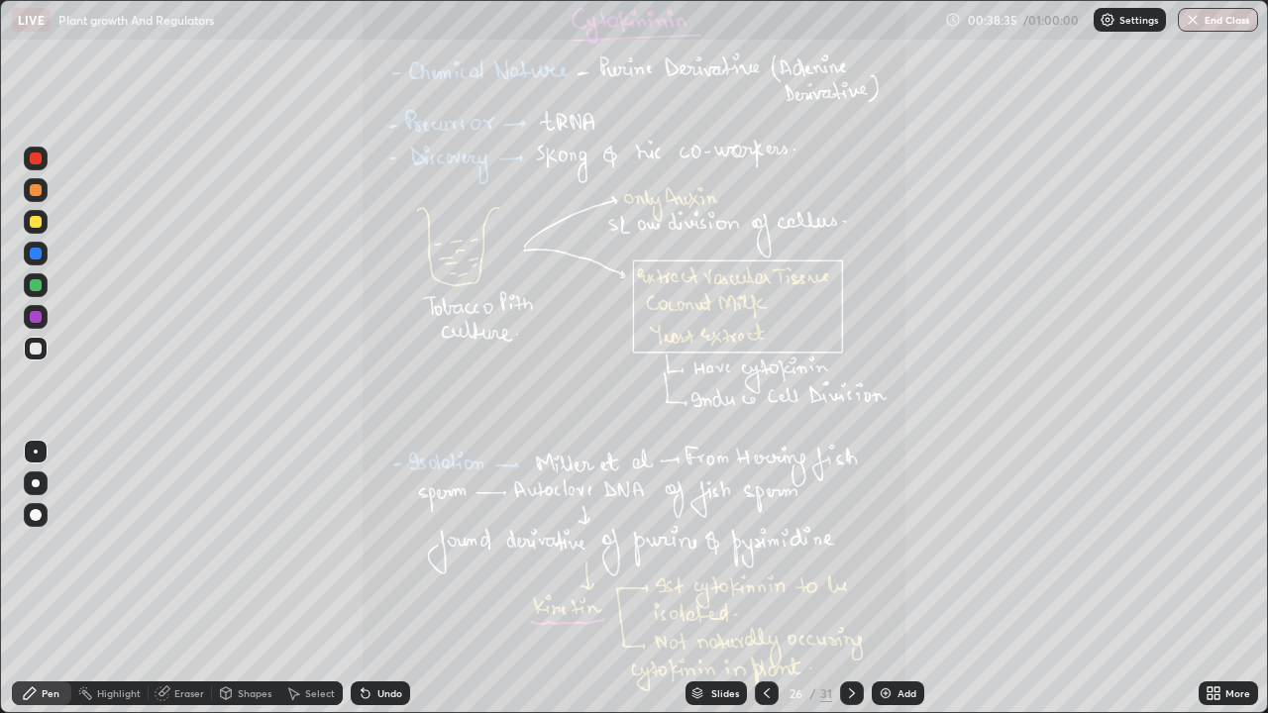
click at [850, 579] on icon at bounding box center [852, 694] width 16 height 16
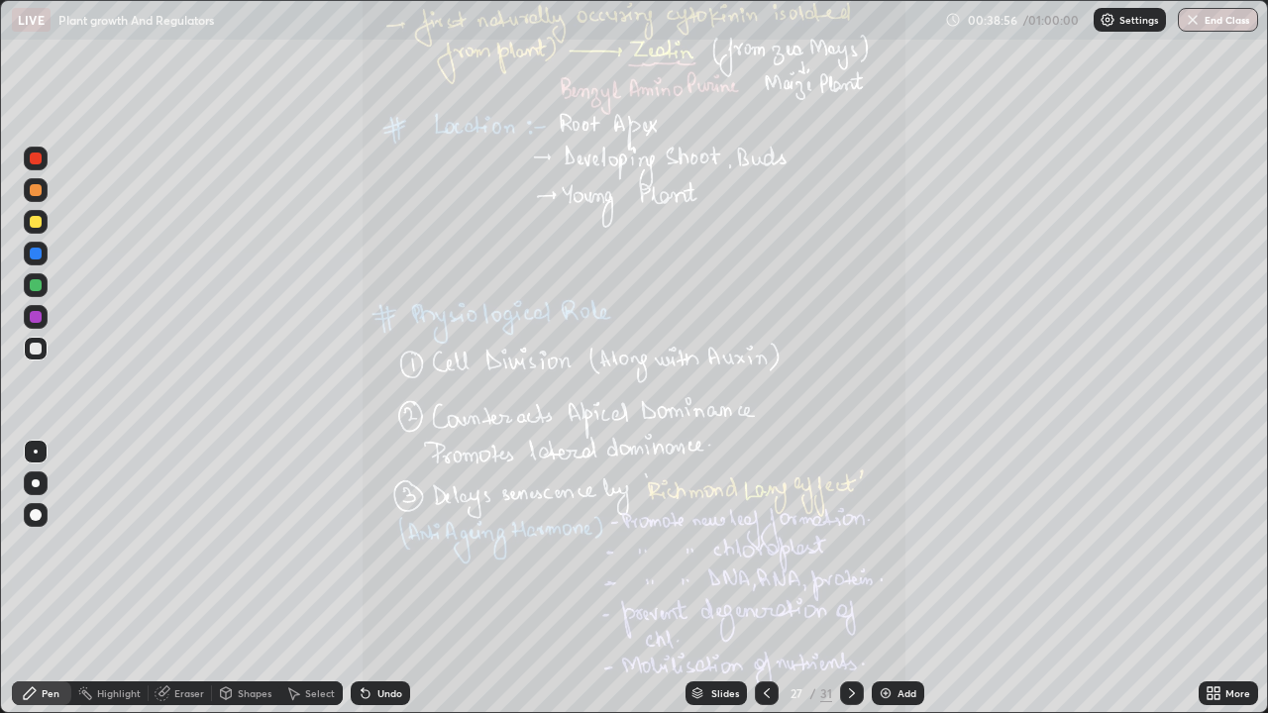
click at [1210, 579] on icon at bounding box center [1210, 690] width 5 height 5
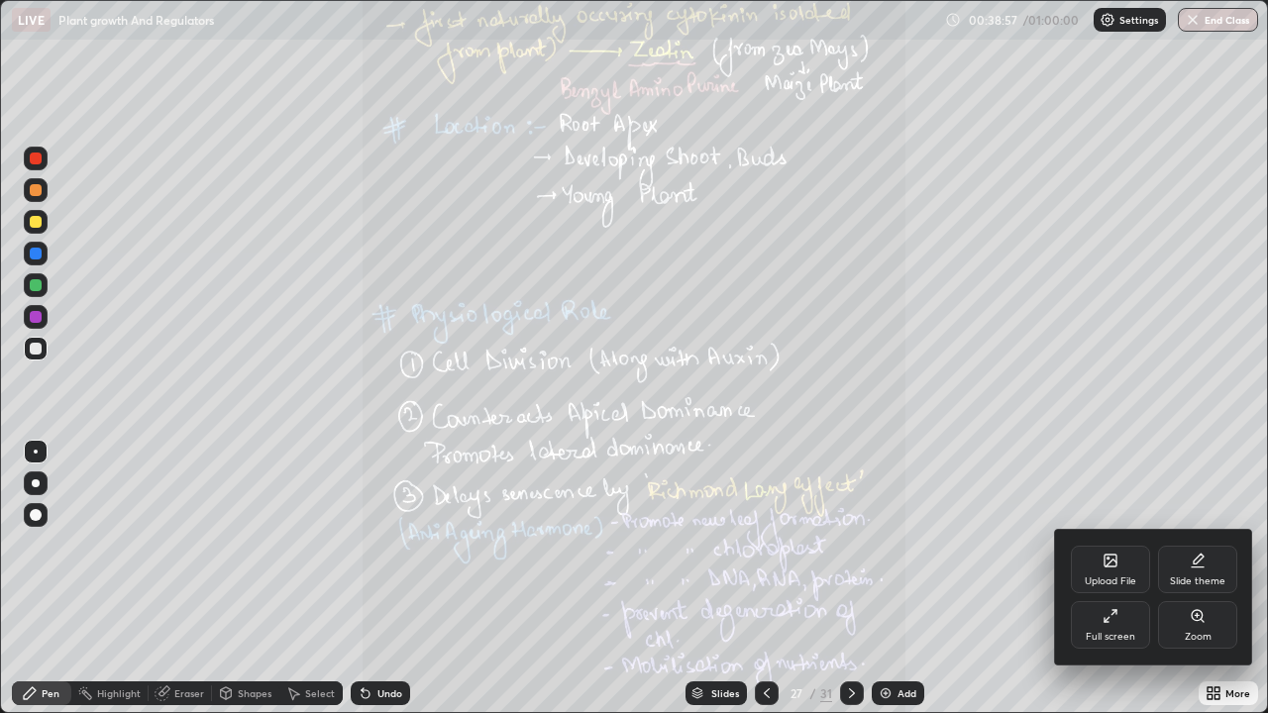
click at [1108, 558] on icon at bounding box center [1109, 559] width 2 height 2
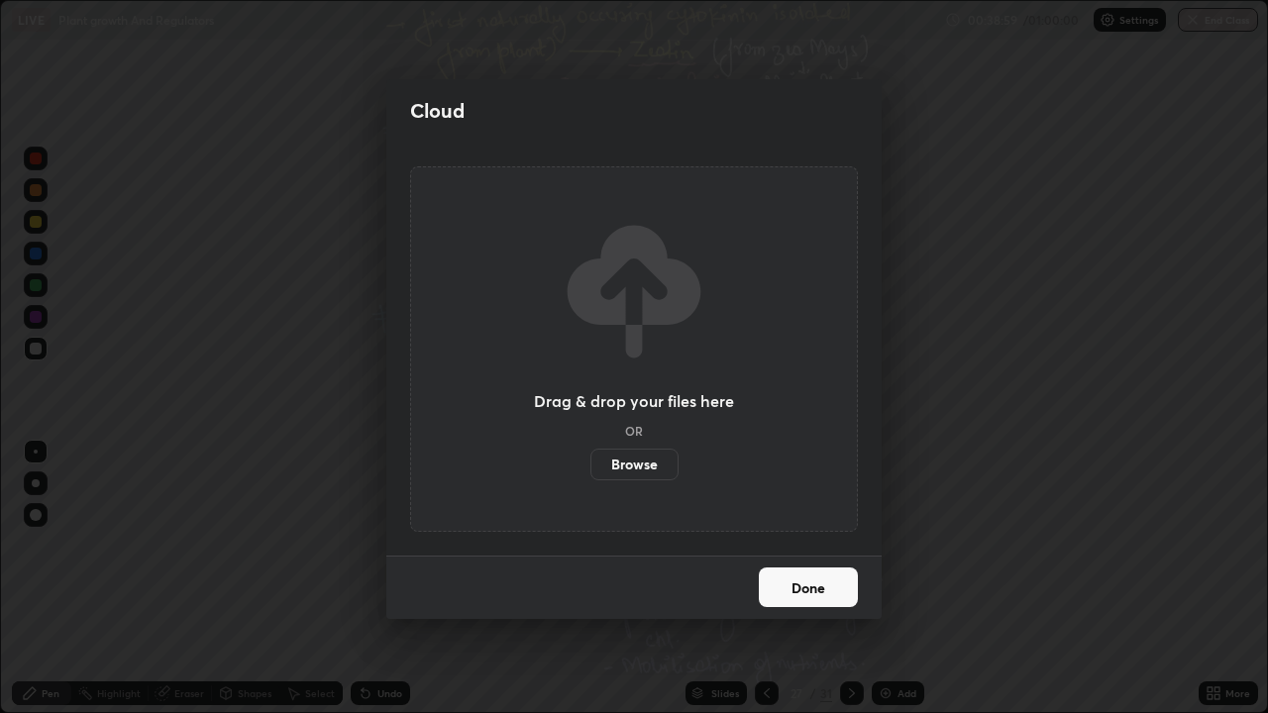
click at [642, 465] on label "Browse" at bounding box center [635, 465] width 88 height 32
click at [591, 465] on input "Browse" at bounding box center [591, 465] width 0 height 32
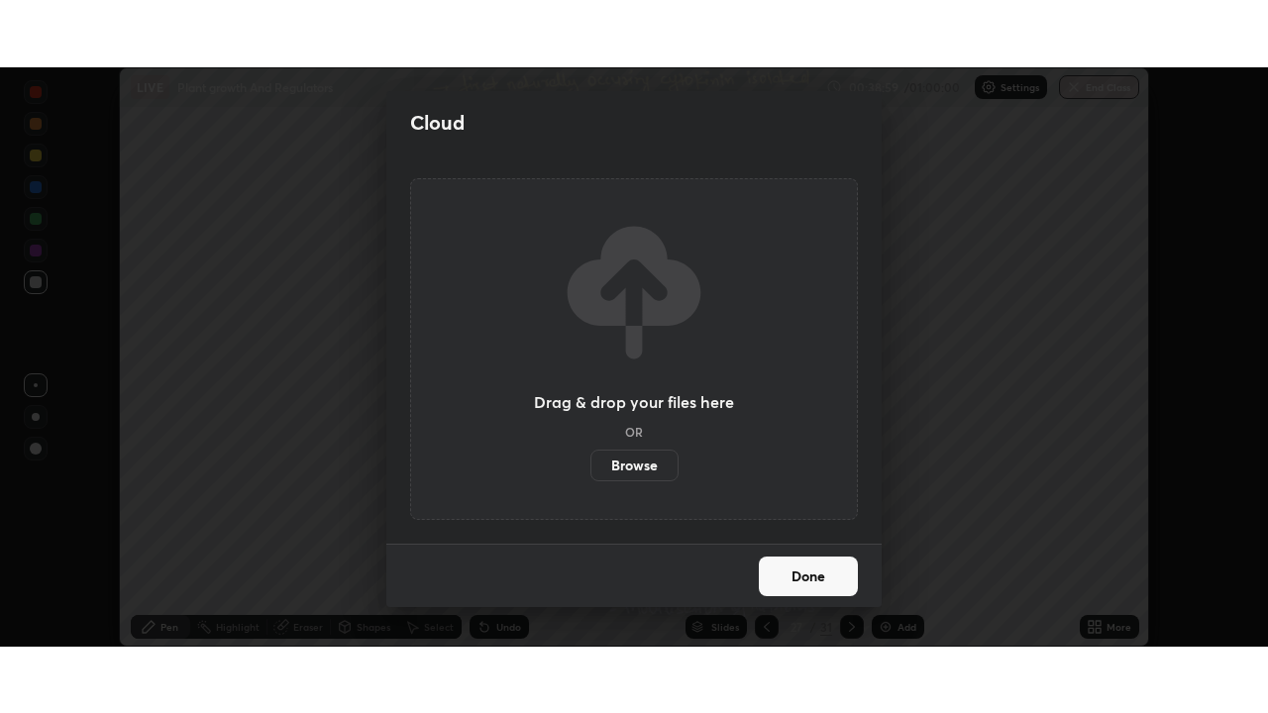
scroll to position [98501, 97812]
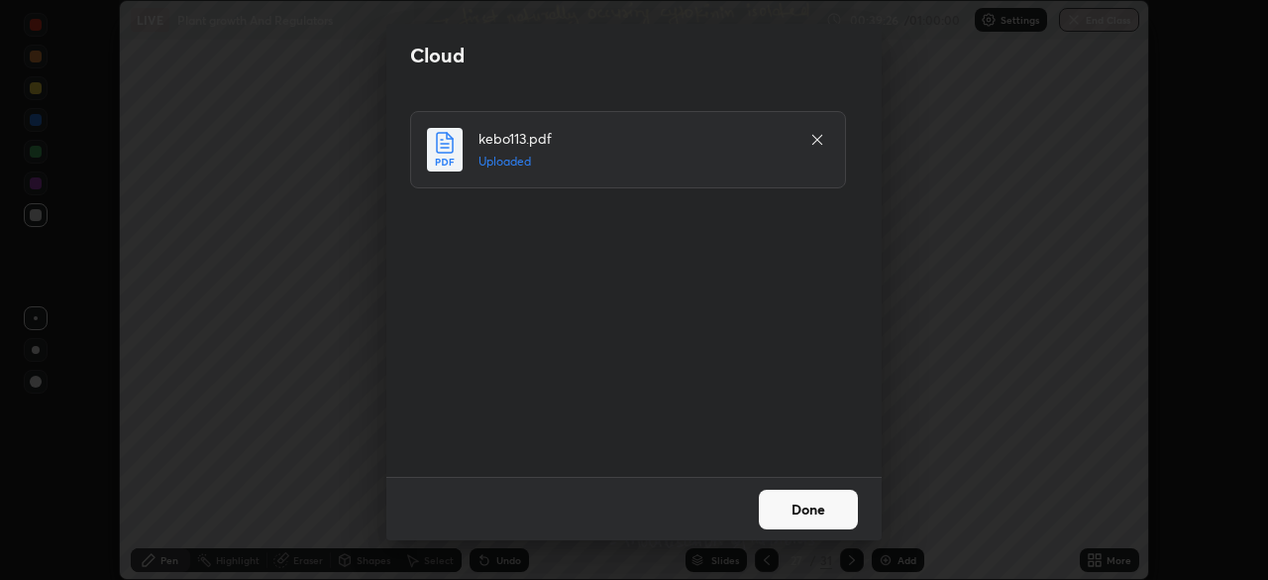
click at [804, 504] on button "Done" at bounding box center [808, 509] width 99 height 40
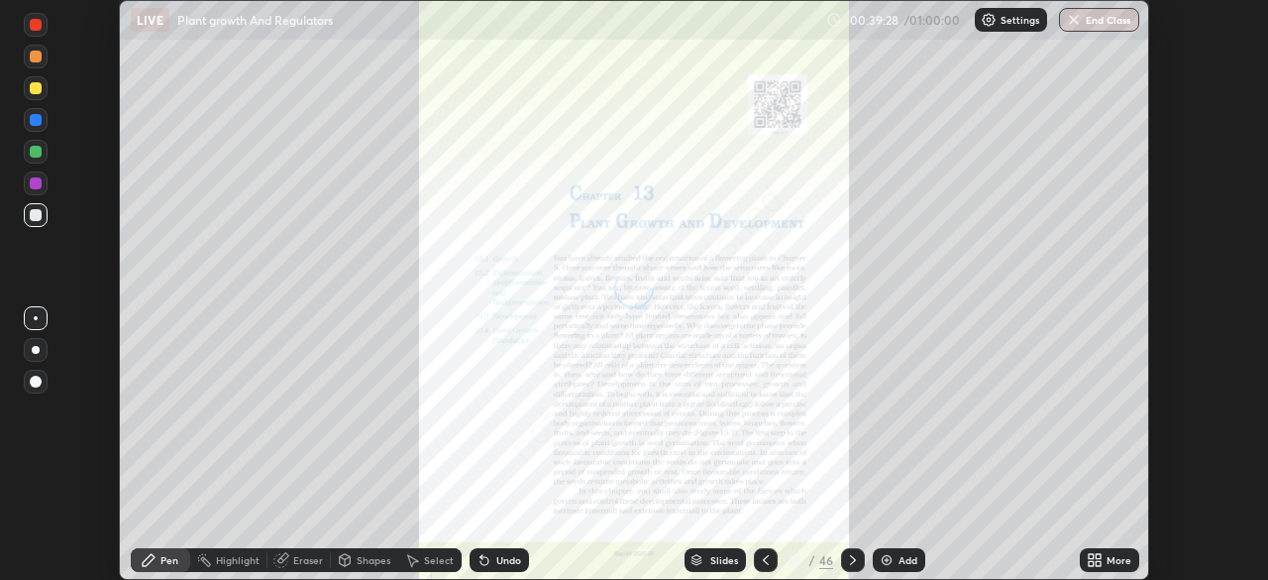
click at [1091, 563] on icon at bounding box center [1091, 563] width 5 height 5
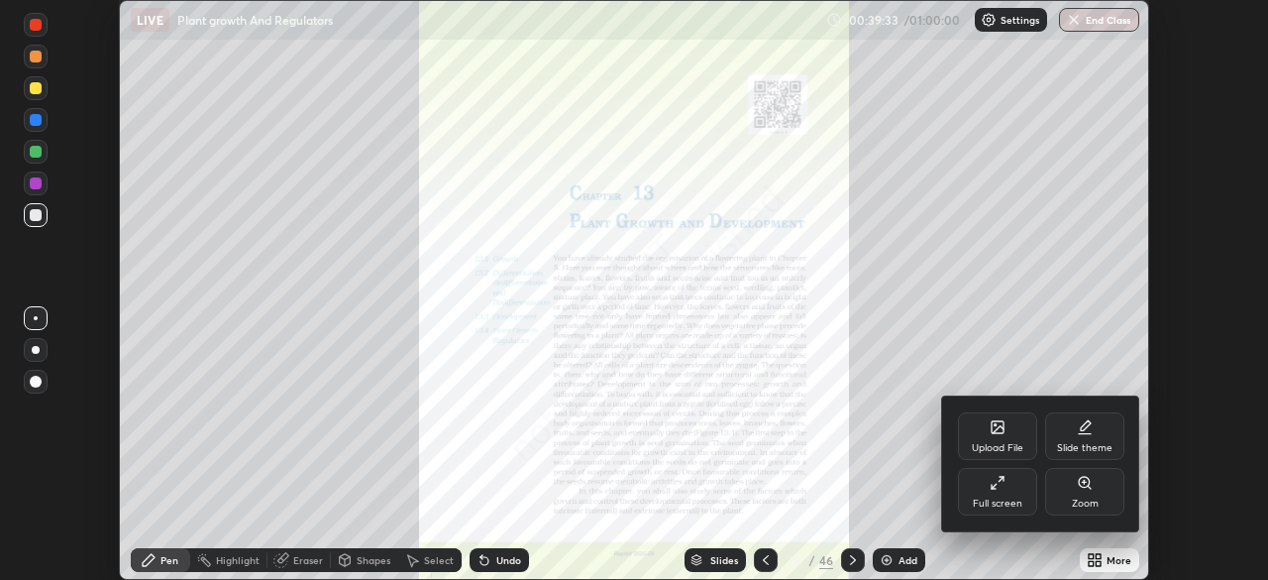
click at [997, 493] on div "Full screen" at bounding box center [997, 492] width 79 height 48
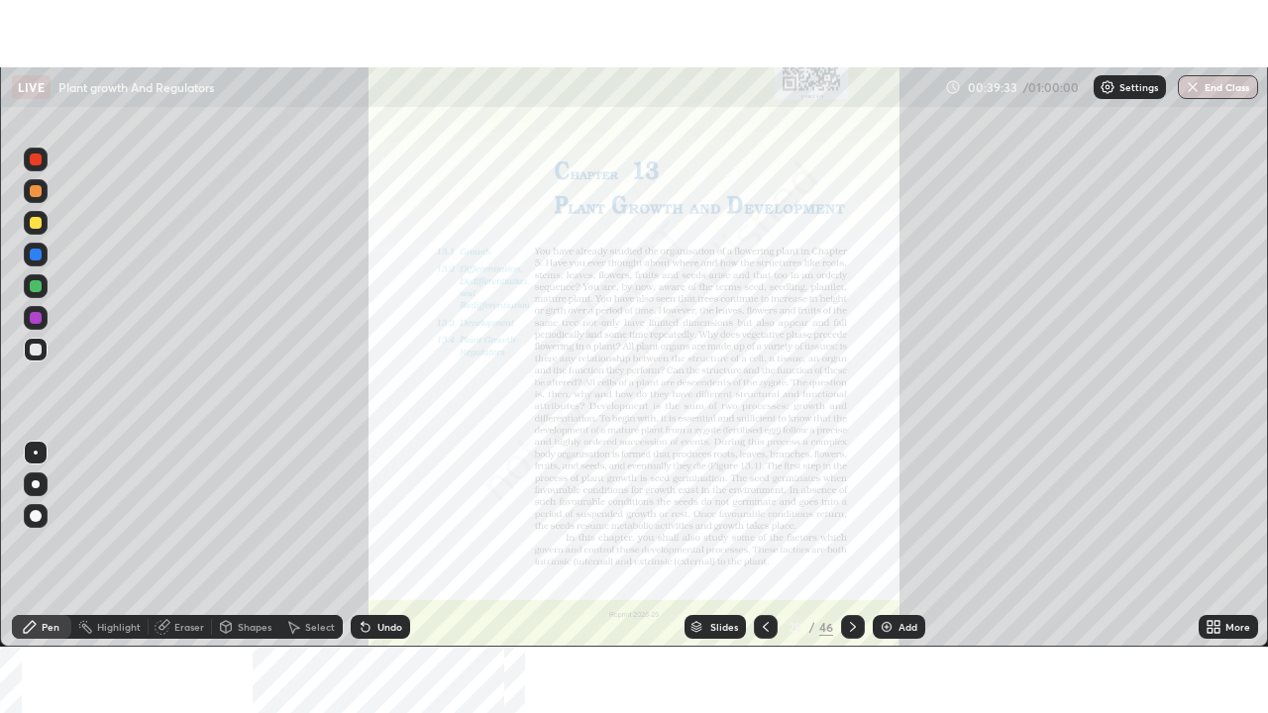
scroll to position [713, 1268]
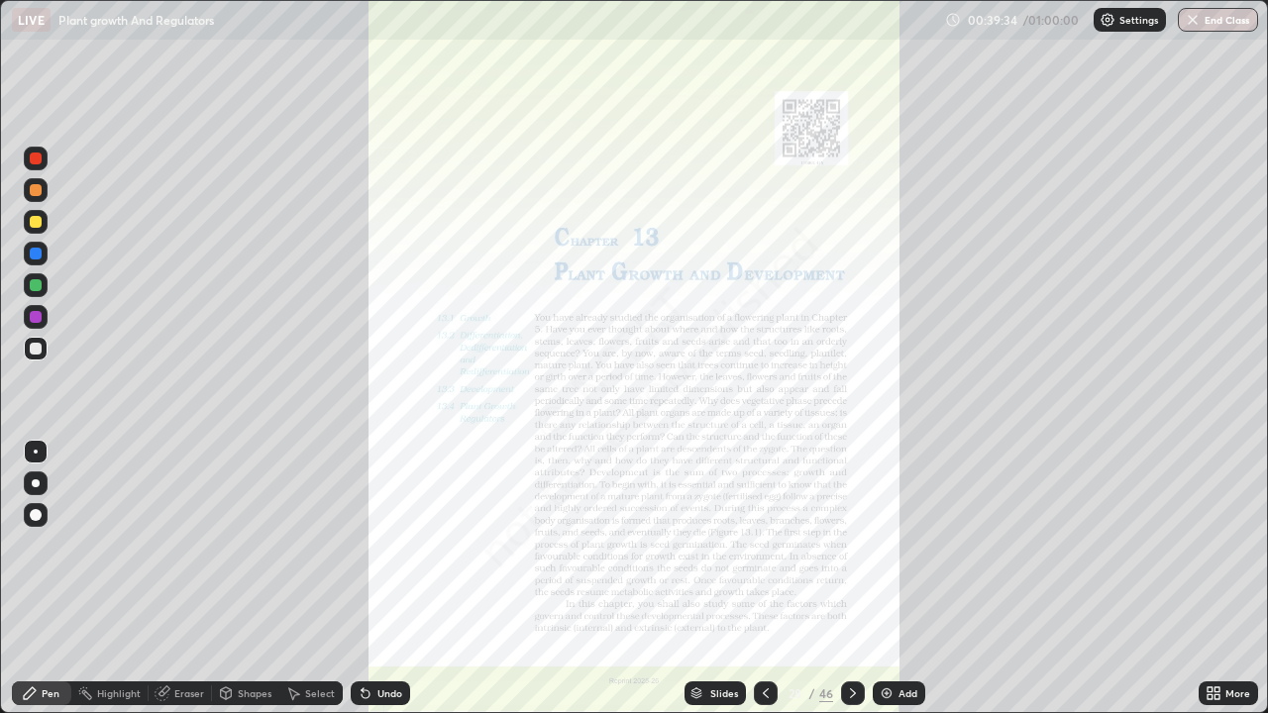
click at [720, 579] on div "Slides" at bounding box center [724, 694] width 28 height 10
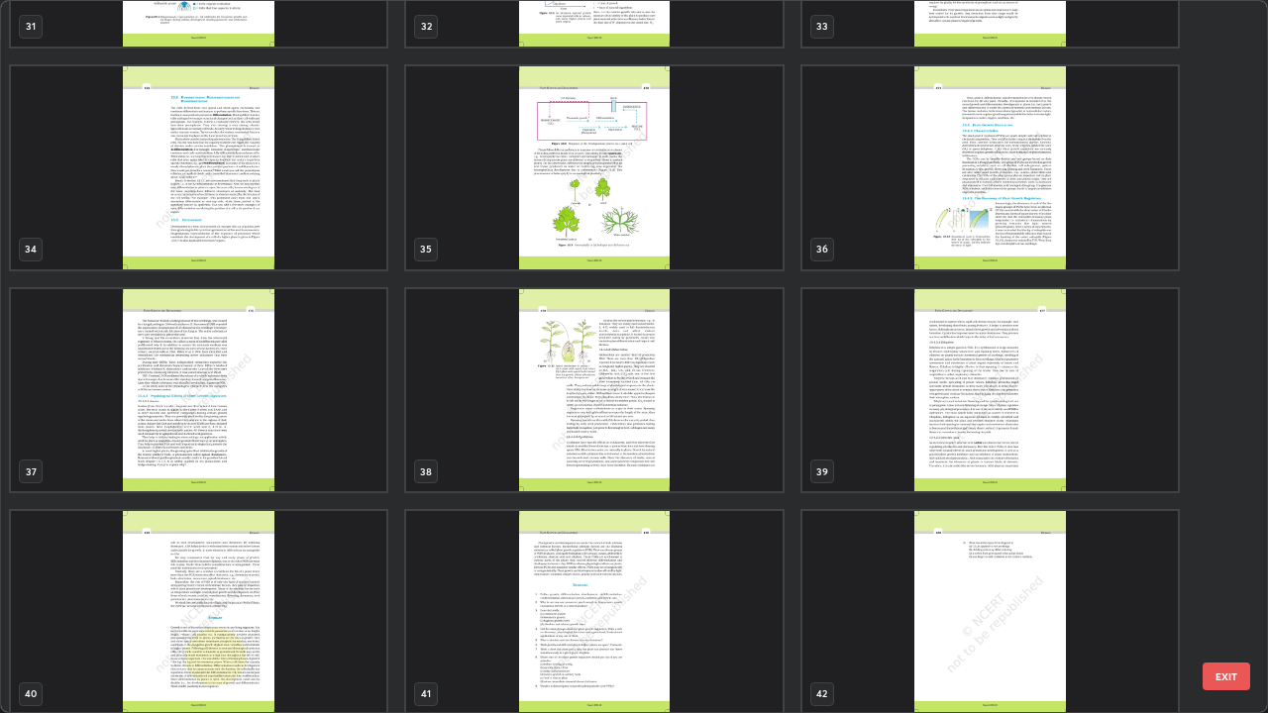
scroll to position [2388, 0]
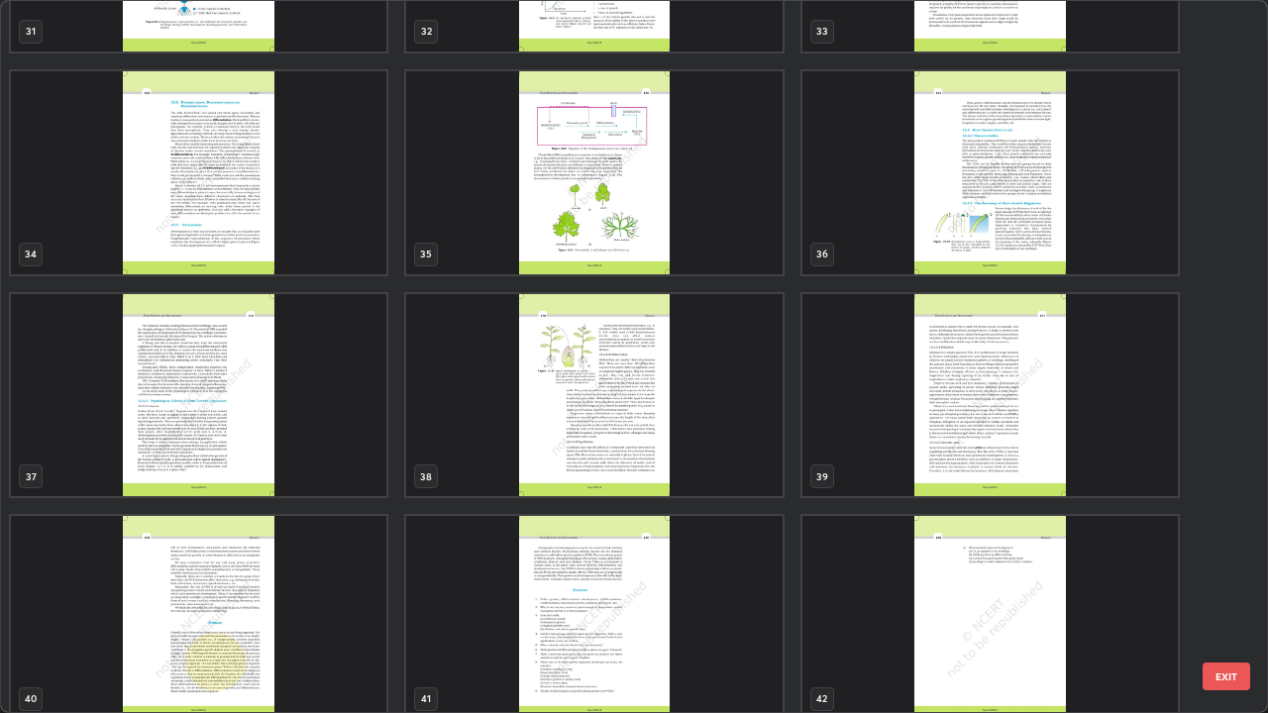
click at [699, 432] on img "grid" at bounding box center [594, 395] width 376 height 203
click at [699, 428] on img "grid" at bounding box center [594, 395] width 376 height 203
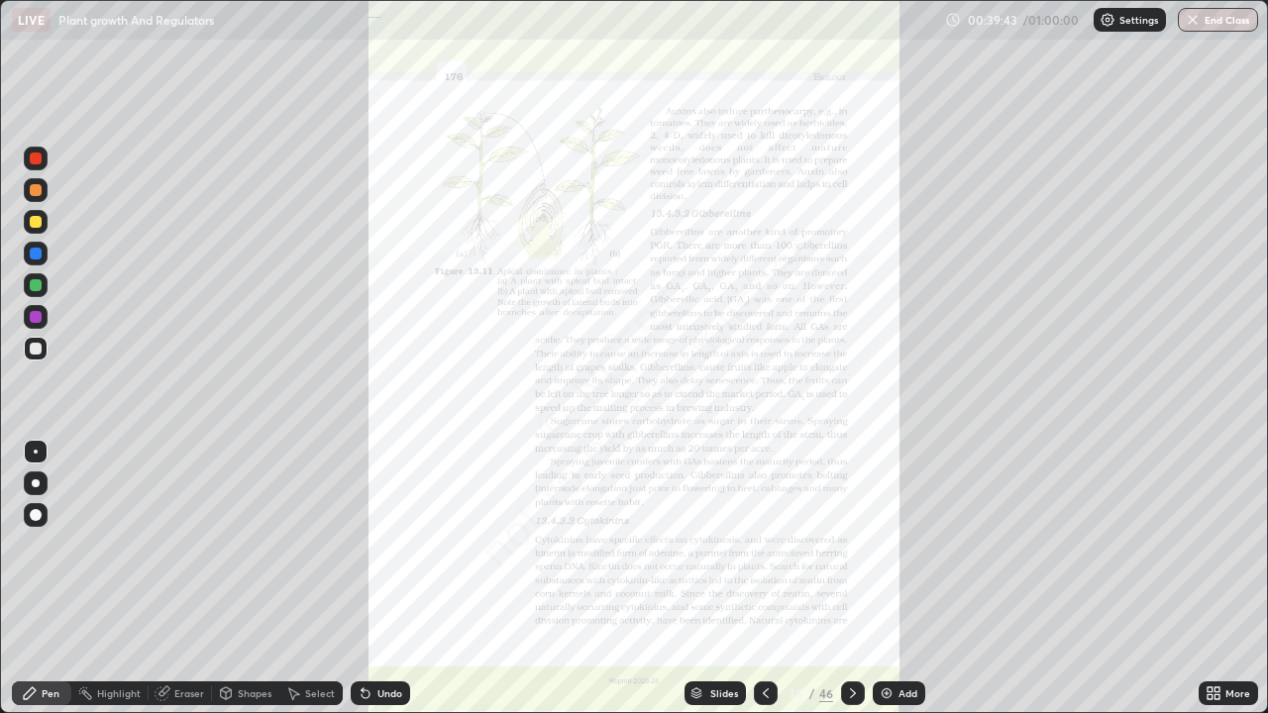
click at [699, 428] on img "grid" at bounding box center [594, 395] width 376 height 203
click at [1217, 579] on icon at bounding box center [1217, 690] width 5 height 5
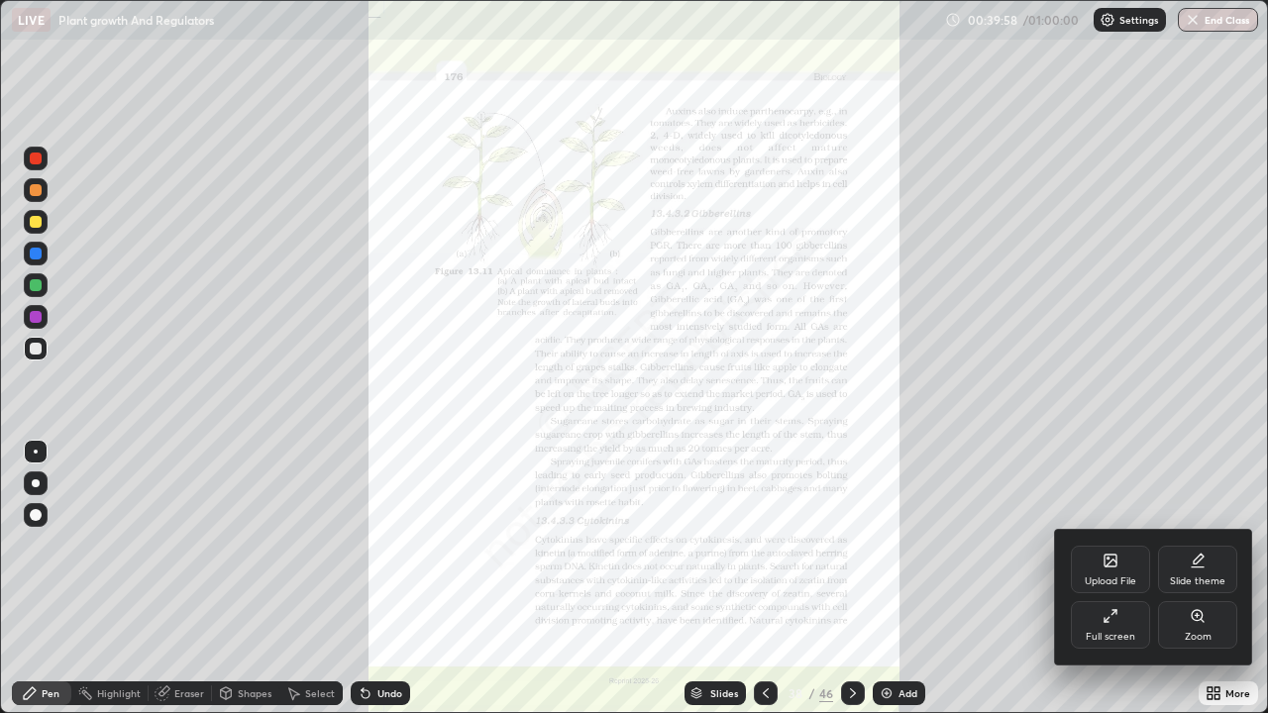
click at [1188, 579] on div "Zoom" at bounding box center [1197, 625] width 79 height 48
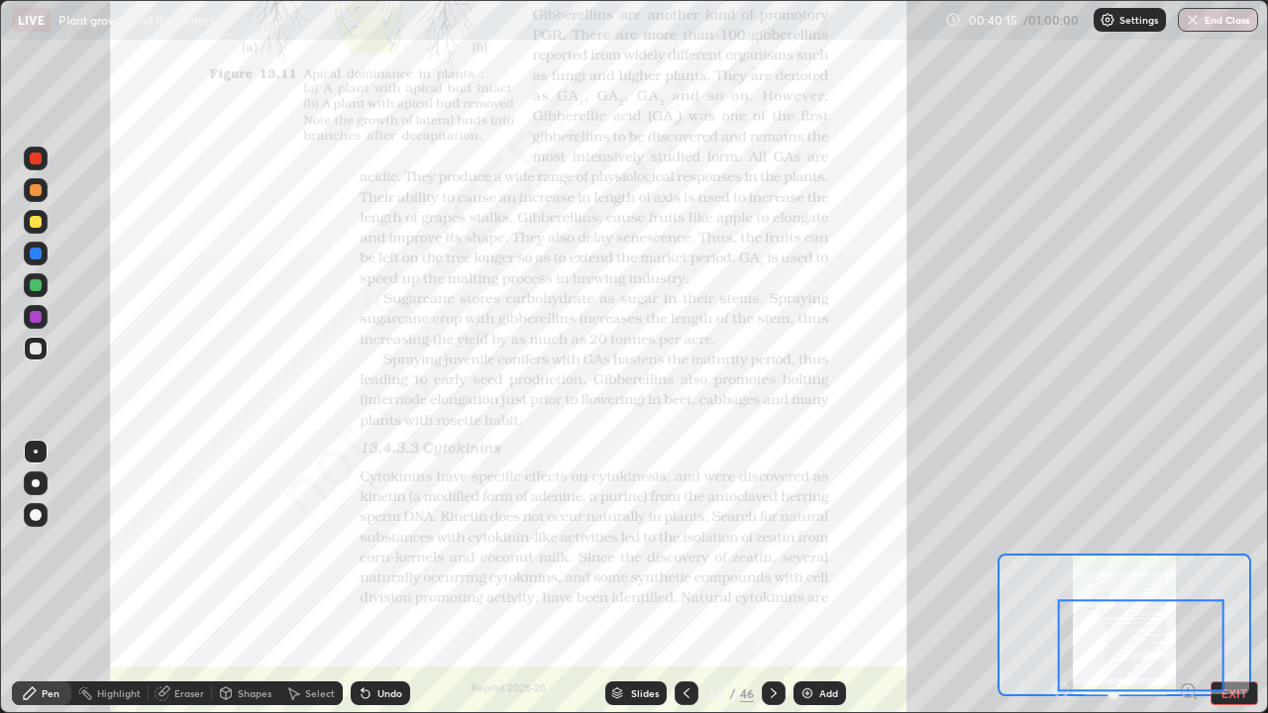
click at [33, 220] on div at bounding box center [36, 222] width 12 height 12
click at [771, 579] on icon at bounding box center [774, 694] width 16 height 16
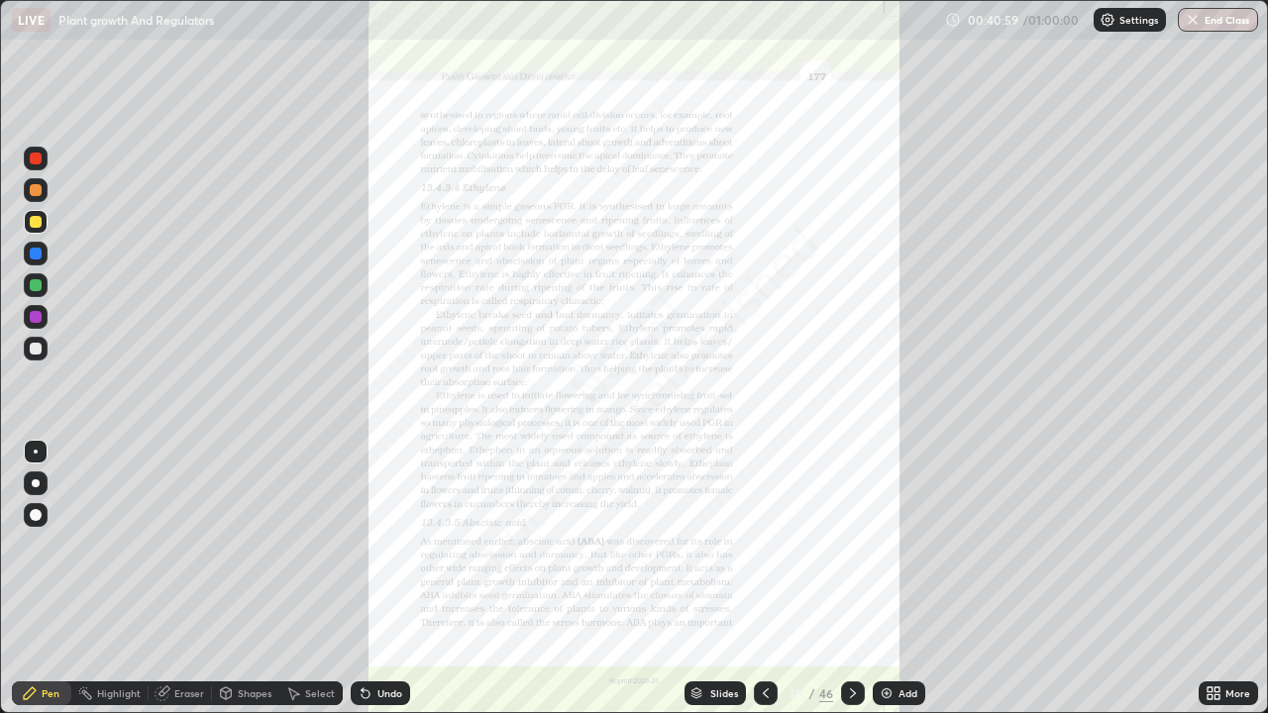
click at [1214, 579] on icon at bounding box center [1214, 694] width 16 height 16
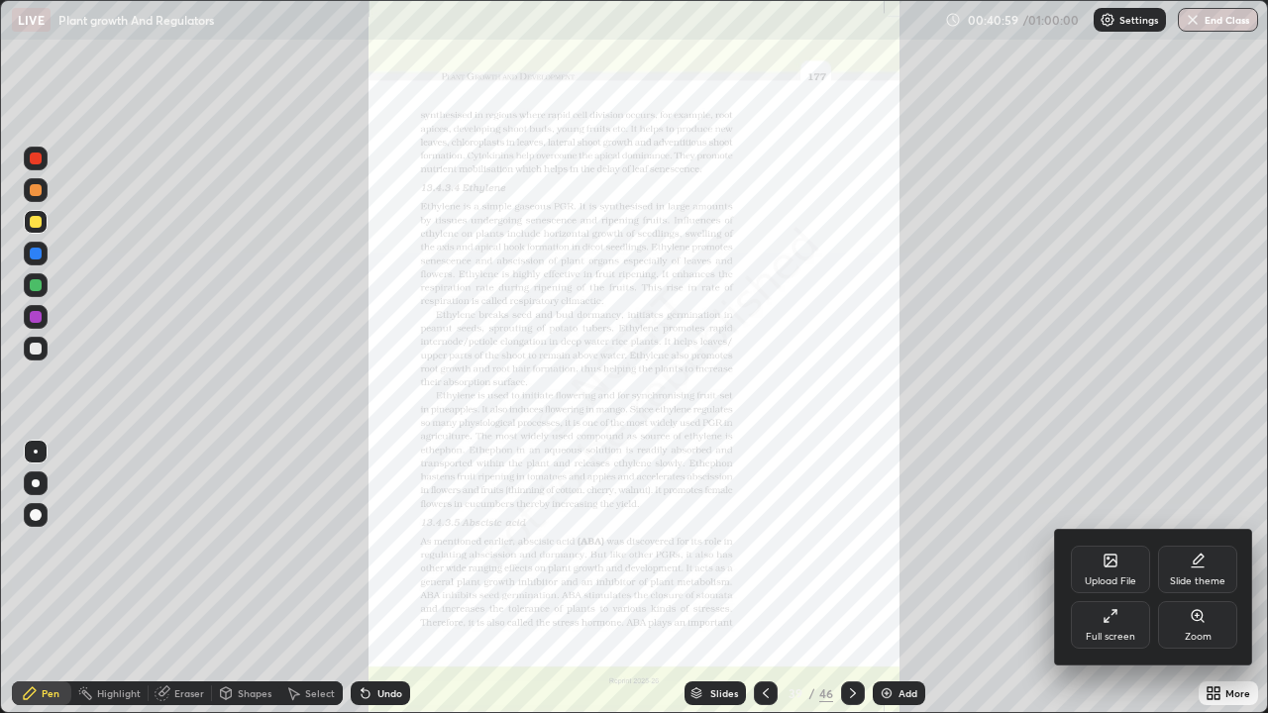
click at [1192, 579] on icon at bounding box center [1197, 615] width 11 height 11
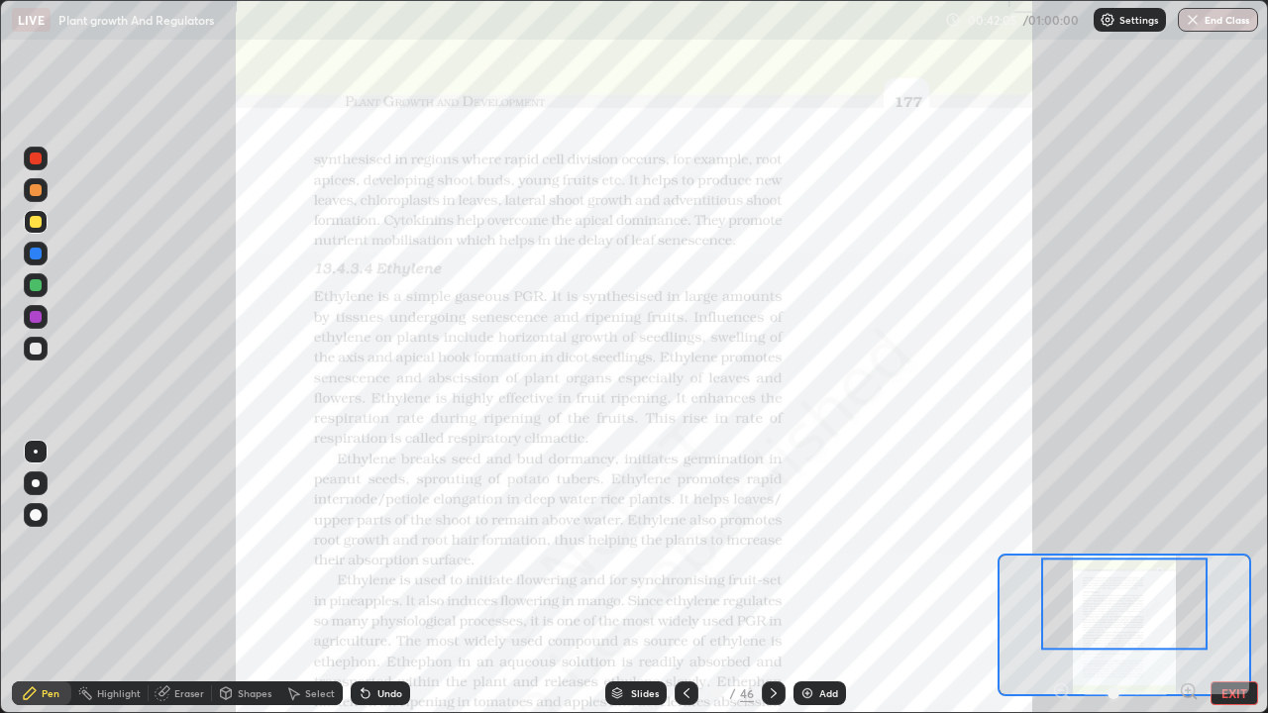
click at [686, 579] on icon at bounding box center [687, 694] width 16 height 16
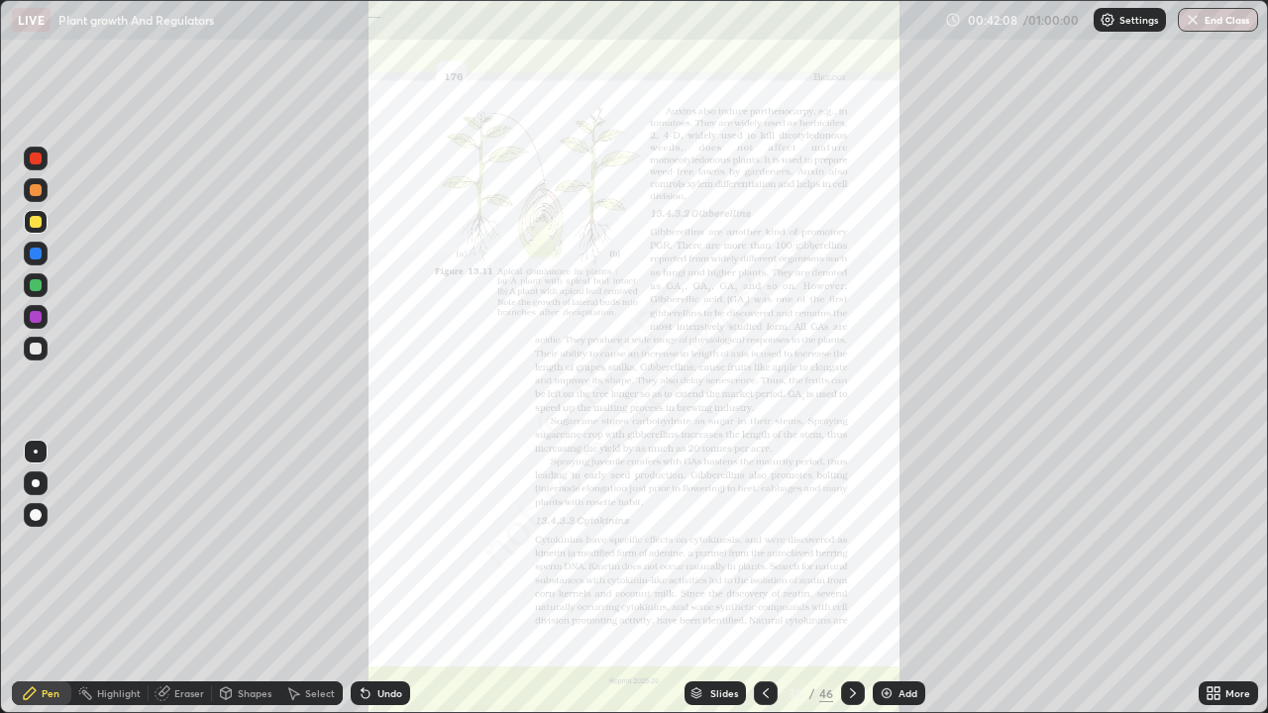
click at [1218, 579] on icon at bounding box center [1217, 697] width 5 height 5
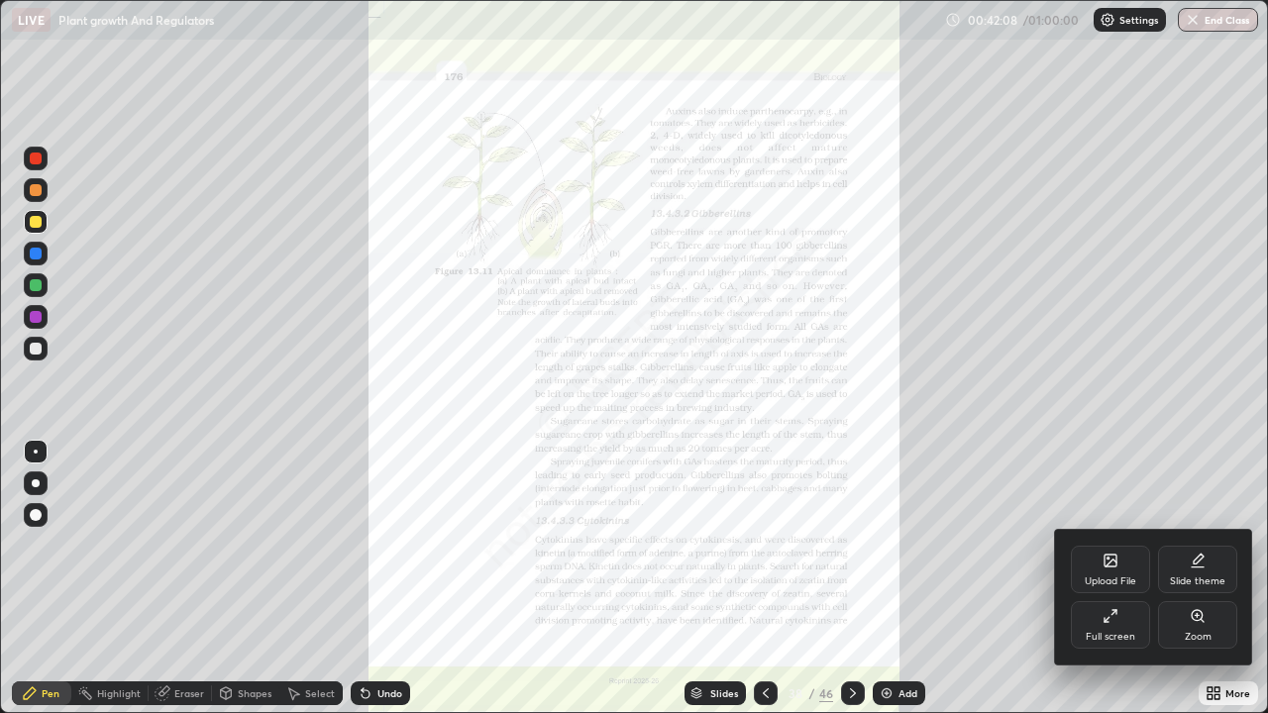
click at [1194, 579] on icon at bounding box center [1197, 615] width 11 height 11
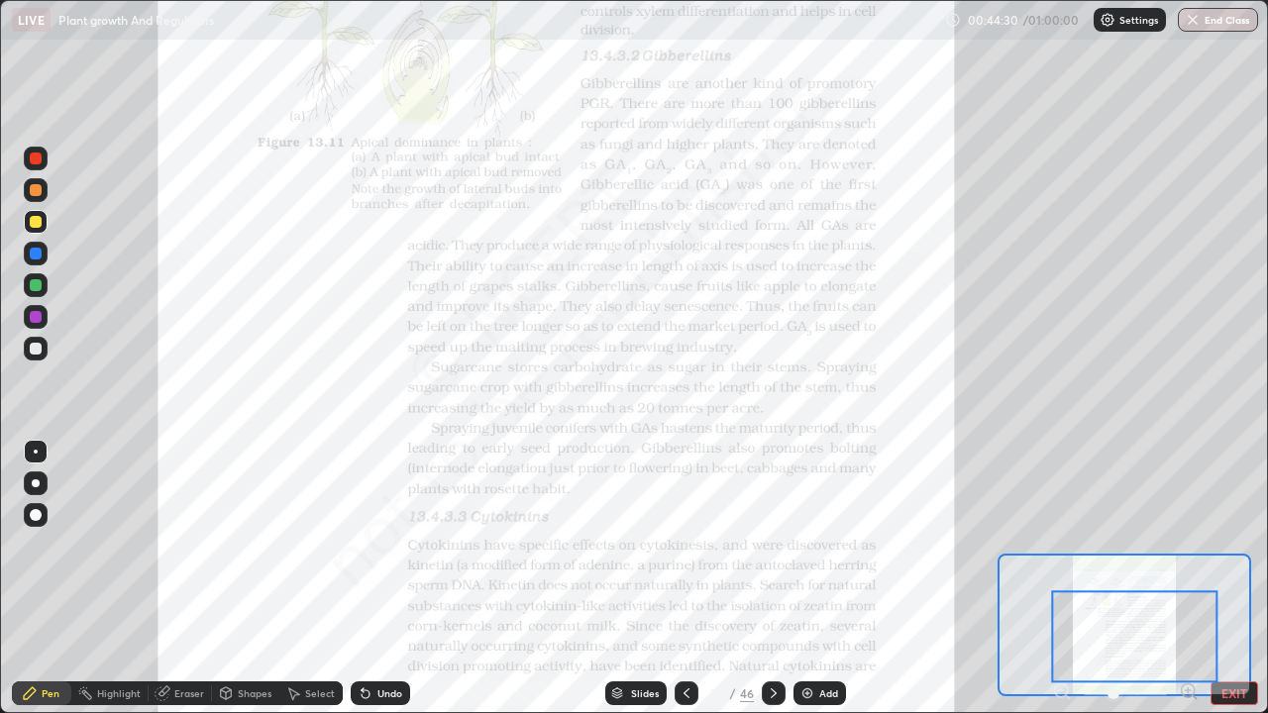
click at [680, 579] on icon at bounding box center [687, 694] width 16 height 16
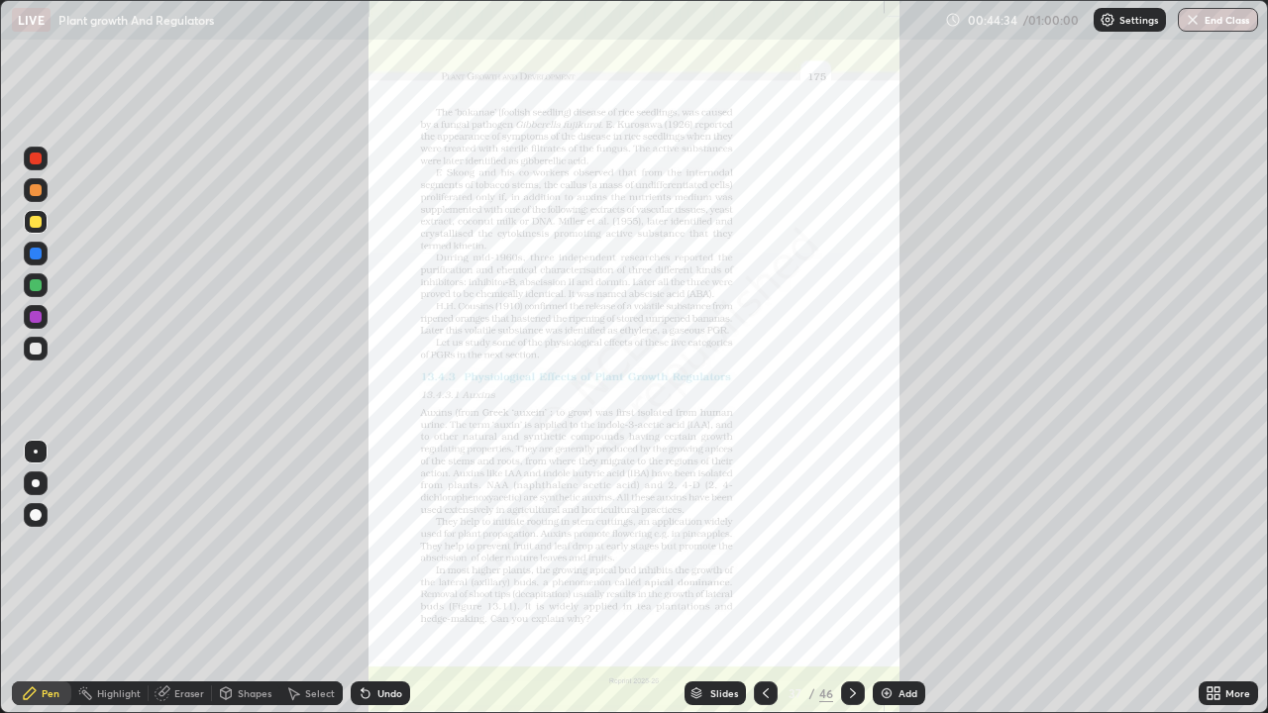
click at [1210, 579] on icon at bounding box center [1210, 697] width 5 height 5
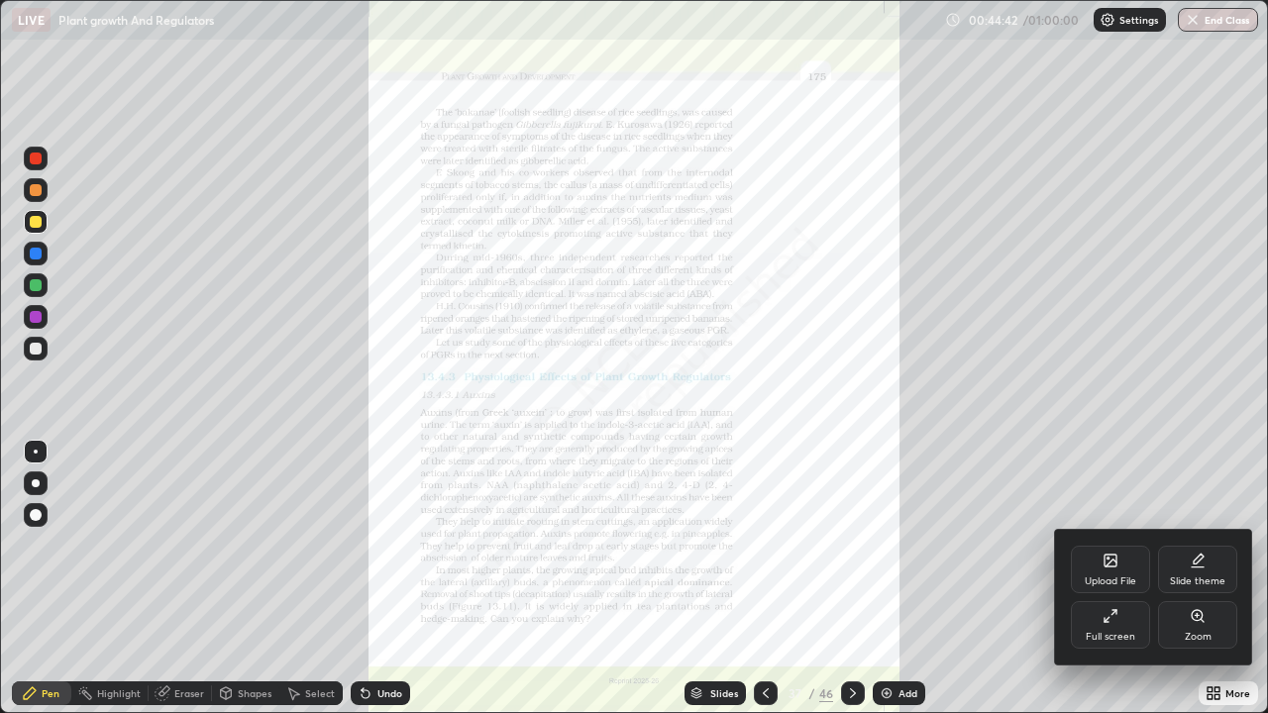
click at [1201, 579] on icon at bounding box center [1198, 616] width 16 height 16
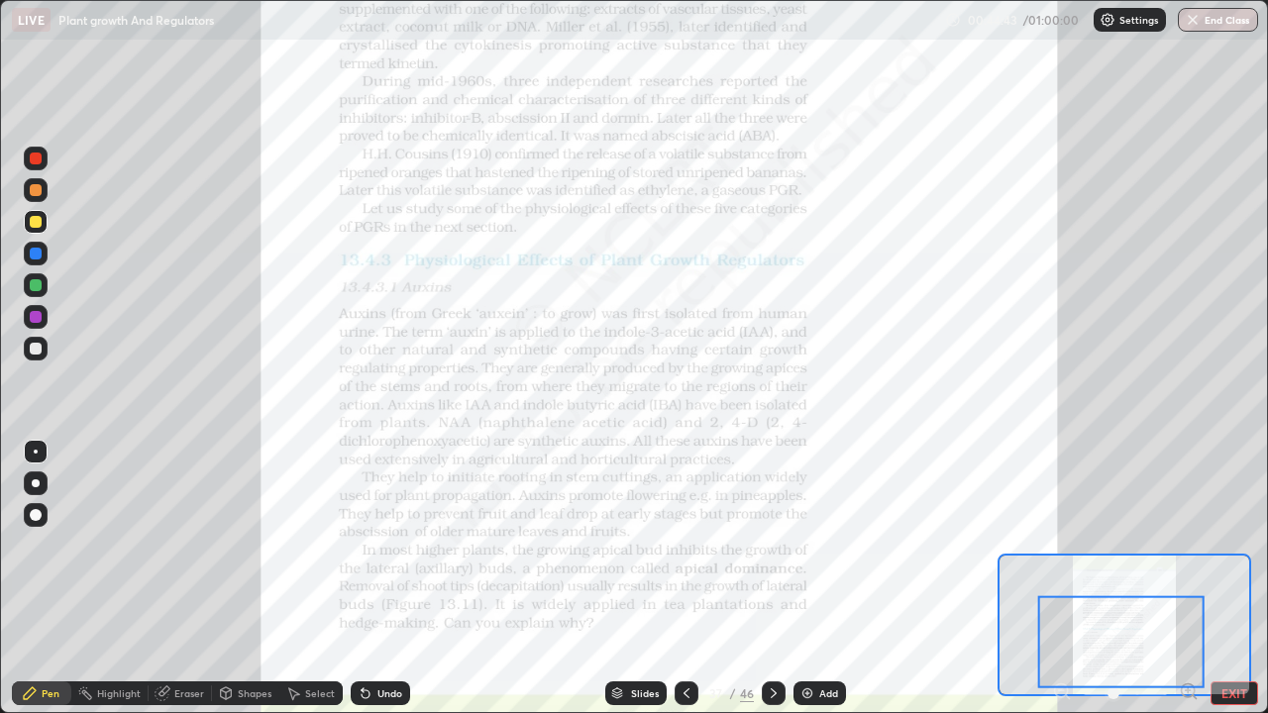
click at [1183, 579] on div at bounding box center [1121, 641] width 166 height 92
click at [781, 579] on div at bounding box center [774, 694] width 24 height 24
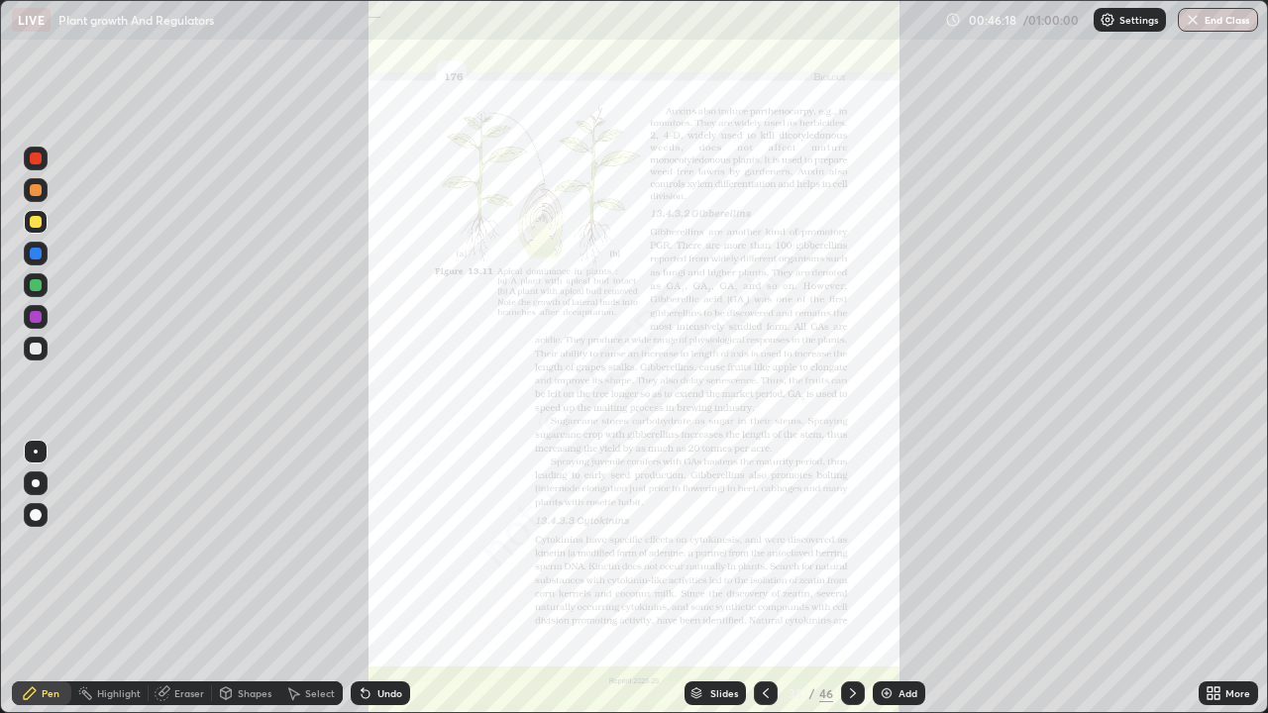
click at [1217, 579] on icon at bounding box center [1217, 690] width 5 height 5
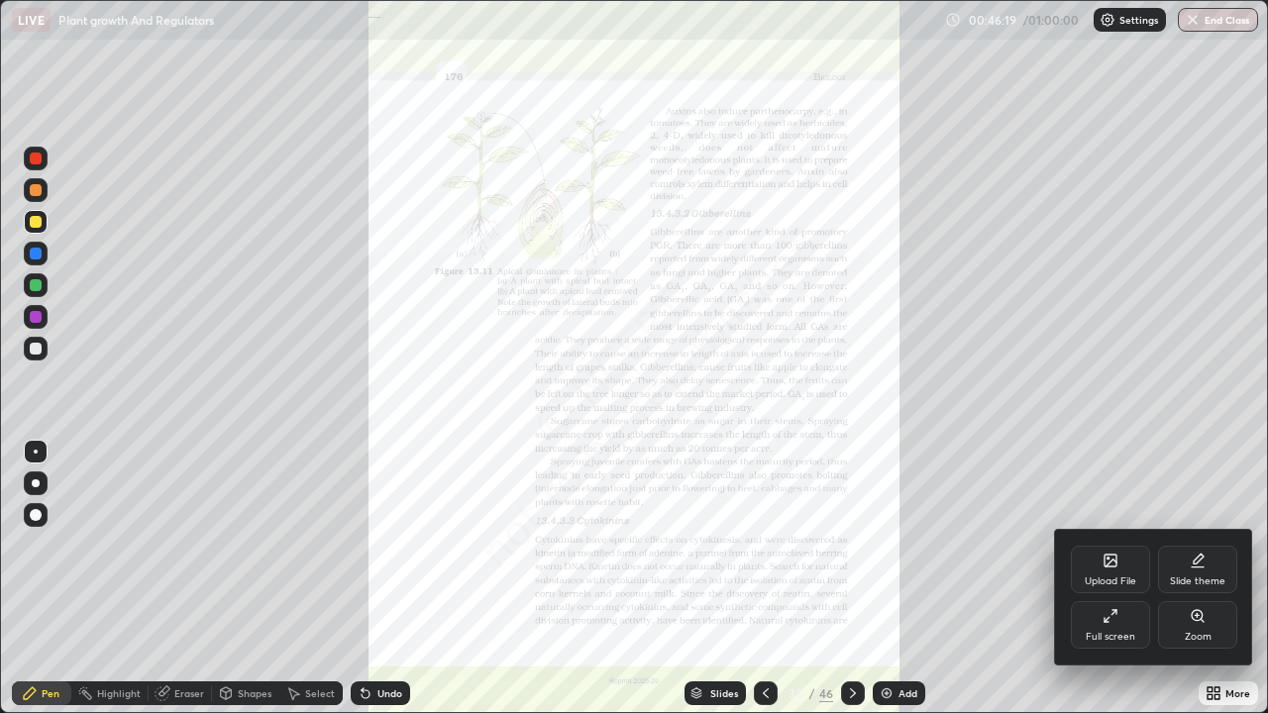
click at [1198, 579] on icon at bounding box center [1197, 615] width 11 height 11
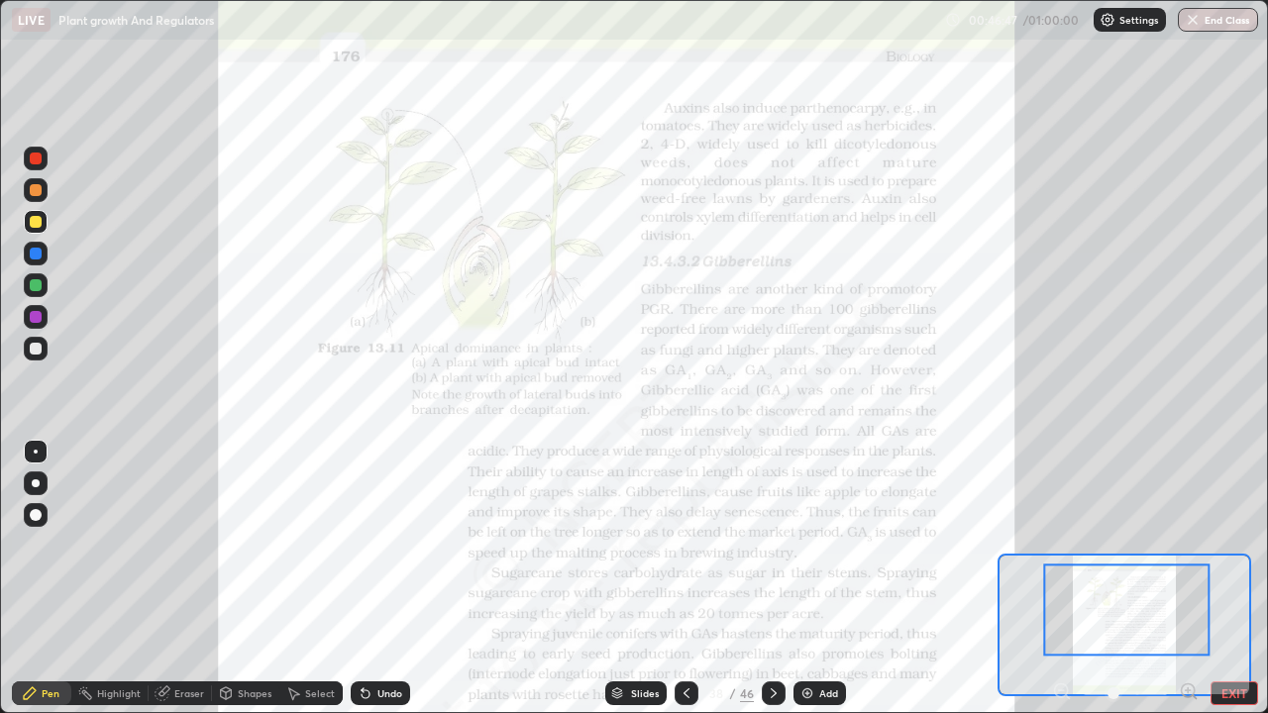
click at [685, 579] on icon at bounding box center [687, 694] width 16 height 16
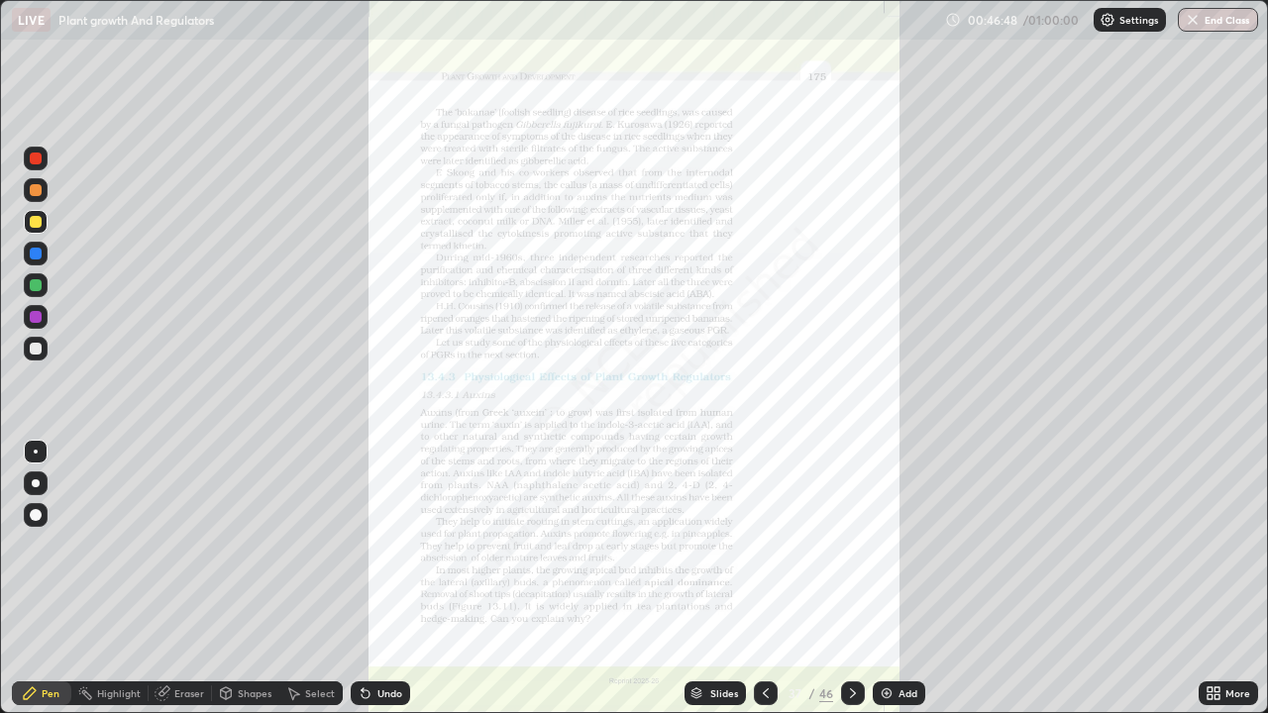
click at [763, 579] on icon at bounding box center [766, 694] width 16 height 16
click at [758, 579] on div at bounding box center [766, 694] width 24 height 24
click at [732, 579] on div "Slides" at bounding box center [715, 694] width 61 height 24
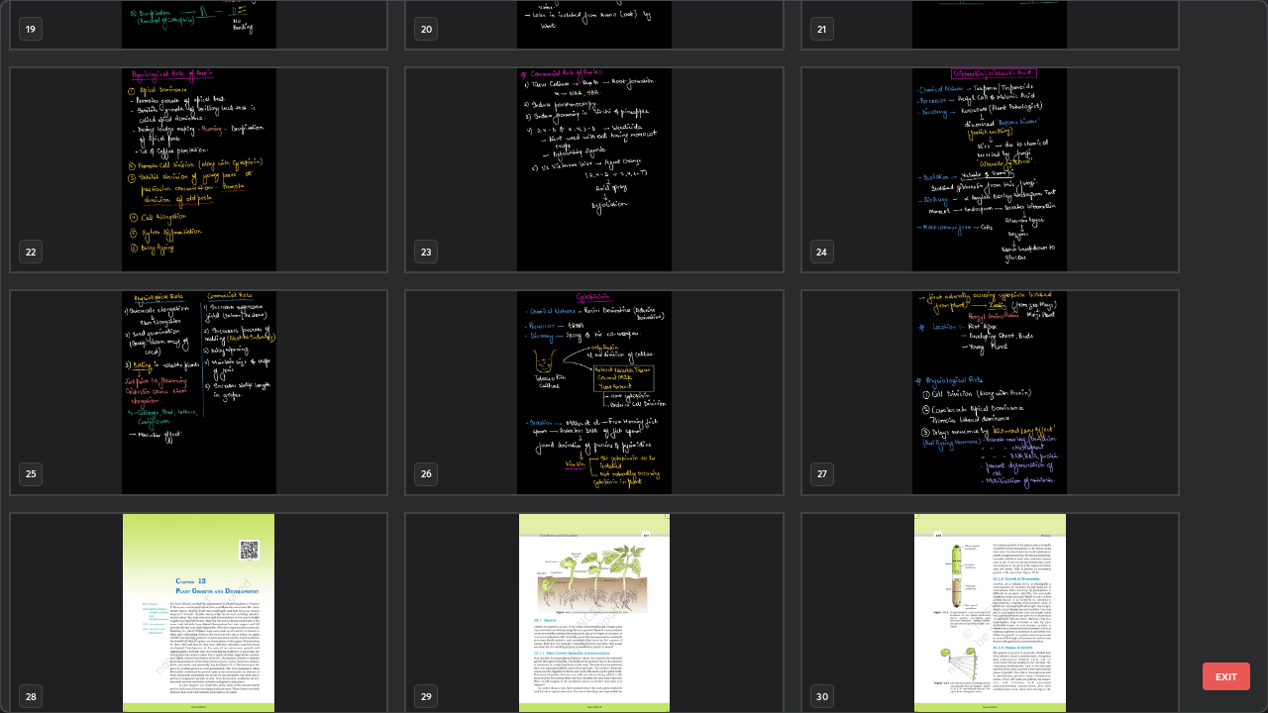
scroll to position [1501, 0]
click at [931, 433] on img "grid" at bounding box center [991, 391] width 376 height 203
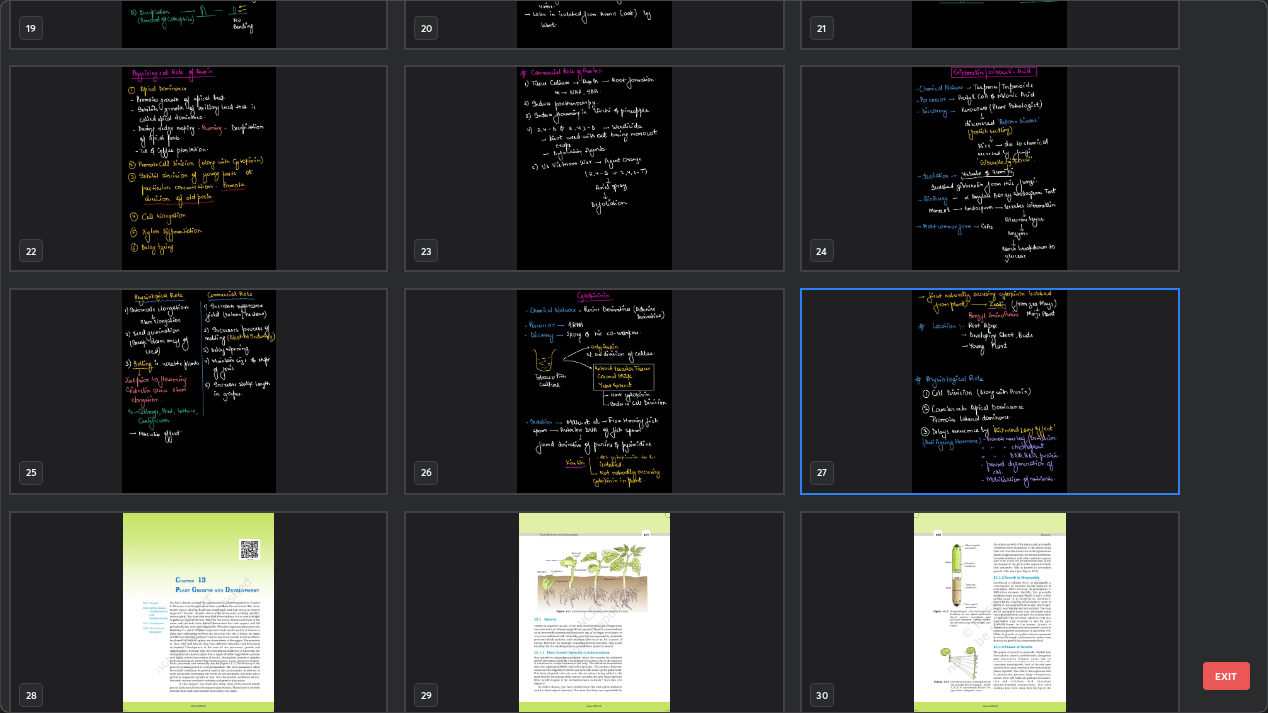
click at [931, 433] on img "grid" at bounding box center [991, 391] width 376 height 203
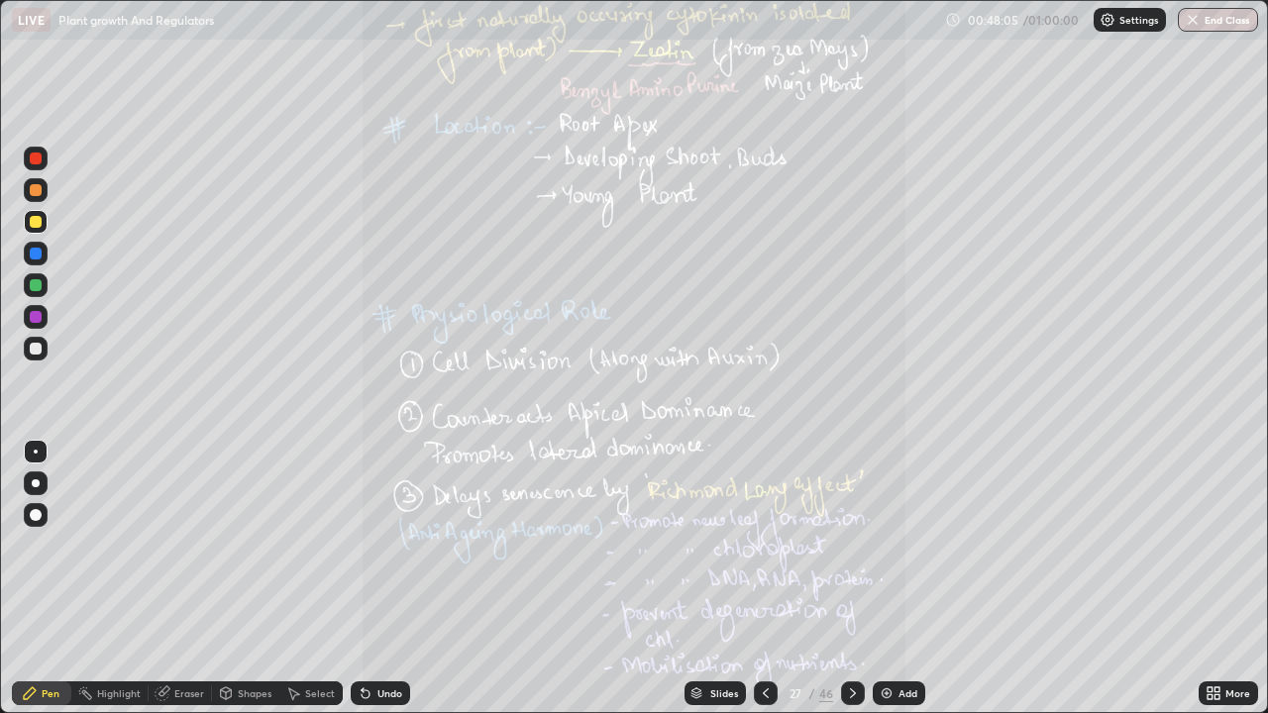
click at [848, 579] on icon at bounding box center [853, 694] width 16 height 16
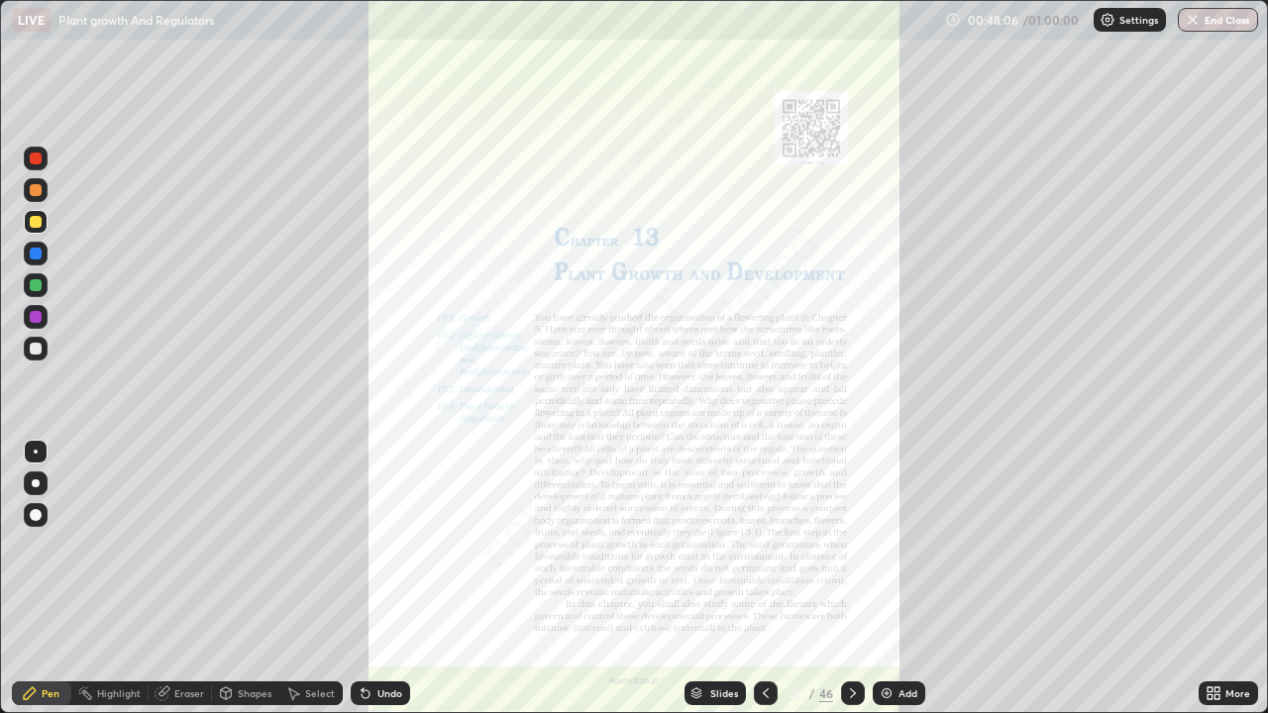
click at [763, 579] on icon at bounding box center [766, 694] width 6 height 10
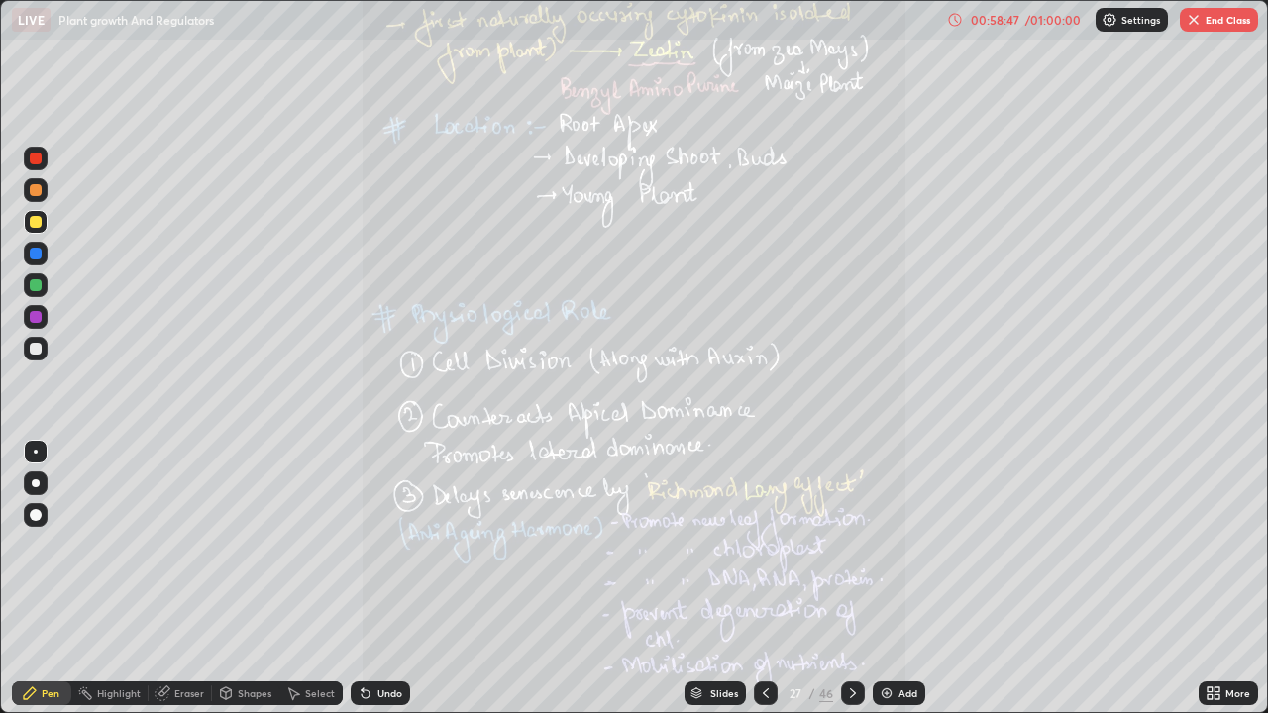
click at [1212, 28] on button "End Class" at bounding box center [1219, 20] width 78 height 24
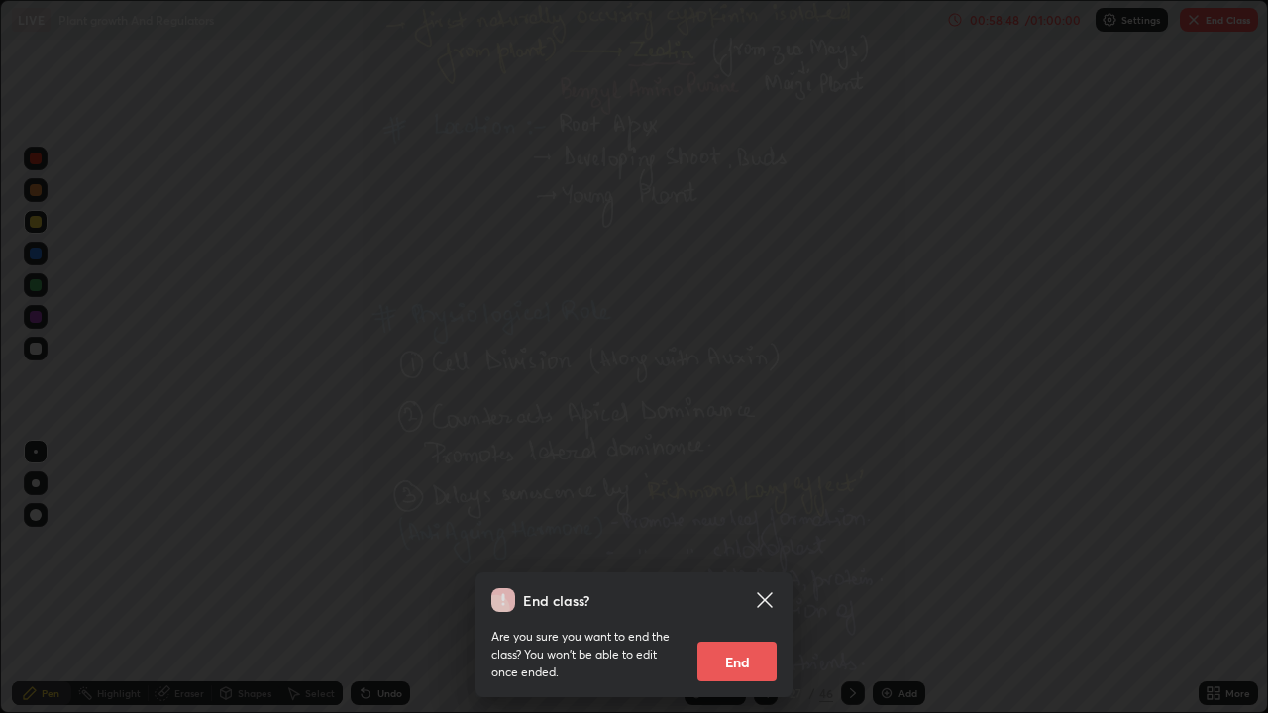
click at [749, 579] on button "End" at bounding box center [737, 662] width 79 height 40
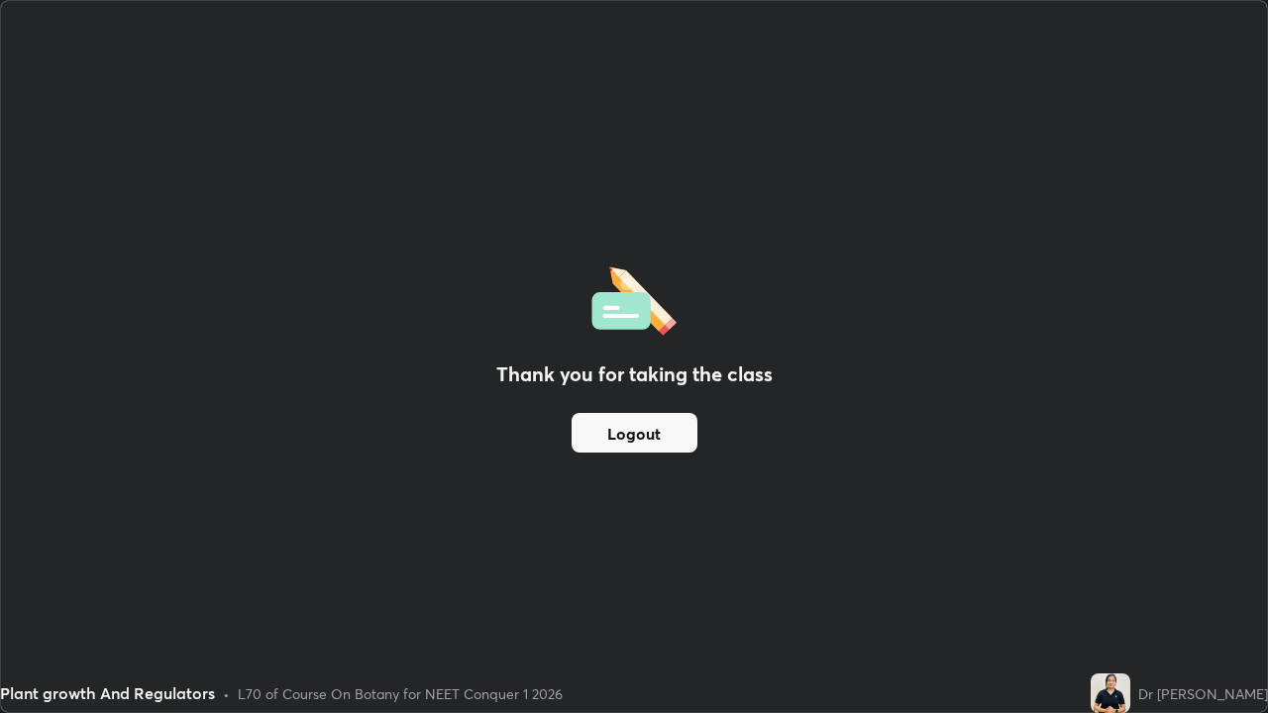
click at [639, 439] on button "Logout" at bounding box center [635, 433] width 126 height 40
click at [644, 444] on button "Logout" at bounding box center [635, 433] width 126 height 40
click at [648, 435] on button "Logout" at bounding box center [635, 433] width 126 height 40
